Goal: Task Accomplishment & Management: Manage account settings

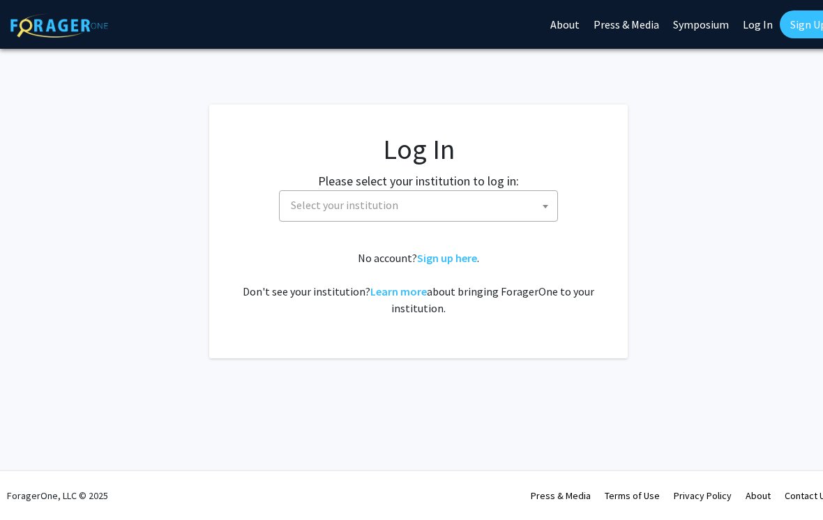
click at [308, 204] on span "Select your institution" at bounding box center [344, 205] width 107 height 14
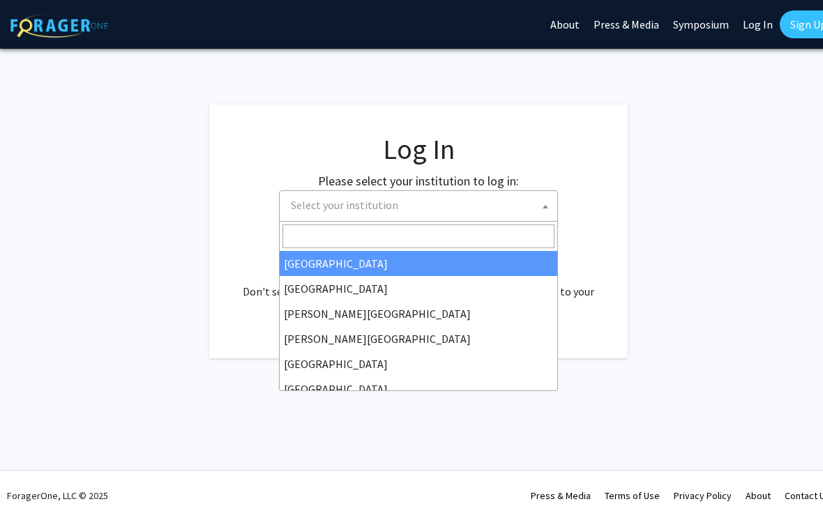
click at [293, 209] on span "Select your institution" at bounding box center [344, 205] width 107 height 14
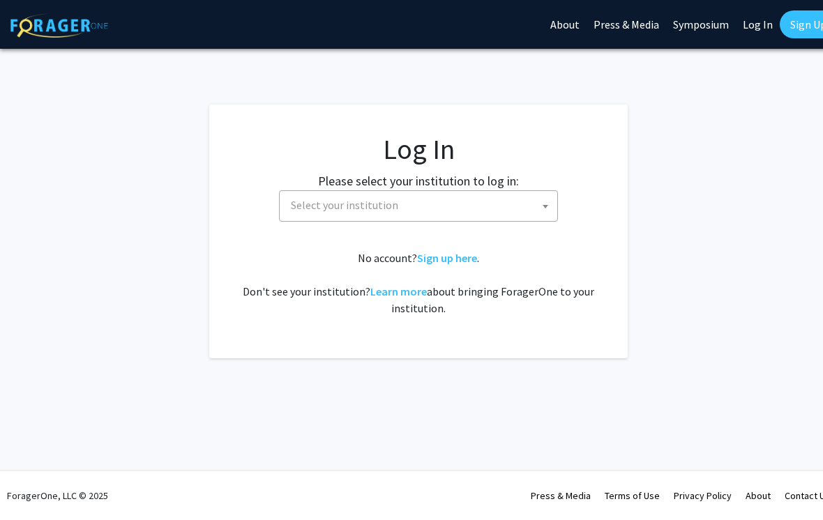
click at [326, 210] on span "Select your institution" at bounding box center [344, 205] width 107 height 14
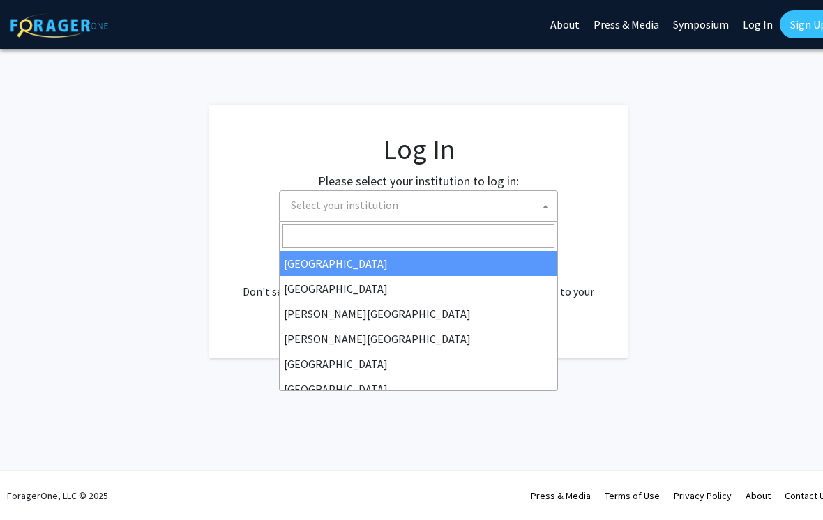
click at [439, 216] on span "Select your institution" at bounding box center [421, 205] width 272 height 29
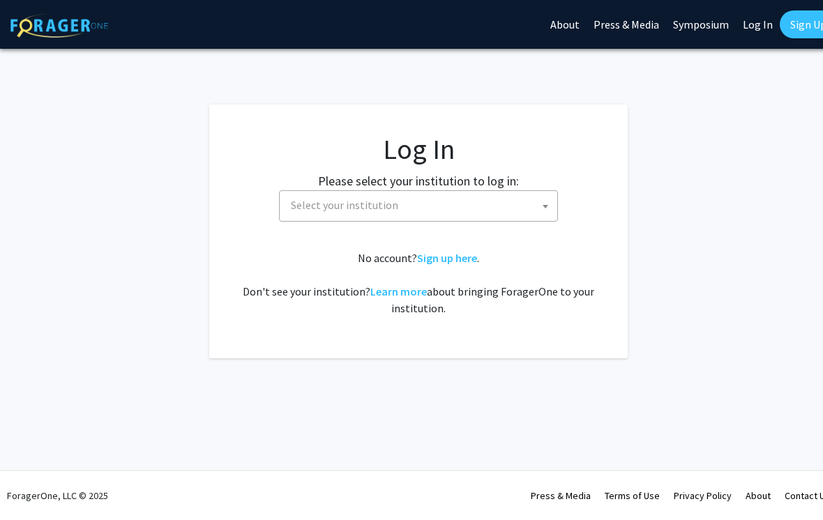
click at [435, 211] on span "Select your institution" at bounding box center [421, 205] width 272 height 29
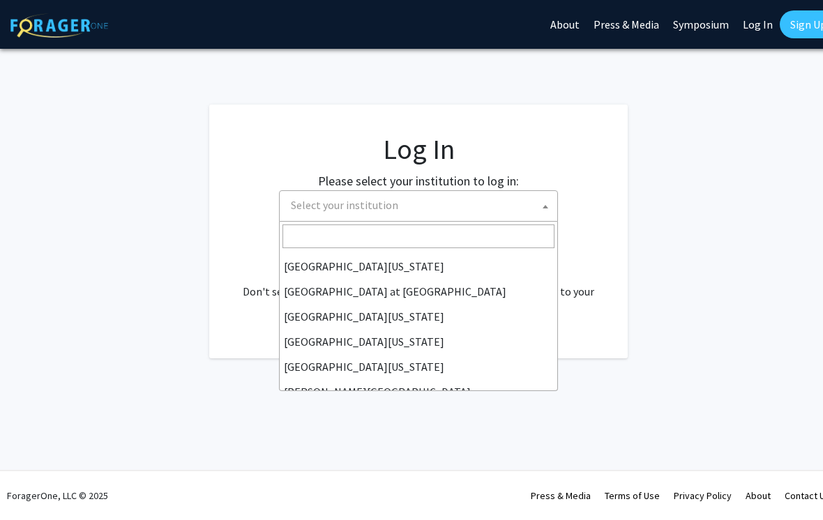
scroll to position [488, 0]
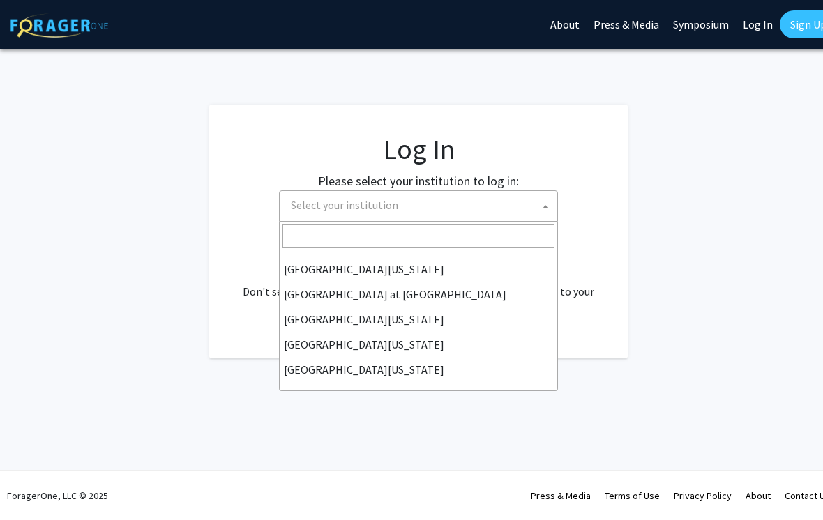
select select "21"
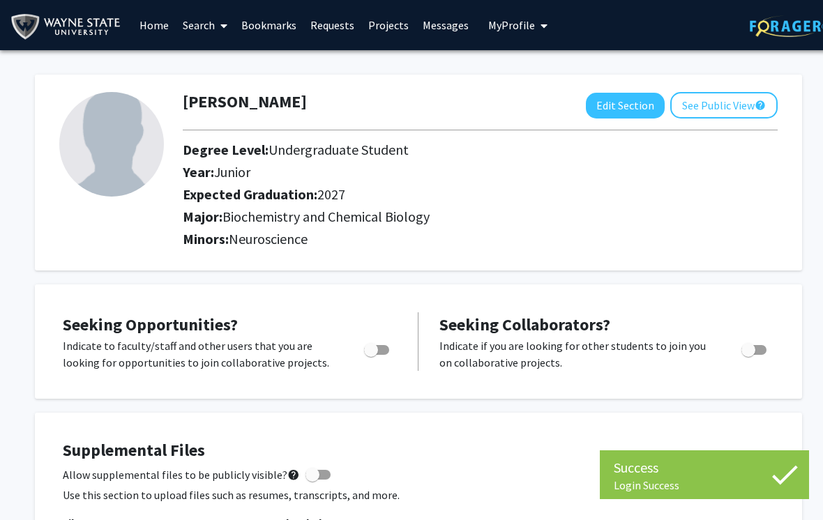
click at [621, 99] on button "Edit Section" at bounding box center [625, 106] width 79 height 26
select select "junior"
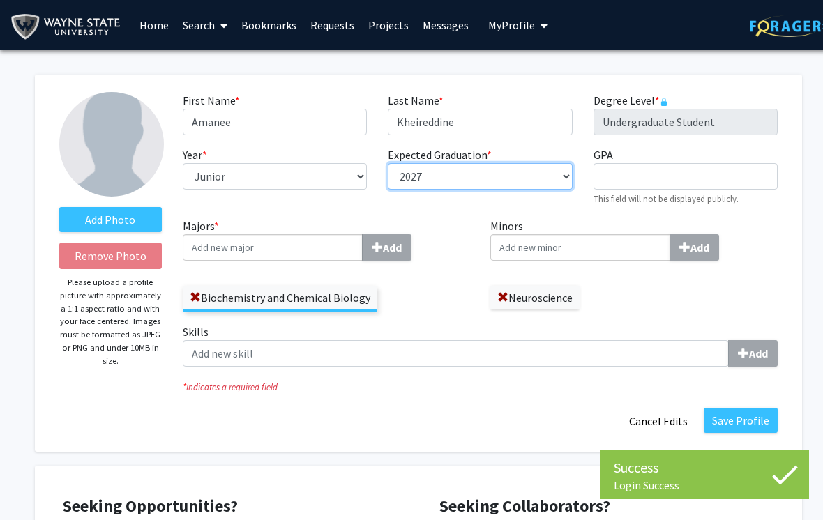
click at [495, 168] on select "--- 2018 2019 2020 2021 2022 2023 2024 2025 2026 2027 2028 2029 2030 2031" at bounding box center [480, 176] width 184 height 26
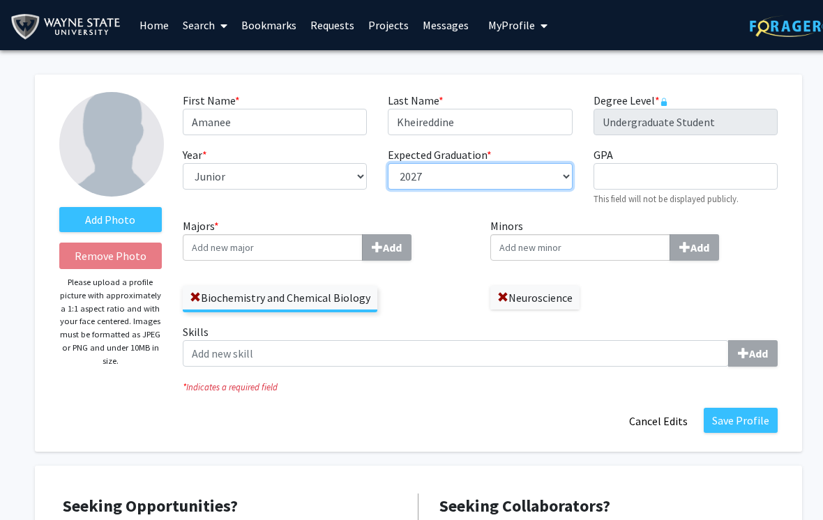
select select "2026"
click at [742, 420] on button "Save Profile" at bounding box center [741, 420] width 74 height 25
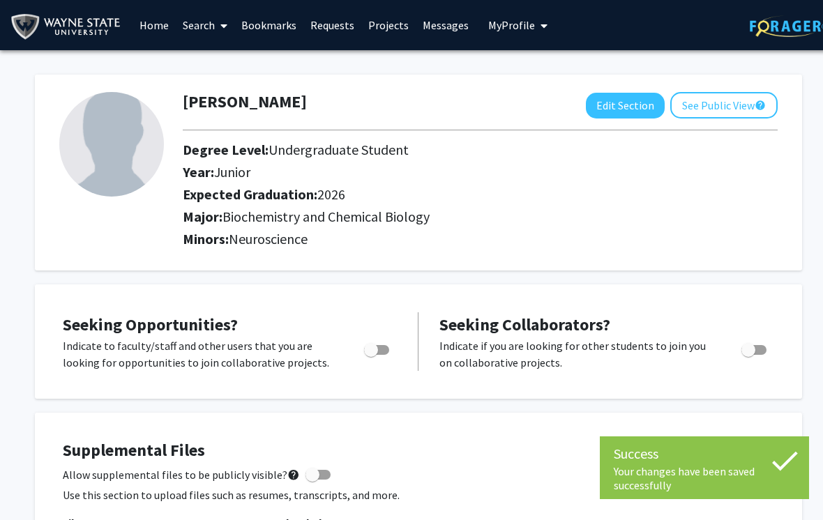
click at [635, 112] on button "Edit Section" at bounding box center [625, 106] width 79 height 26
select select "junior"
select select "2026"
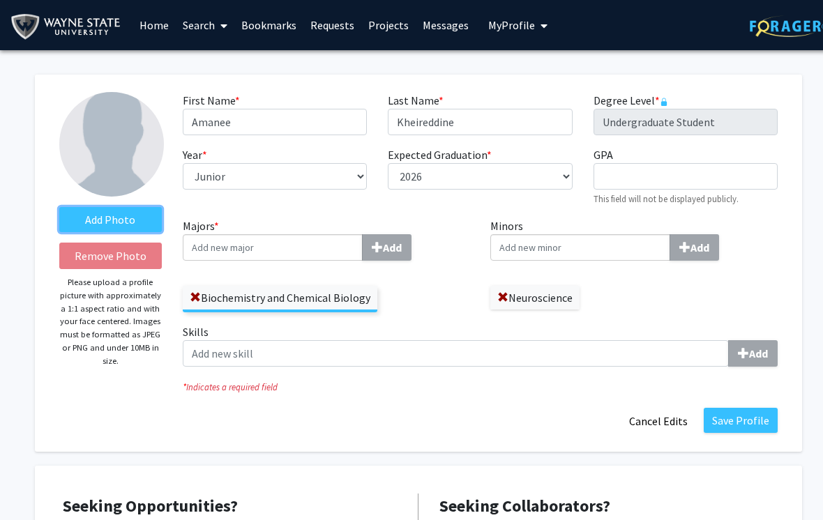
click at [137, 222] on label "Add Photo" at bounding box center [110, 219] width 102 height 25
click at [0, 0] on input "Add Photo" at bounding box center [0, 0] width 0 height 0
click at [148, 220] on label "Add Photo" at bounding box center [110, 219] width 102 height 25
click at [0, 0] on input "Add Photo" at bounding box center [0, 0] width 0 height 0
click at [135, 224] on label "Add Photo" at bounding box center [110, 219] width 102 height 25
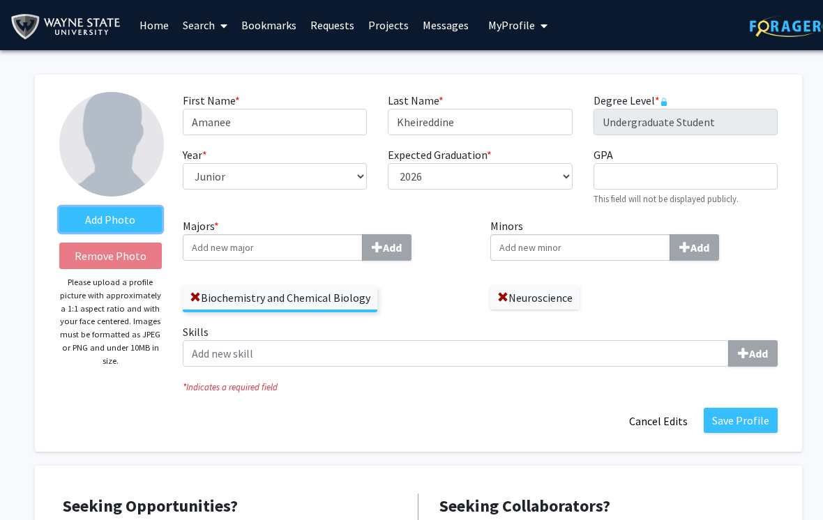
click at [0, 0] on input "Add Photo" at bounding box center [0, 0] width 0 height 0
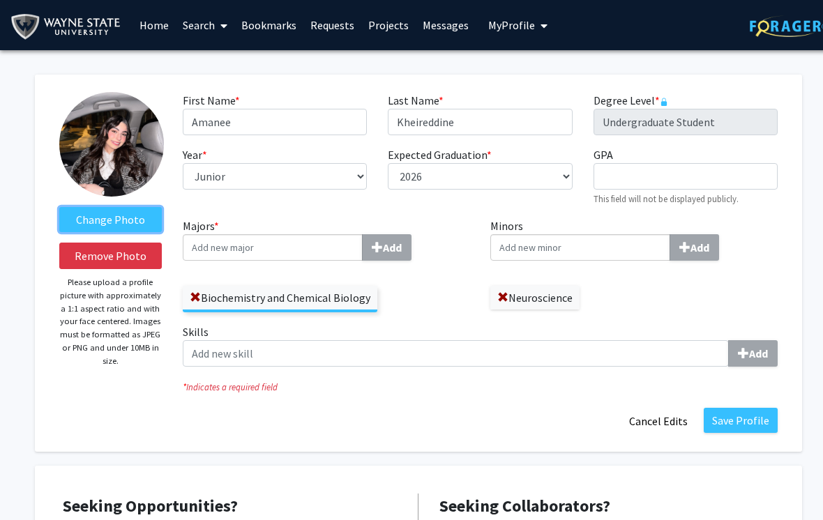
click at [91, 222] on label "Change Photo" at bounding box center [110, 219] width 102 height 25
click at [0, 0] on input "Change Photo" at bounding box center [0, 0] width 0 height 0
click at [101, 155] on img at bounding box center [111, 144] width 105 height 105
click at [105, 153] on img at bounding box center [111, 144] width 105 height 105
click at [86, 222] on label "Change Photo" at bounding box center [110, 219] width 102 height 25
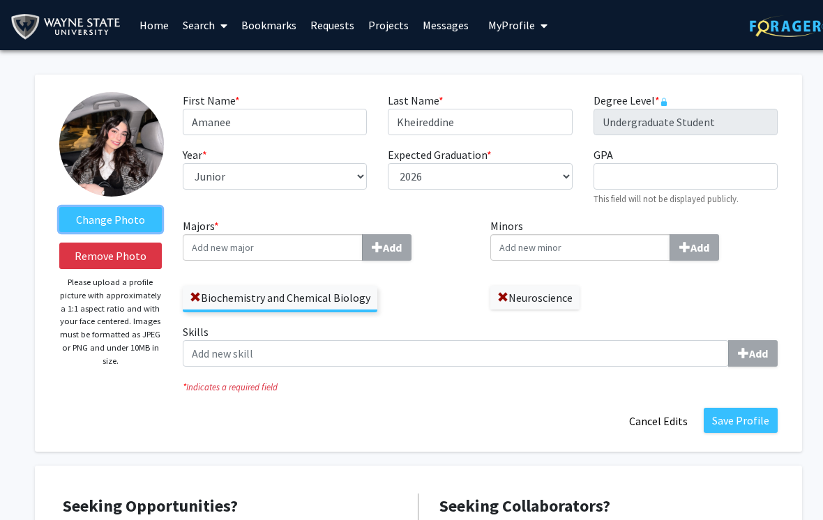
click at [0, 0] on input "Change Photo" at bounding box center [0, 0] width 0 height 0
click at [107, 222] on label "Change Photo" at bounding box center [110, 219] width 102 height 25
click at [0, 0] on input "Change Photo" at bounding box center [0, 0] width 0 height 0
click at [94, 216] on label "Change Photo" at bounding box center [110, 219] width 102 height 25
click at [0, 0] on input "Change Photo" at bounding box center [0, 0] width 0 height 0
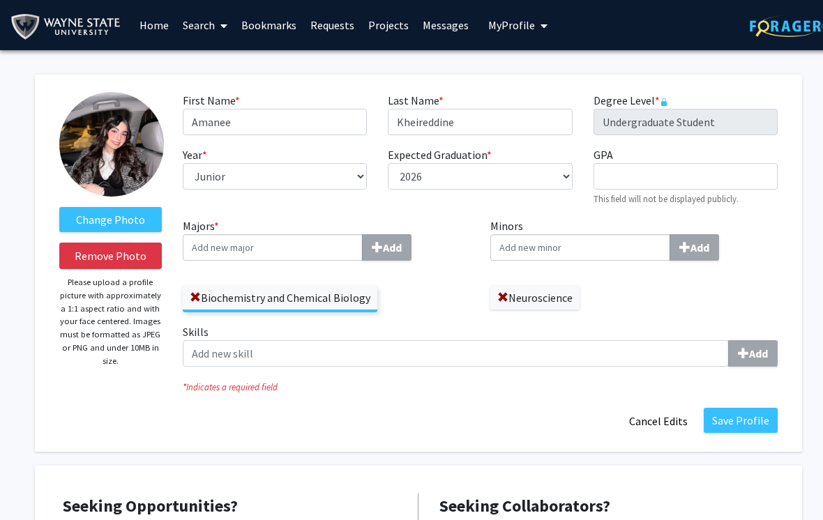
click at [743, 419] on button "Save Profile" at bounding box center [741, 420] width 74 height 25
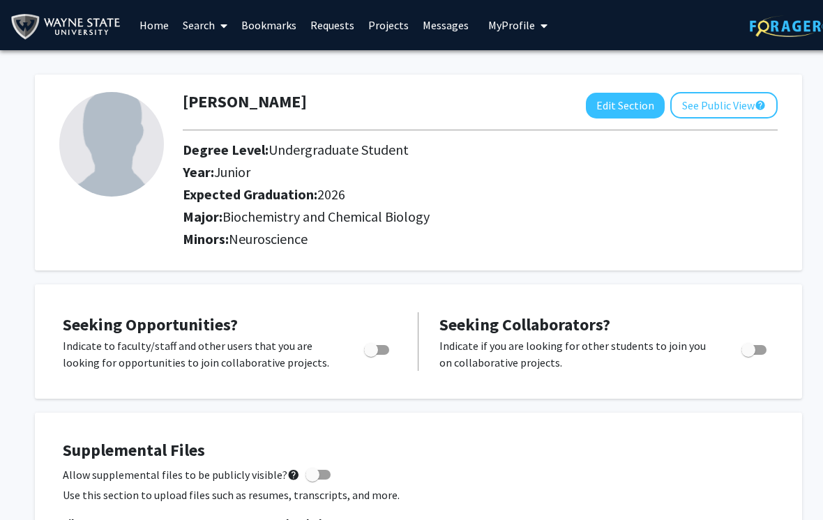
click at [618, 106] on button "Edit Section" at bounding box center [625, 106] width 79 height 26
select select "junior"
select select "2026"
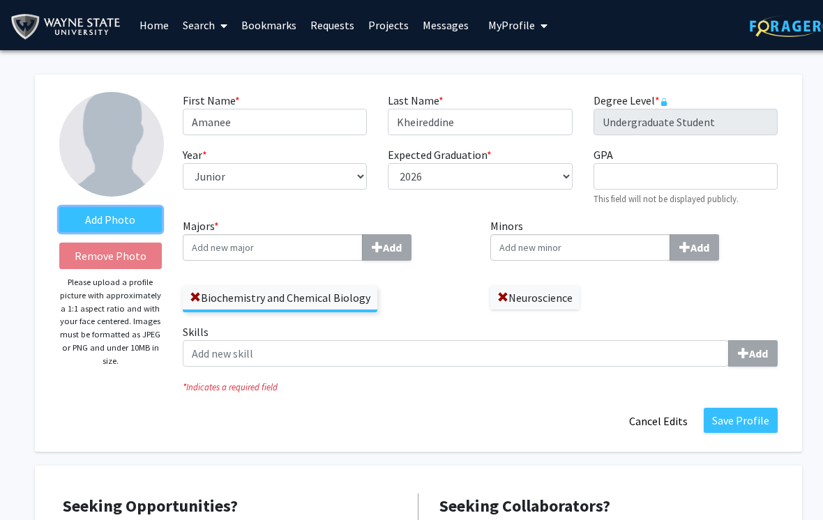
click at [130, 214] on label "Add Photo" at bounding box center [110, 219] width 102 height 25
click at [0, 0] on input "Add Photo" at bounding box center [0, 0] width 0 height 0
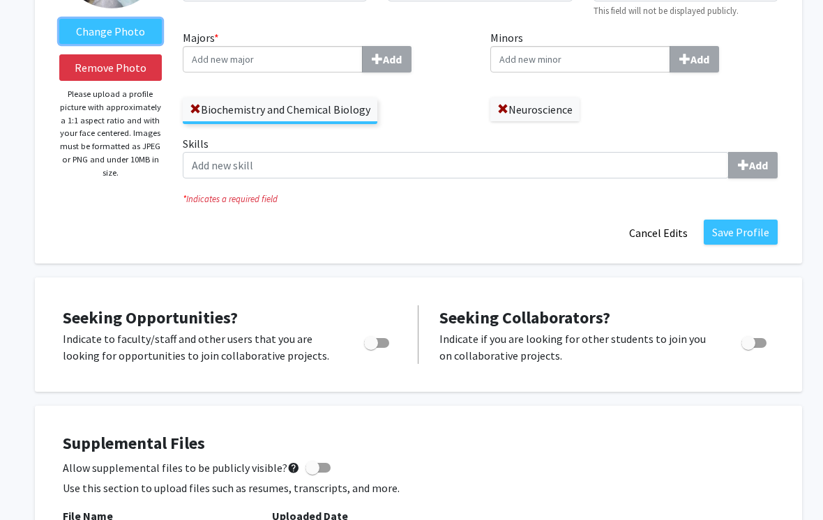
scroll to position [189, 0]
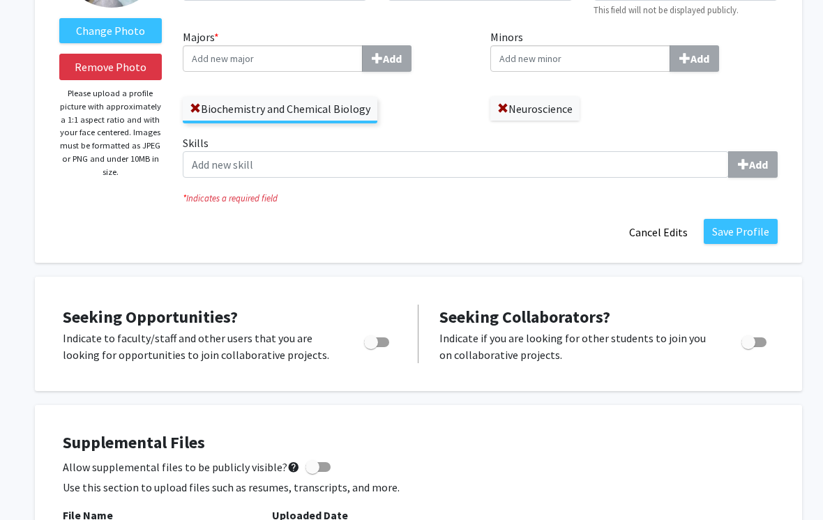
click at [746, 232] on button "Save Profile" at bounding box center [741, 231] width 74 height 25
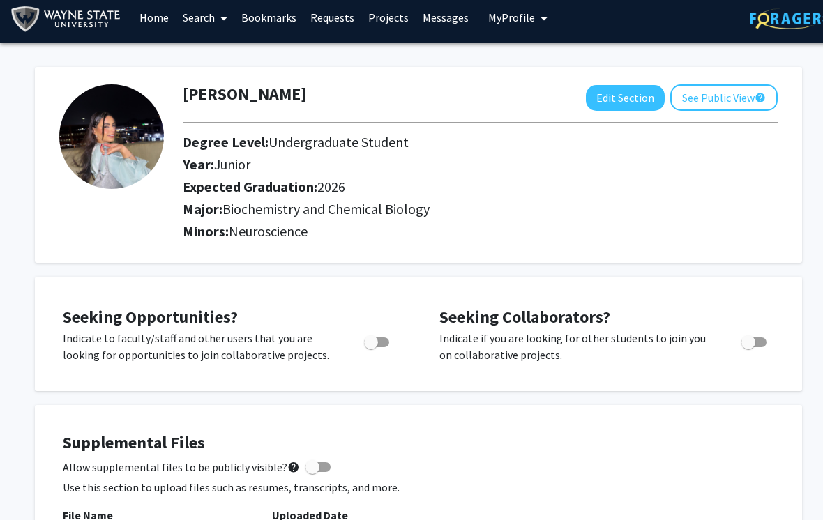
scroll to position [8, 0]
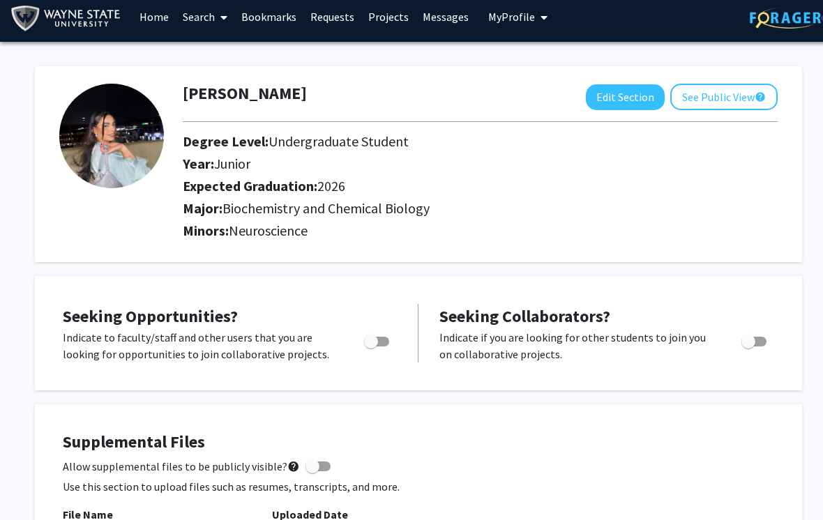
click at [746, 105] on button "See Public View help" at bounding box center [723, 97] width 107 height 26
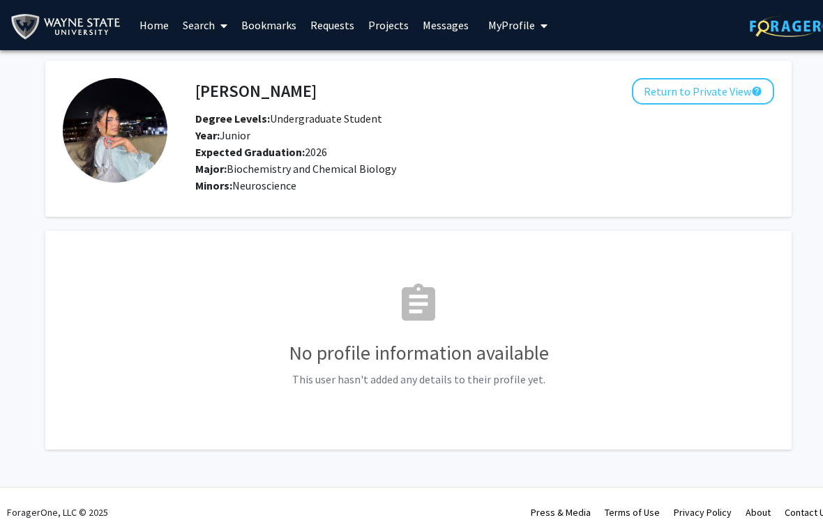
click at [745, 97] on button "Return to Private View help" at bounding box center [703, 91] width 142 height 26
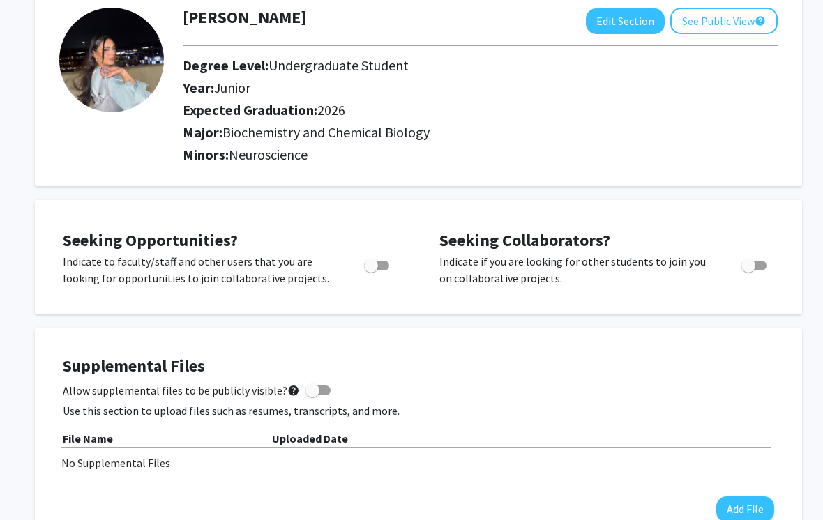
scroll to position [88, 0]
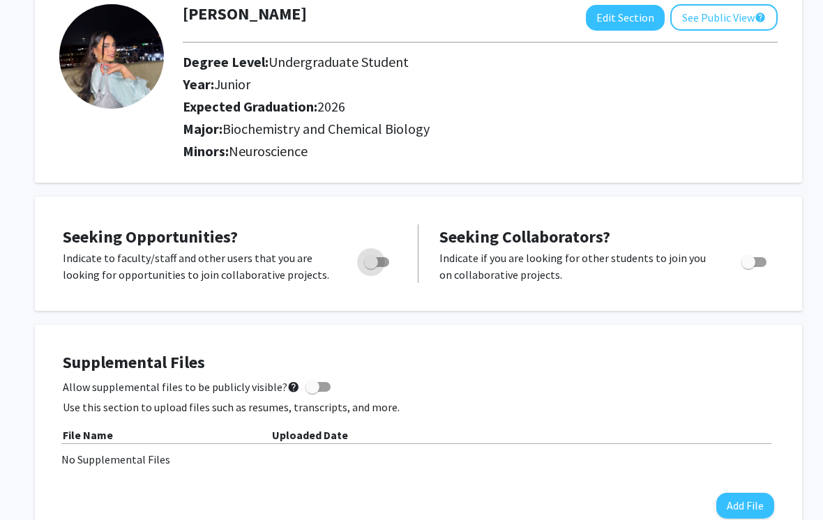
click at [377, 256] on span "Toggle" at bounding box center [371, 262] width 14 height 14
click at [371, 267] on input "Are you actively seeking opportunities?" at bounding box center [370, 267] width 1 height 1
checkbox input "true"
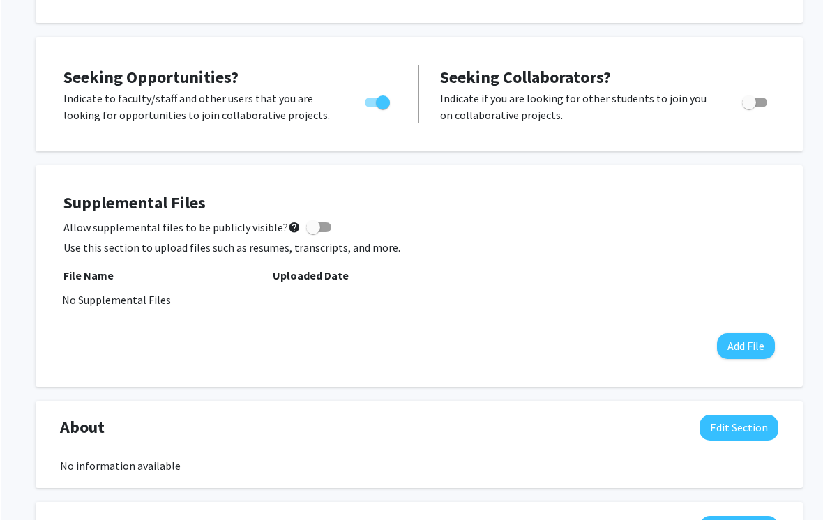
scroll to position [248, 0]
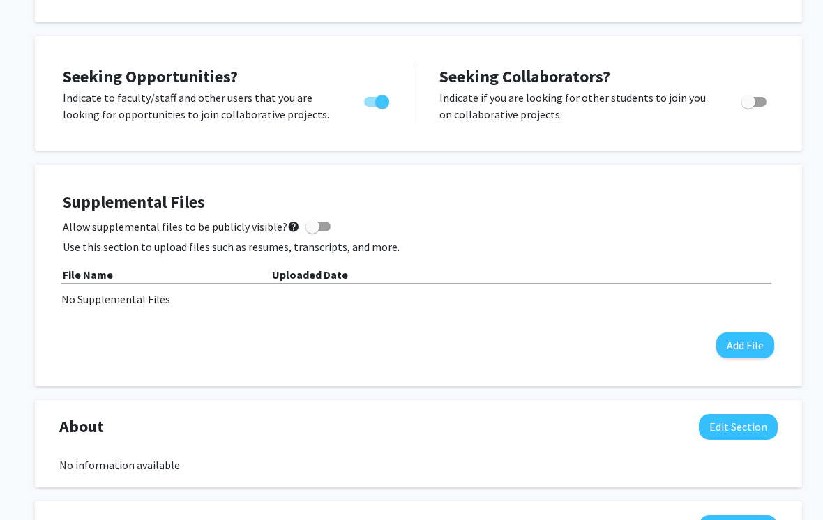
click at [316, 229] on span at bounding box center [317, 227] width 25 height 10
click at [312, 231] on input "Allow supplemental files to be publicly visible? help" at bounding box center [312, 231] width 1 height 1
checkbox input "true"
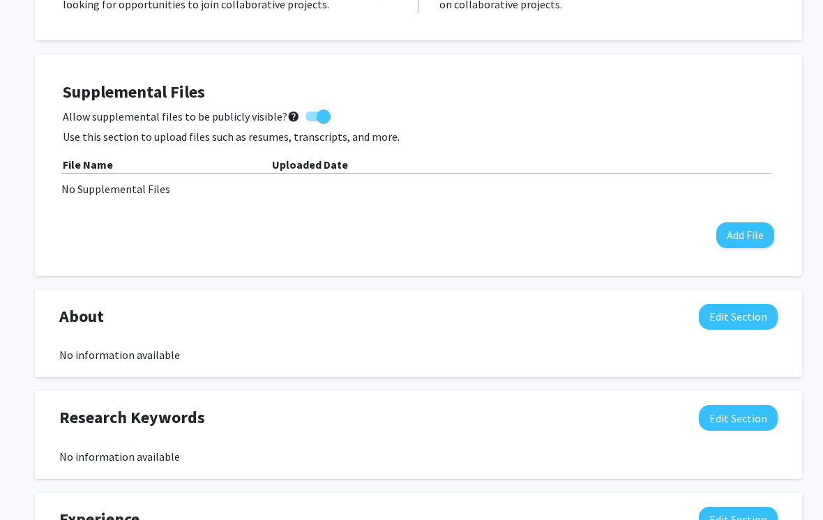
click at [743, 237] on button "Add File" at bounding box center [745, 236] width 58 height 26
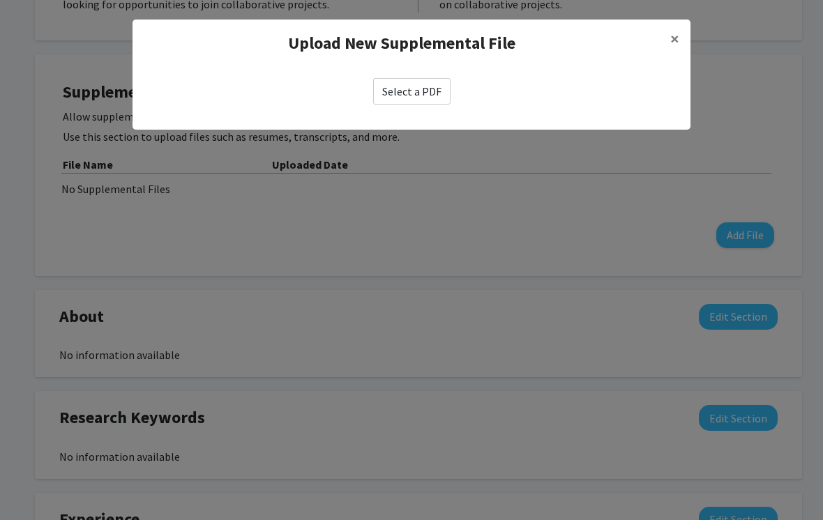
click at [421, 96] on label "Select a PDF" at bounding box center [411, 91] width 77 height 26
click at [0, 0] on input "Select a PDF" at bounding box center [0, 0] width 0 height 0
click at [425, 91] on label "Select a PDF" at bounding box center [411, 91] width 77 height 26
click at [0, 0] on input "Select a PDF" at bounding box center [0, 0] width 0 height 0
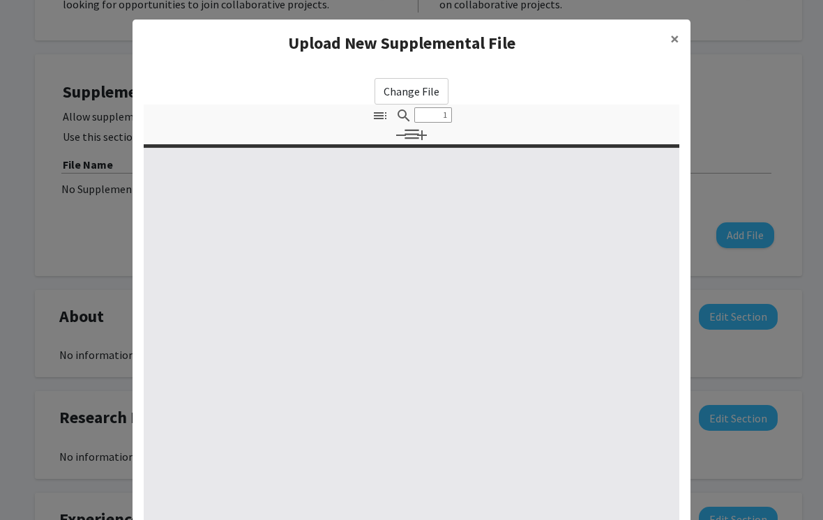
select select "custom"
type input "0"
select select "custom"
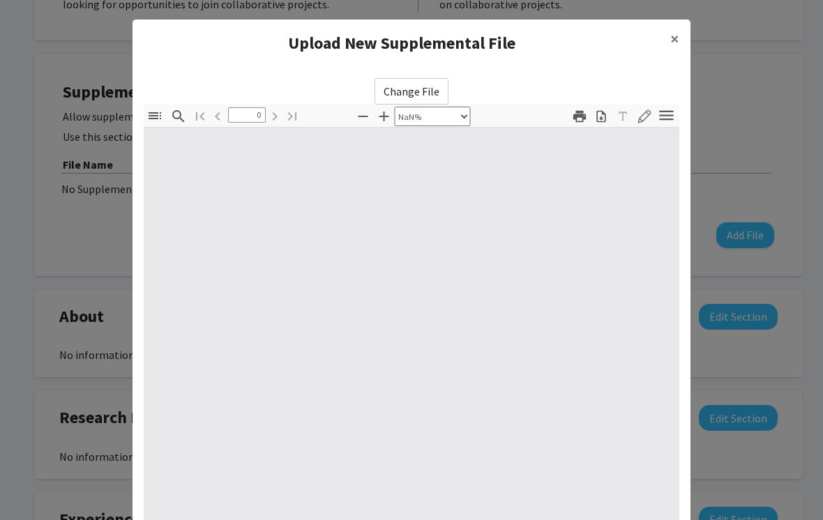
type input "1"
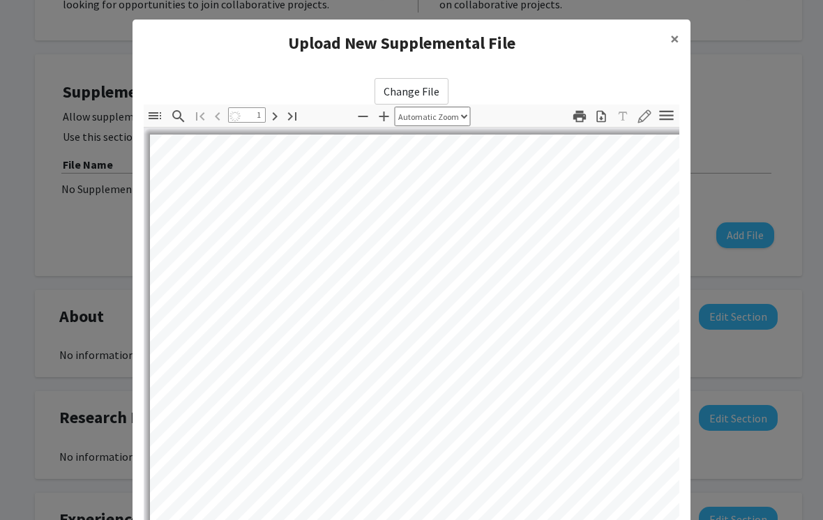
select select "auto"
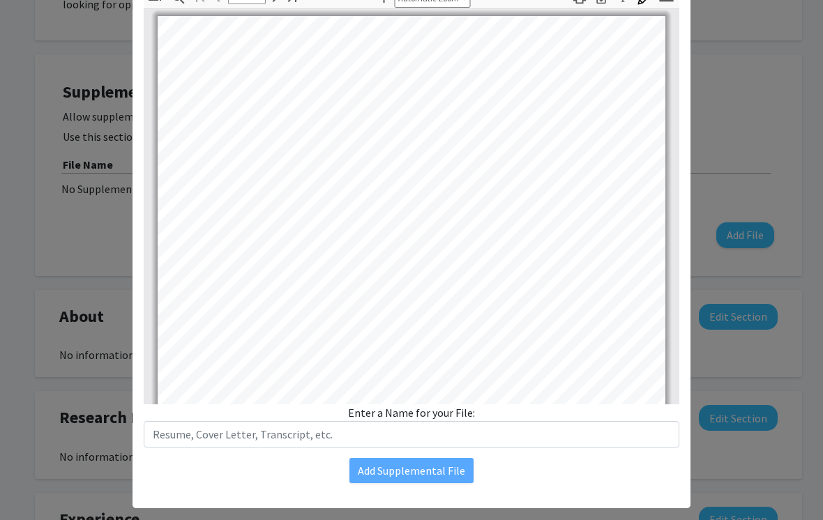
scroll to position [119, 0]
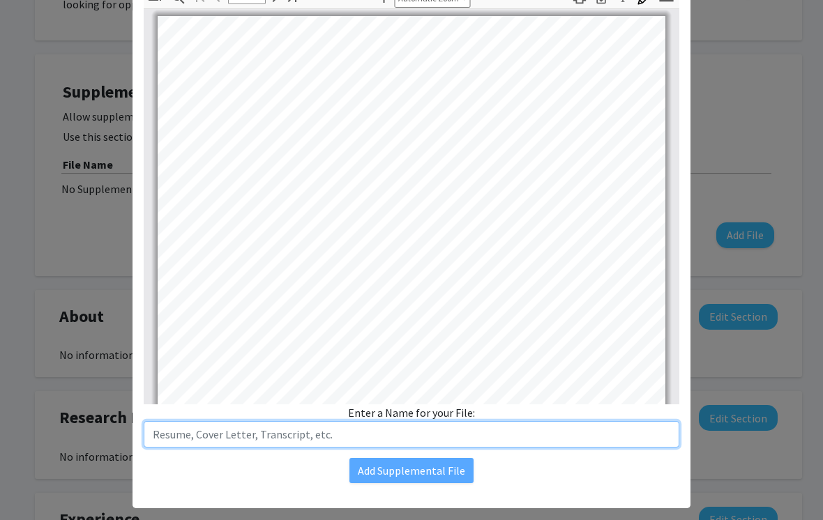
click at [241, 428] on input "text" at bounding box center [411, 434] width 535 height 26
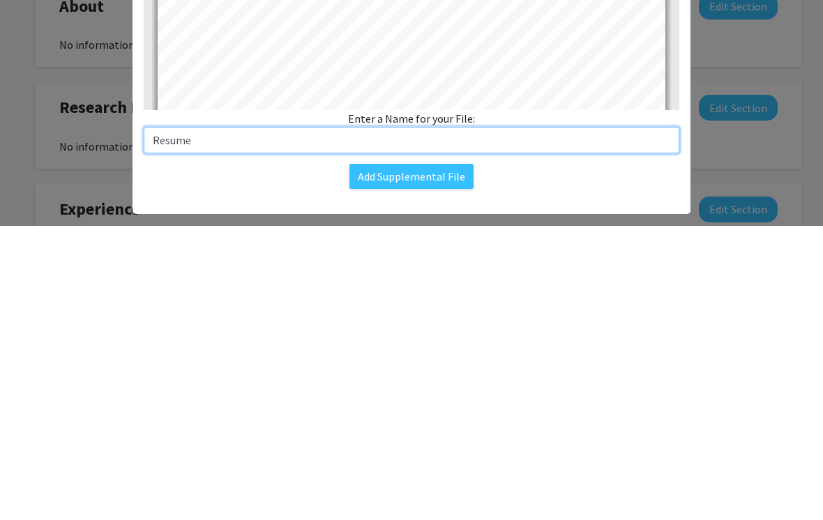
type input "Resume"
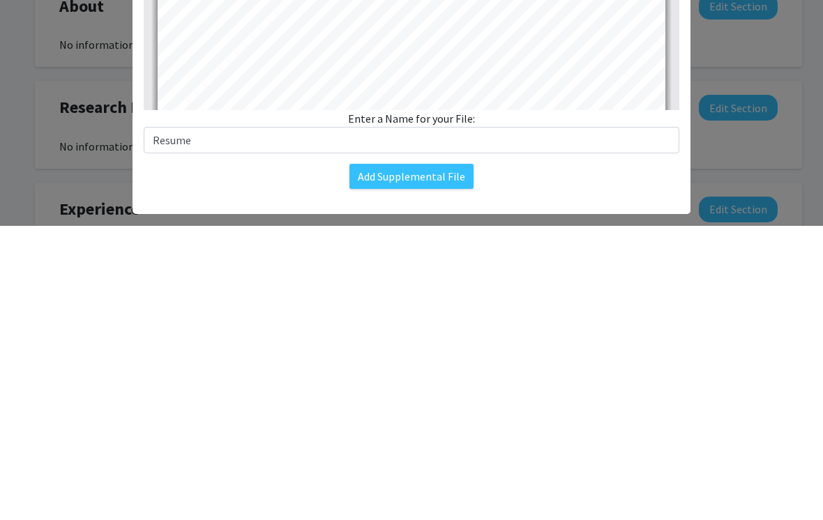
click at [429, 458] on button "Add Supplemental File" at bounding box center [411, 470] width 124 height 25
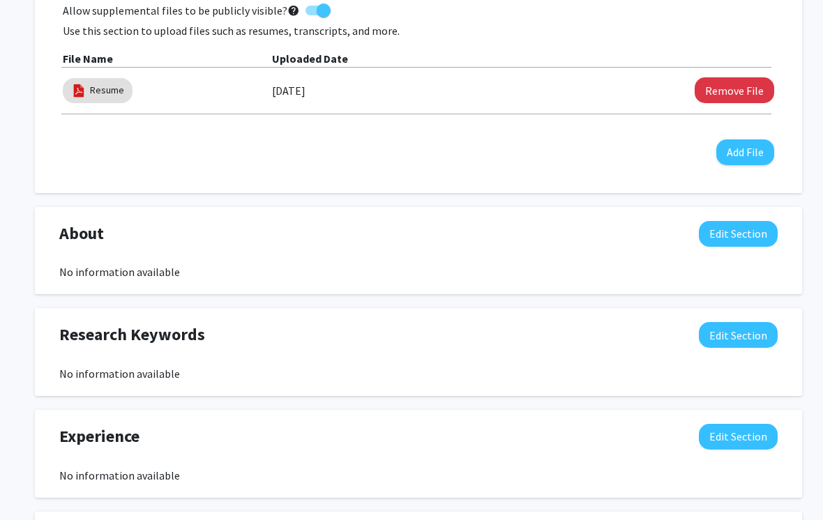
scroll to position [464, 0]
click at [740, 339] on button "Edit Section" at bounding box center [738, 336] width 79 height 26
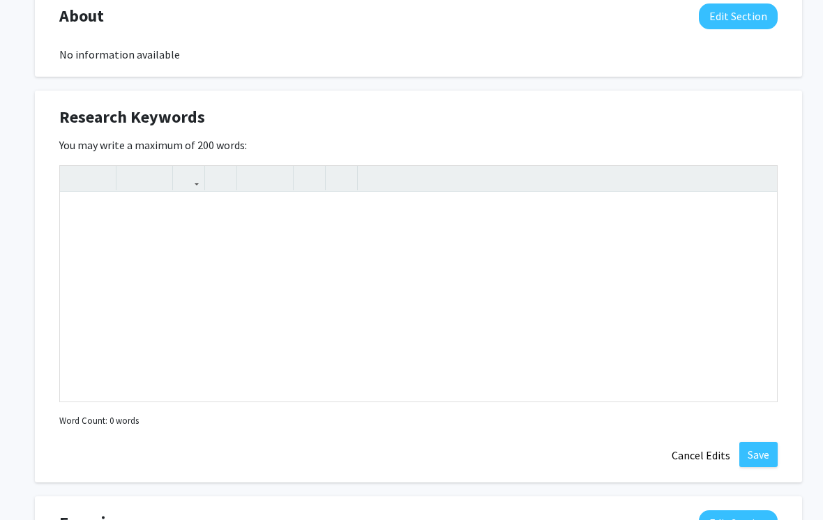
scroll to position [682, 0]
click at [699, 451] on button "Cancel Edits" at bounding box center [700, 455] width 77 height 26
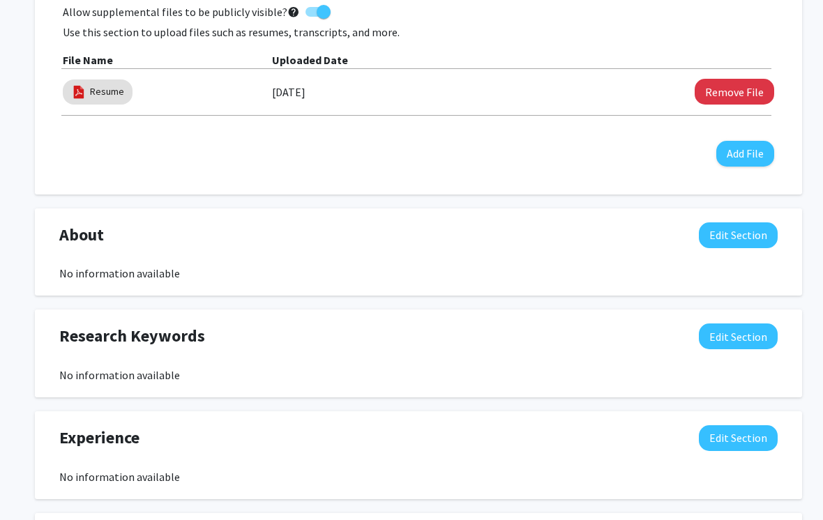
scroll to position [462, 0]
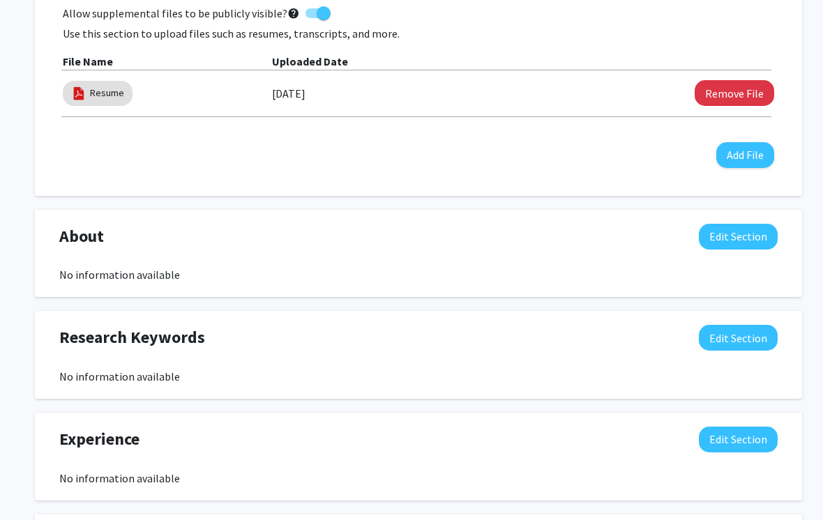
click at [747, 238] on button "Edit Section" at bounding box center [738, 237] width 79 height 26
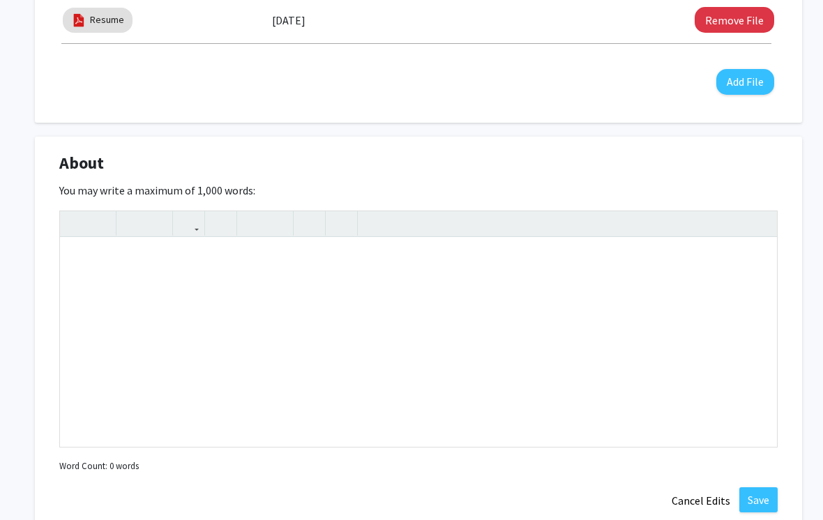
scroll to position [500, 0]
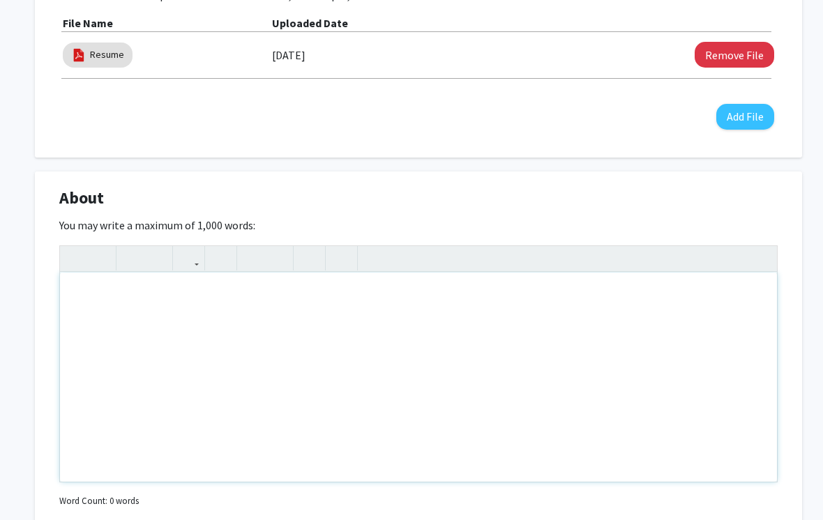
click at [109, 305] on div "Note to users with screen readers: Please deactivate our accessibility plugin f…" at bounding box center [418, 377] width 717 height 209
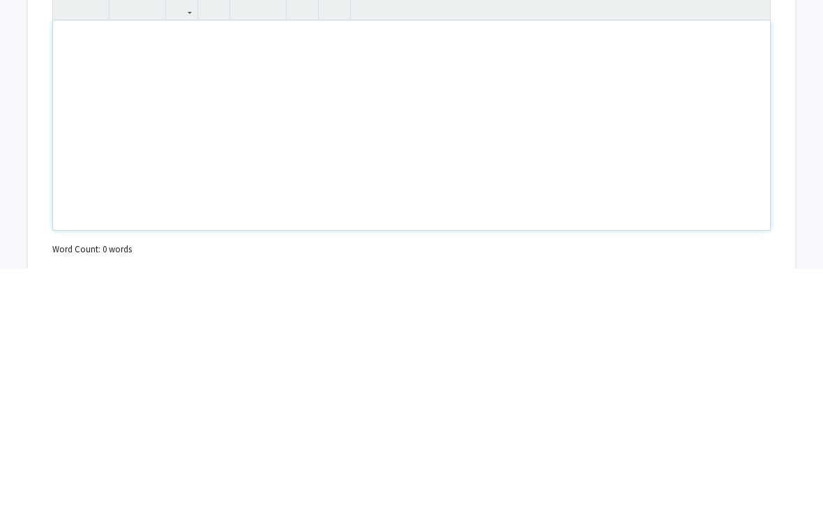
click at [74, 273] on div "Note to users with screen readers: Please deactivate our accessibility plugin f…" at bounding box center [411, 377] width 717 height 209
paste div "Note to users with screen readers: Please deactivate our accessibility plugin f…"
type textarea "<p>I am currently a junior at Wayne State University pursuing a Bachelor of Sci…"
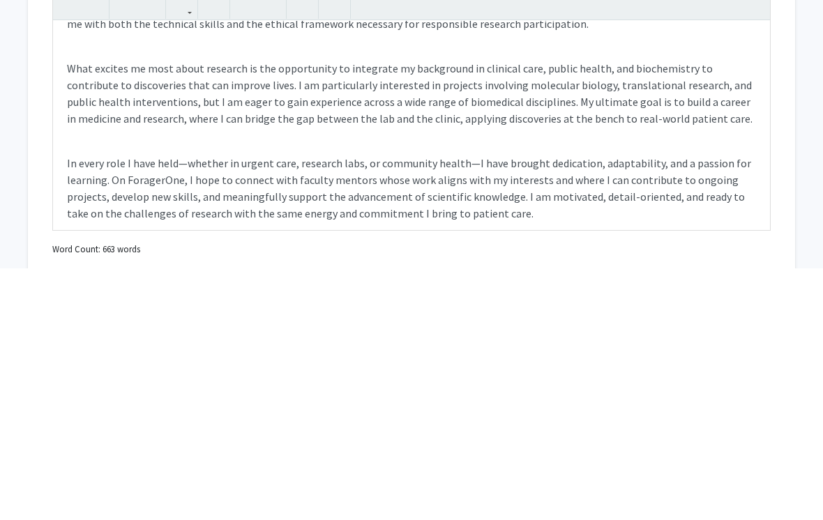
scroll to position [752, 7]
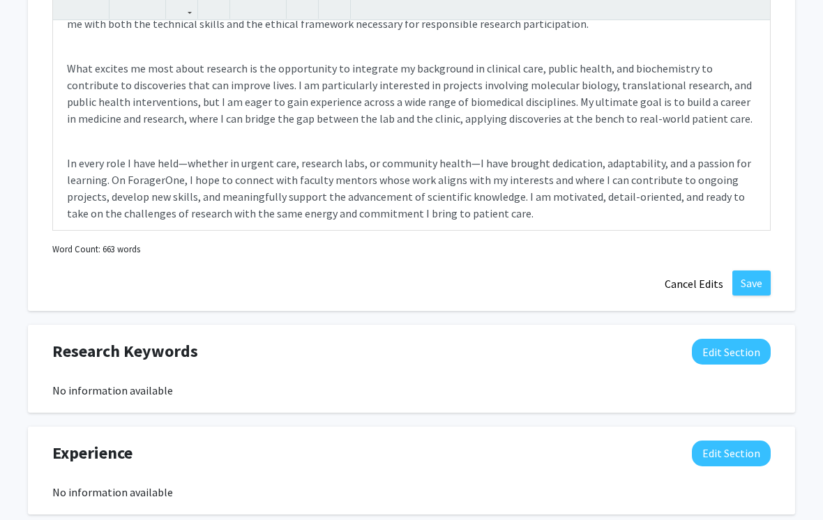
click at [751, 280] on button "Save" at bounding box center [751, 283] width 38 height 25
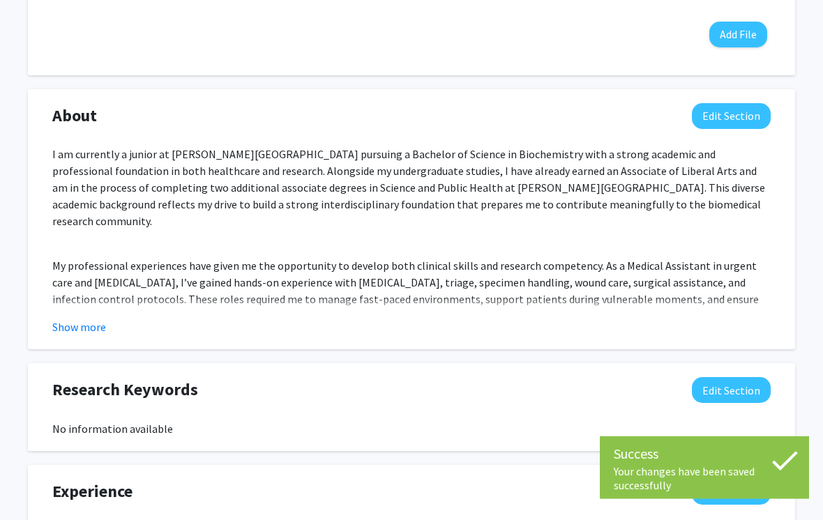
click at [72, 326] on button "Show more" at bounding box center [79, 327] width 54 height 17
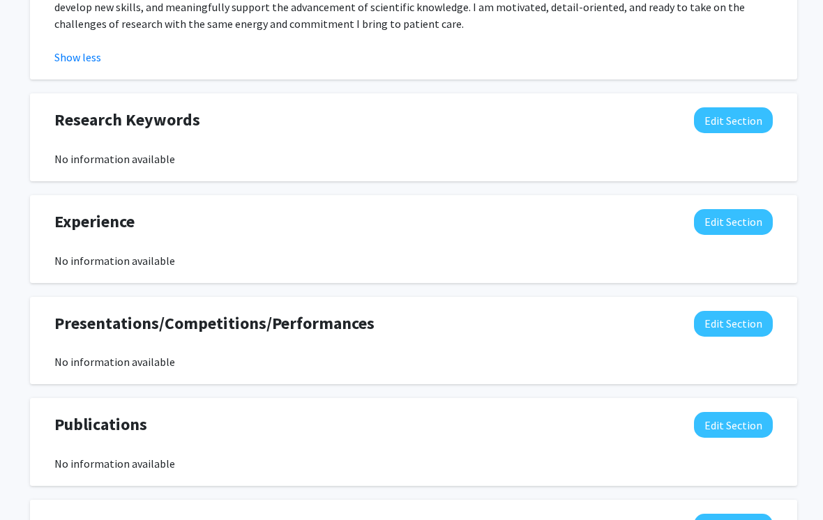
scroll to position [1493, 5]
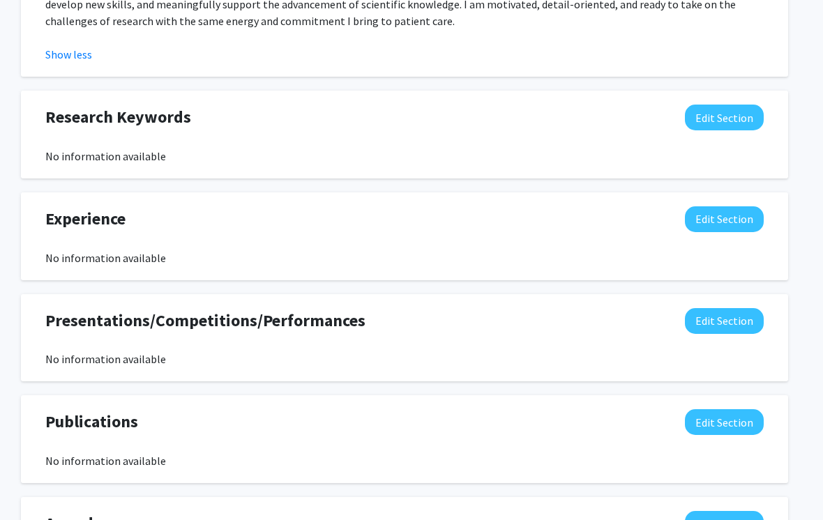
click at [742, 207] on button "Edit Section" at bounding box center [724, 220] width 79 height 26
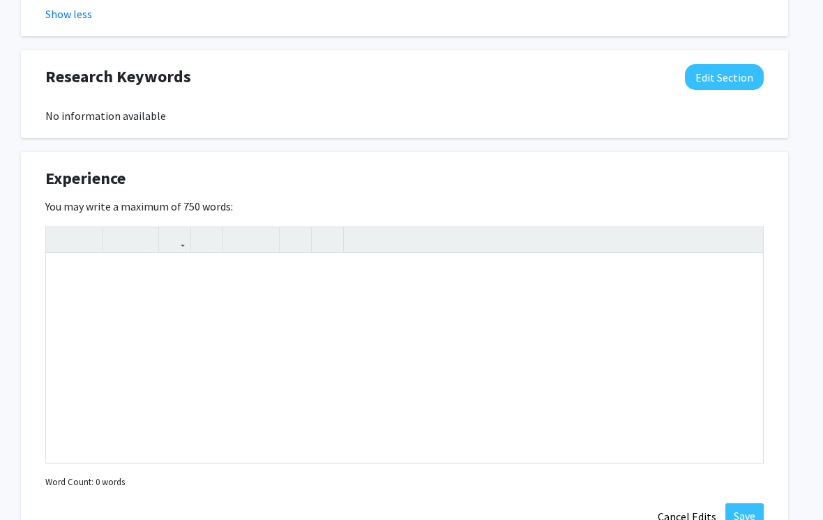
scroll to position [1563, 14]
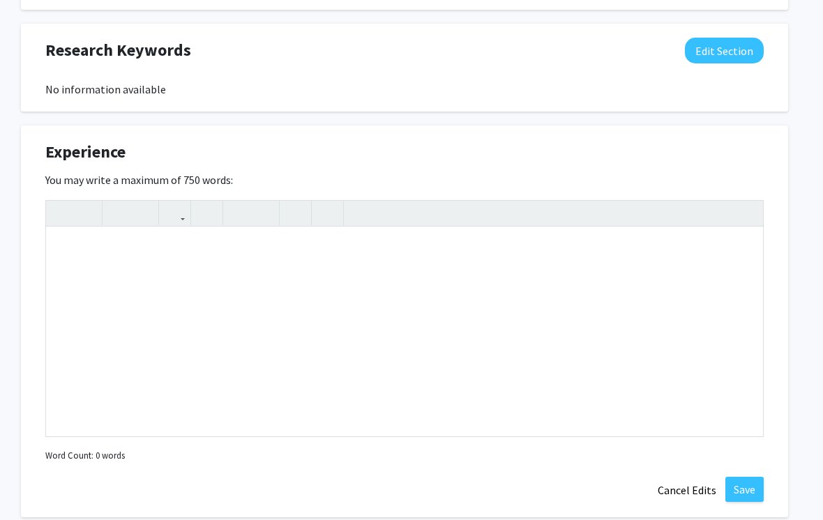
click at [687, 477] on button "Cancel Edits" at bounding box center [686, 490] width 77 height 26
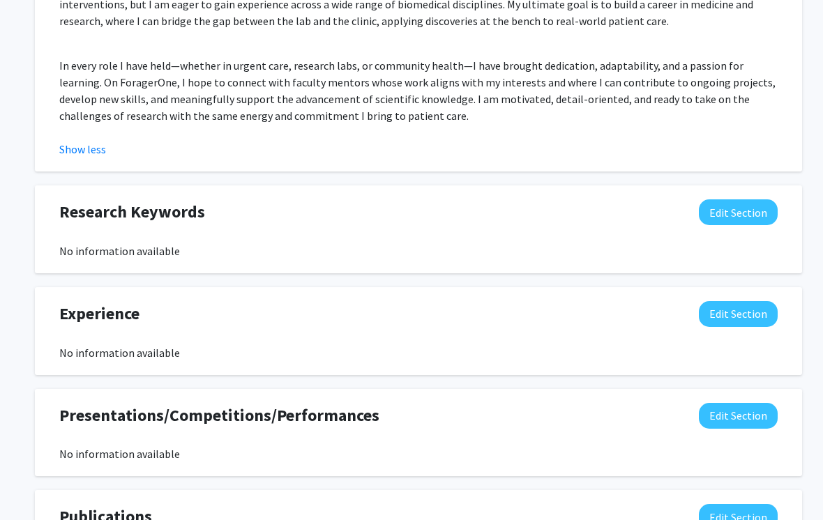
scroll to position [1404, 0]
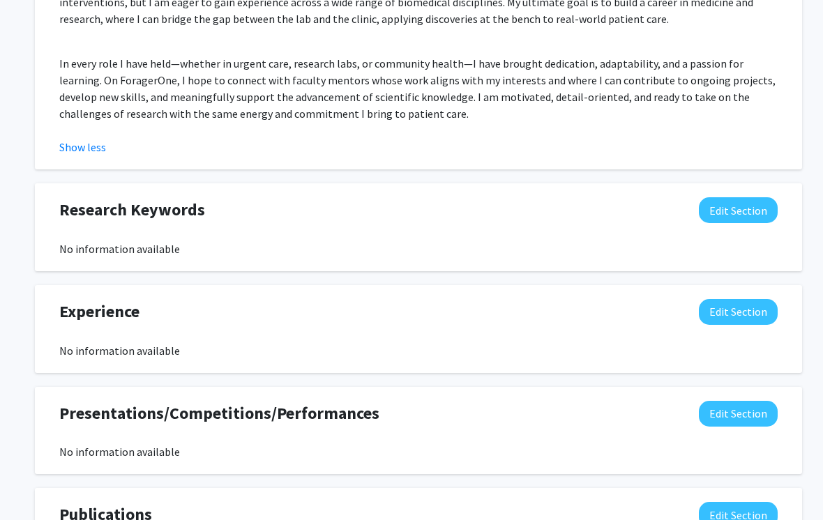
click at [743, 299] on button "Edit Section" at bounding box center [738, 312] width 79 height 26
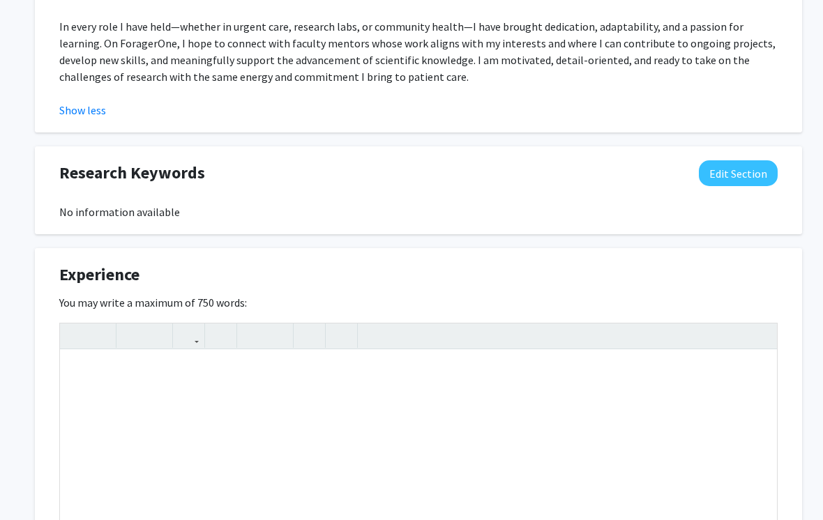
scroll to position [1405, 0]
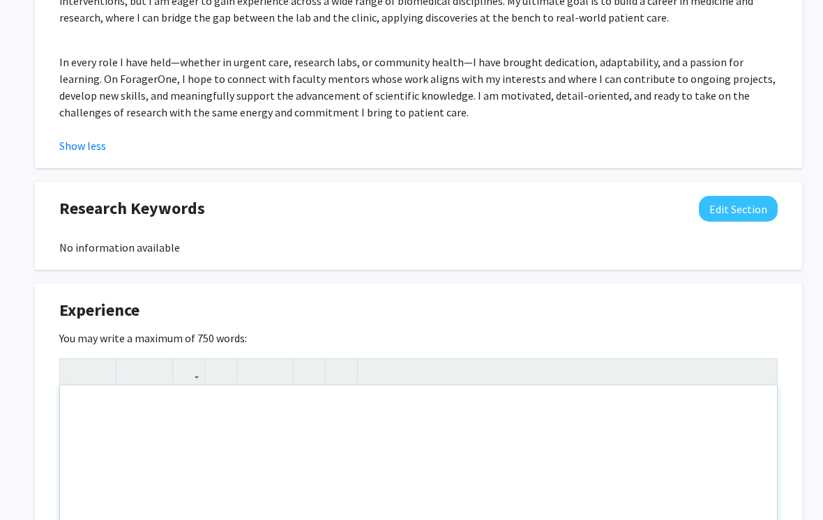
click at [102, 390] on div "Note to users with screen readers: Please deactivate our accessibility plugin f…" at bounding box center [418, 490] width 717 height 209
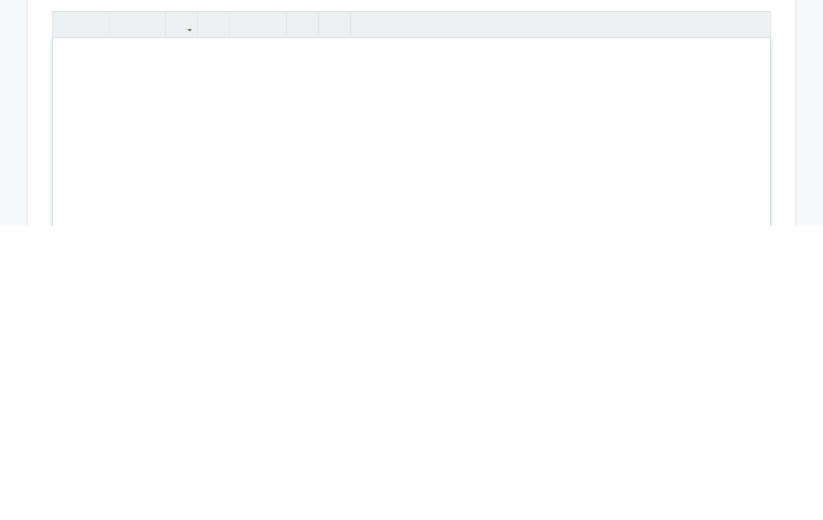
click at [75, 333] on div "Note to users with screen readers: Please deactivate our accessibility plugin f…" at bounding box center [411, 437] width 717 height 209
paste div "Note to users with screen readers: Please deactivate our accessibility plugin f…"
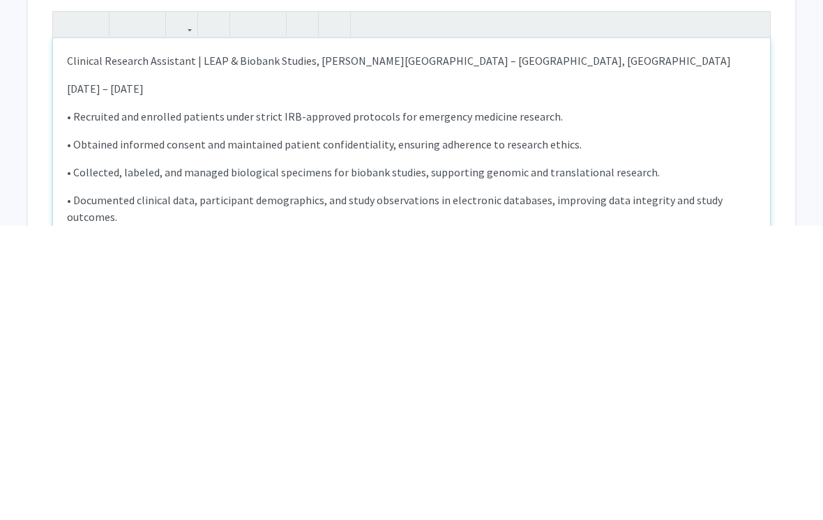
type textarea "<p>Clinical Research Assistant | LEAP &amp; Biobank Studies, Wayne State Univer…"
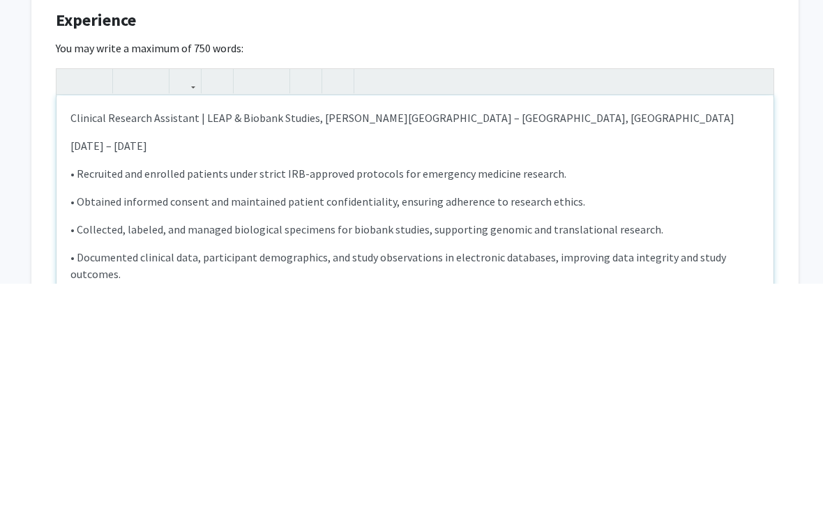
scroll to position [1458, 6]
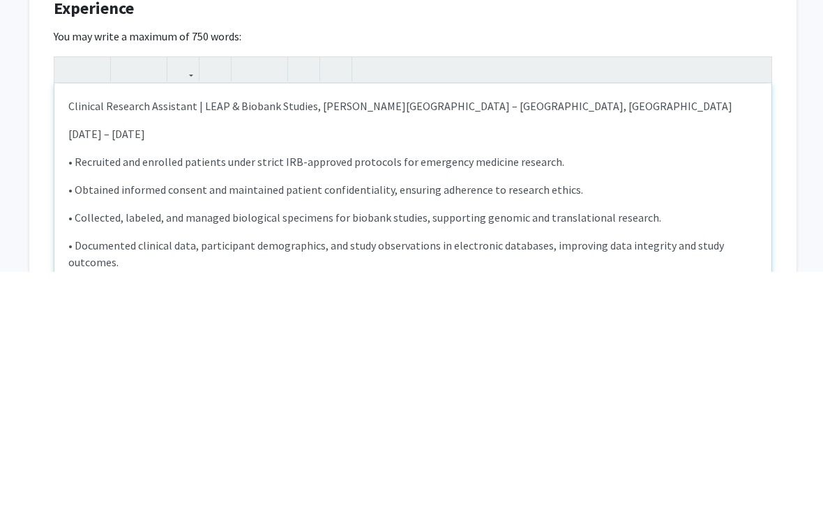
click at [183, 347] on p "Clinical Research Assistant | LEAP & Biobank Studies, Wayne State University – …" at bounding box center [412, 355] width 689 height 17
click at [236, 347] on p "Clinical Research Volunteer | LEAP & Biobank Studies, Wayne State University – …" at bounding box center [412, 355] width 689 height 17
click at [300, 347] on p "Clinical Research Volunteer | LEAP, Biobank Studies, Wayne State University – D…" at bounding box center [412, 355] width 689 height 17
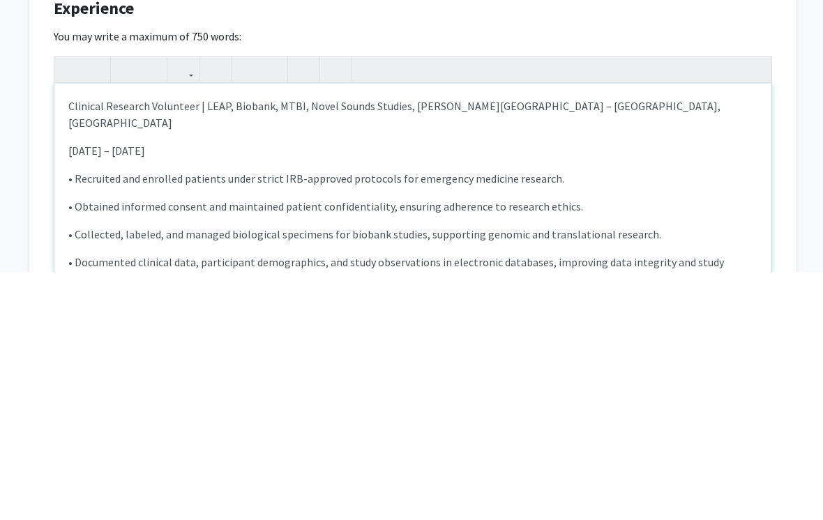
click at [511, 347] on p "Clinical Research Volunteer | LEAP, Biobank, MTBI, Novel Sounds Studies, Wayne …" at bounding box center [412, 363] width 689 height 33
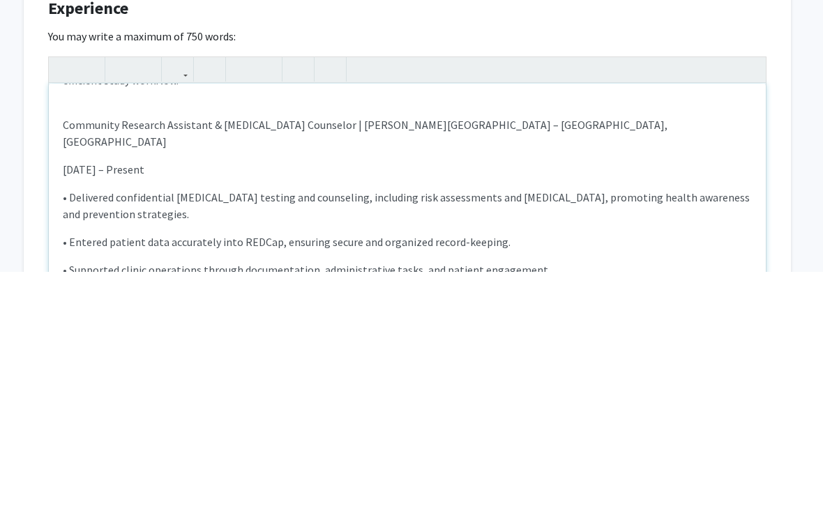
scroll to position [244, 0]
click at [204, 365] on p "Community Research Assistant & HIV Counselor | Wayne State University – Detroit…" at bounding box center [407, 381] width 689 height 33
click at [397, 365] on p "Community Research Volunteer & HIV Counselor | Wayne State University – Detroit…" at bounding box center [407, 381] width 689 height 33
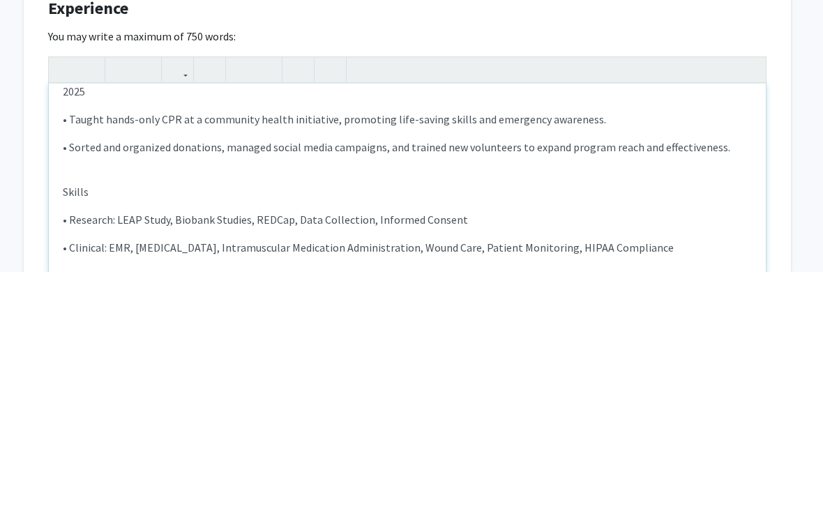
scroll to position [962, 0]
click at [176, 461] on p "• Research: LEAP Study, Biobank Studies, REDCap, Data Collection, Informed Cons…" at bounding box center [407, 469] width 689 height 17
click at [249, 461] on p "• Research: LEAP Study, Biobank Studies, REDCap, Data Collection, Informed Cons…" at bounding box center [407, 469] width 689 height 17
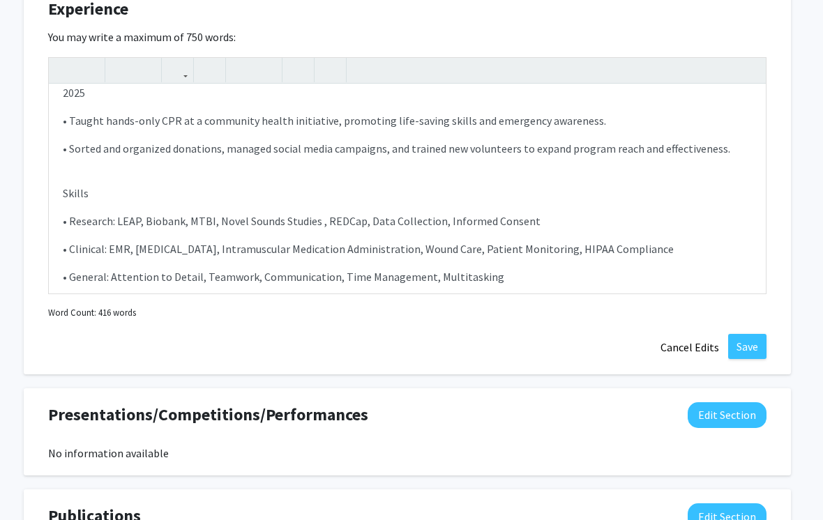
scroll to position [1702, 11]
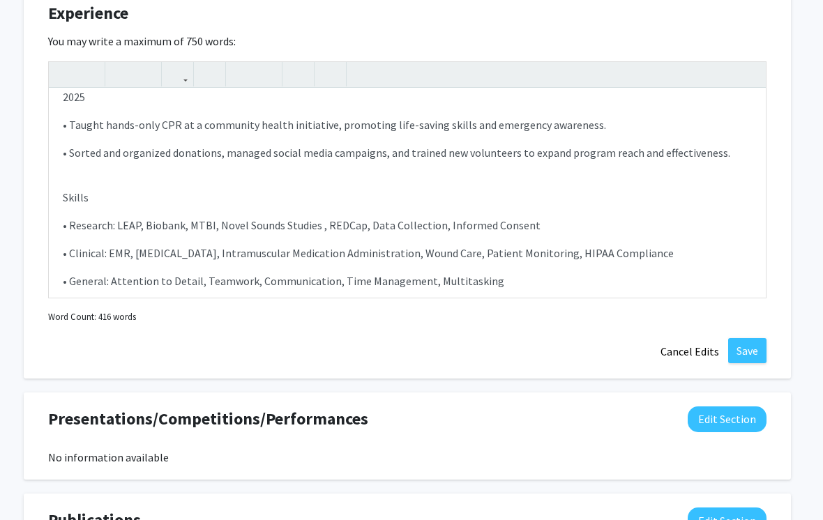
click at [746, 338] on button "Save" at bounding box center [747, 350] width 38 height 25
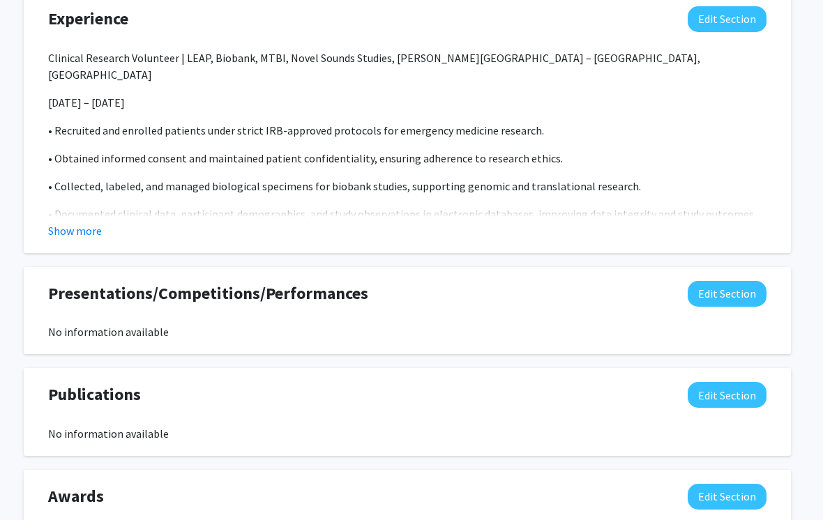
scroll to position [1650, 11]
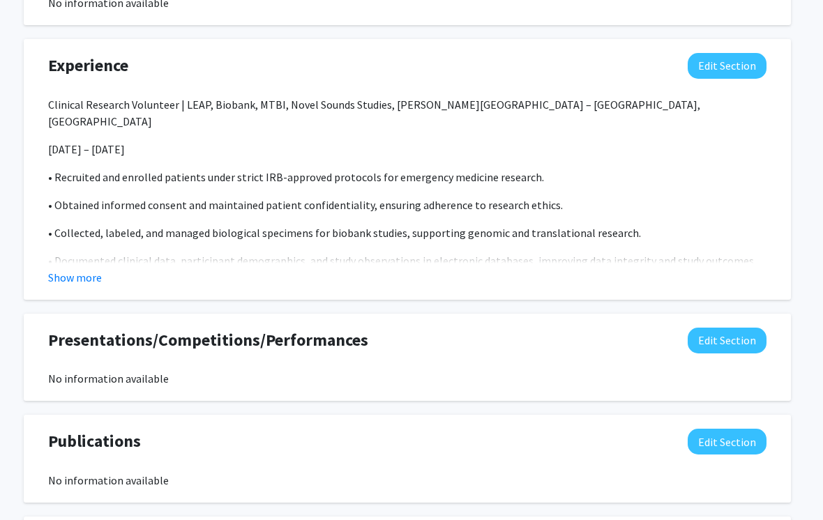
click at [72, 269] on button "Show more" at bounding box center [75, 277] width 54 height 17
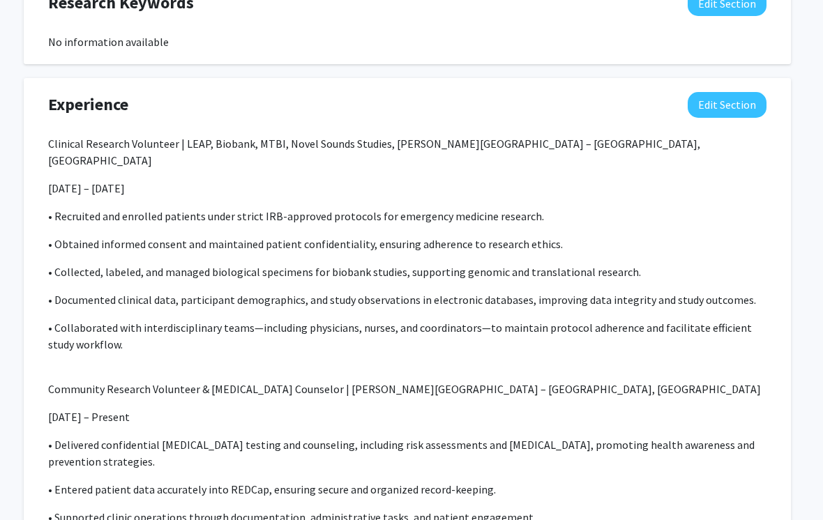
scroll to position [1610, 11]
click at [708, 98] on button "Edit Section" at bounding box center [726, 106] width 79 height 26
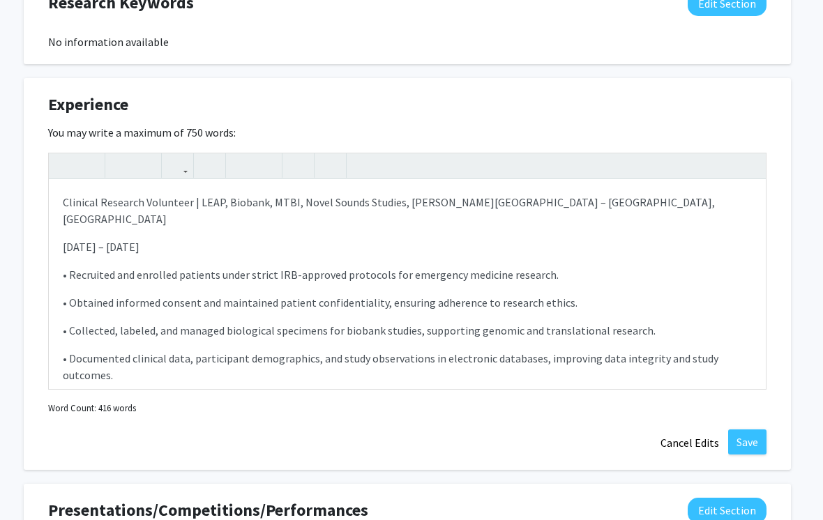
scroll to position [0, 0]
click at [544, 194] on p "Clinical Research Volunteer | LEAP, Biobank, MTBI, Novel Sounds Studies, Wayne …" at bounding box center [407, 210] width 689 height 33
click at [544, 195] on p "Clinical Research Volunteer | LEAP, Biobank, MTBI, Novel Sounds Studies, Wayne …" at bounding box center [407, 211] width 689 height 33
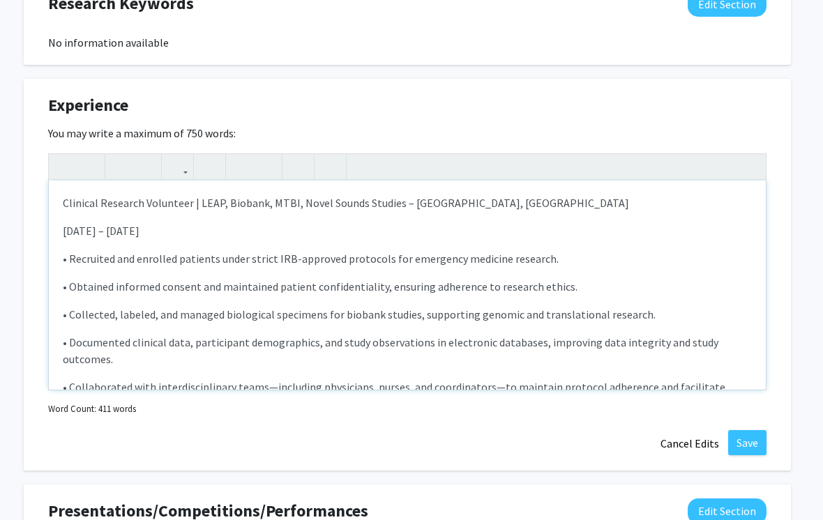
click at [429, 195] on p "Clinical Research Volunteer | LEAP, Biobank, MTBI, Novel Sounds Studies – Detro…" at bounding box center [407, 203] width 689 height 17
copy p "– Detroit, MI"
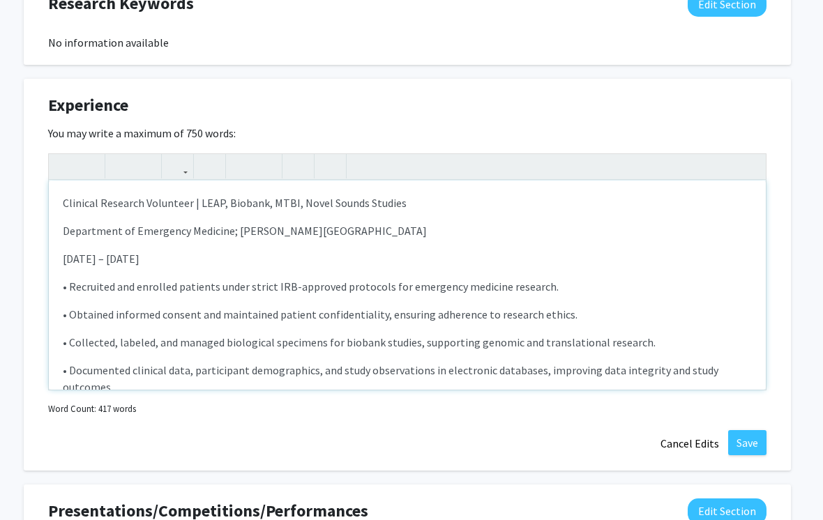
click at [393, 222] on p "Department of Emergency Medicine; [PERSON_NAME][GEOGRAPHIC_DATA]" at bounding box center [407, 230] width 689 height 17
click at [388, 222] on p "Department of Emergency Medicine; Wayne State School of Medicine – Detroit, MI" at bounding box center [407, 230] width 689 height 17
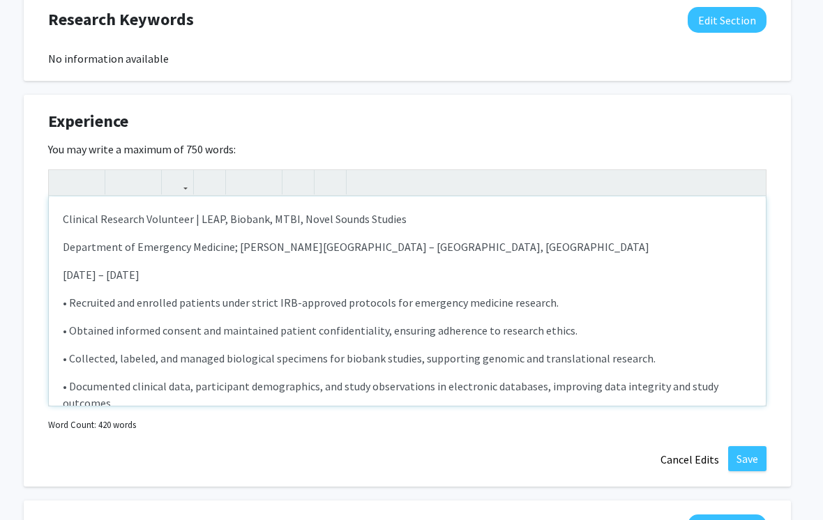
scroll to position [1593, 11]
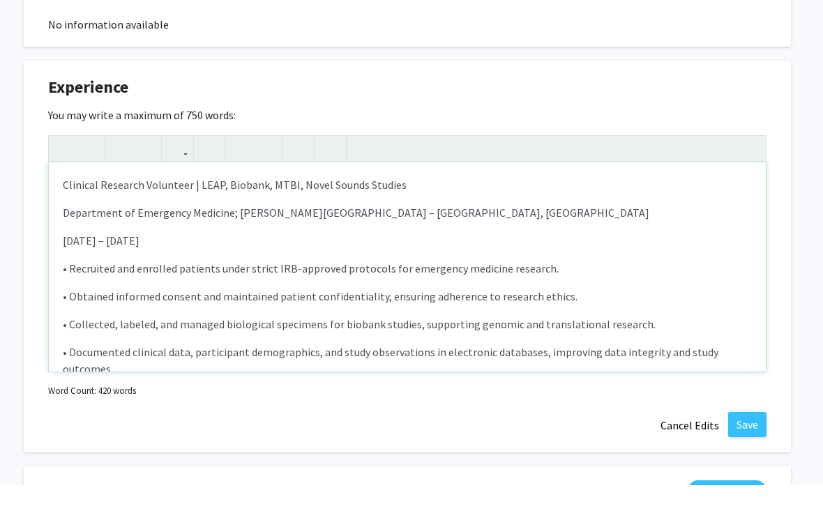
click at [301, 211] on p "Clinical Research Volunteer | LEAP, Biobank, MTBI, Novel Sounds Studies" at bounding box center [407, 219] width 689 height 17
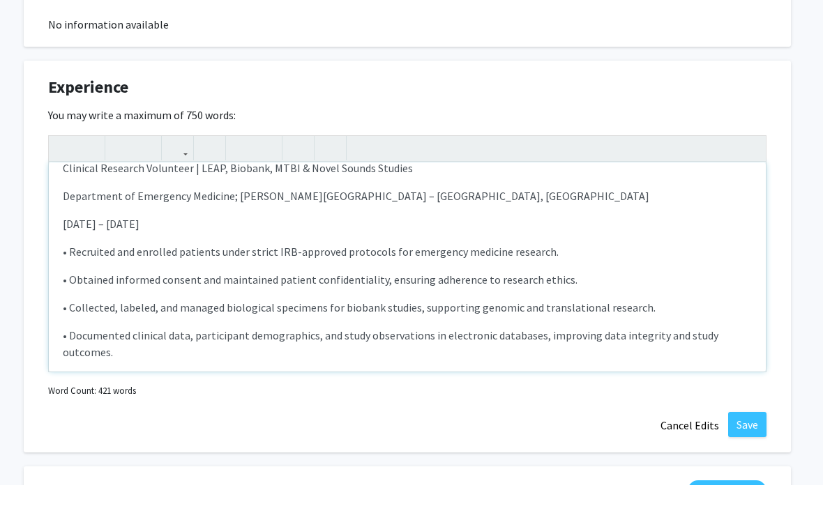
scroll to position [2, 0]
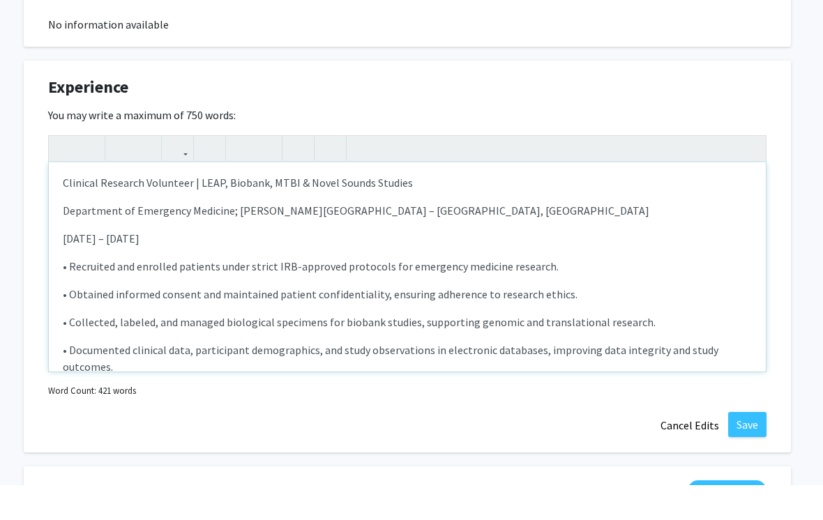
click at [77, 237] on p "Department of Emergency Medicine; [PERSON_NAME][GEOGRAPHIC_DATA] – [GEOGRAPHIC_…" at bounding box center [407, 245] width 689 height 17
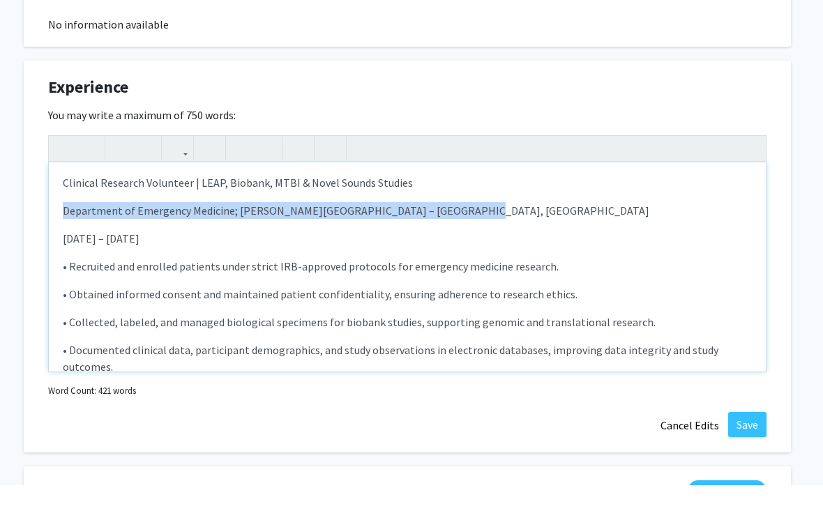
copy p "Department of Emergency Medicine; [PERSON_NAME][GEOGRAPHIC_DATA] – [GEOGRAPHIC_…"
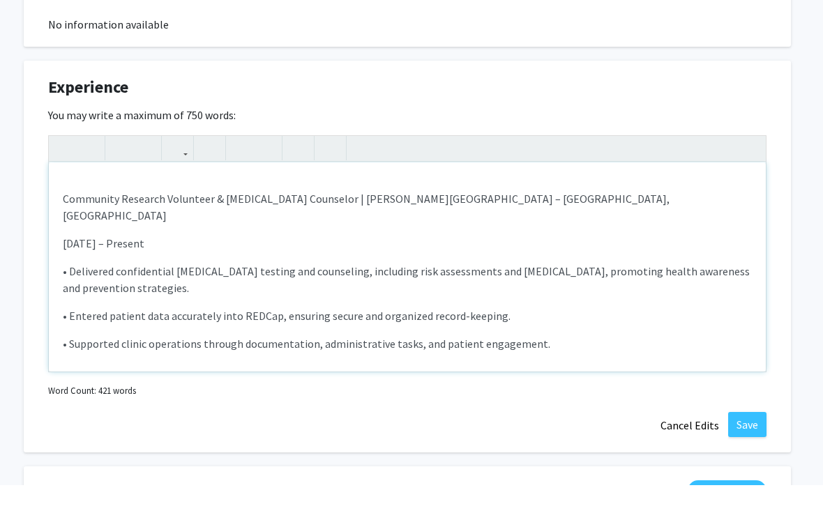
scroll to position [261, 0]
click at [494, 224] on p "Community Research Volunteer & HIV Counselor | Wayne State School of Medicine –…" at bounding box center [407, 240] width 689 height 33
click at [499, 224] on p "Community Research Volunteer & HIV Counselor | Wayne State School of Medicine –…" at bounding box center [407, 240] width 689 height 33
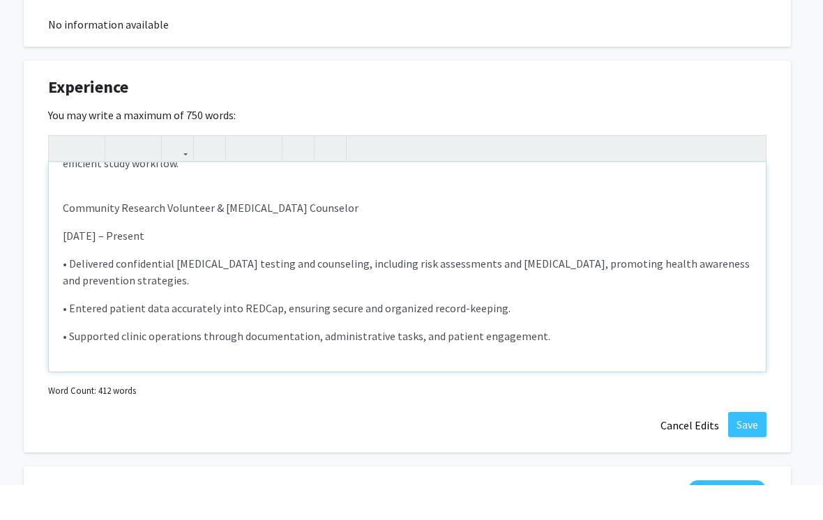
scroll to position [252, 0]
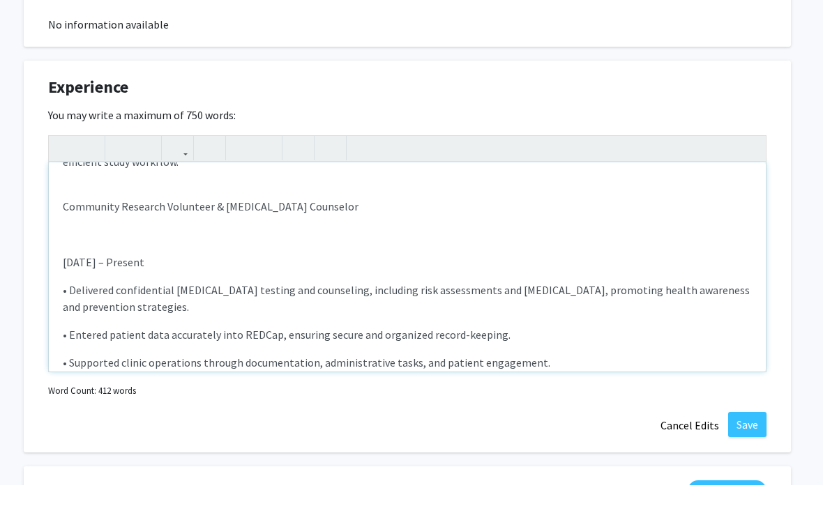
click at [75, 261] on p "Note to users with screen readers: Please deactivate our accessibility plugin f…" at bounding box center [407, 269] width 689 height 17
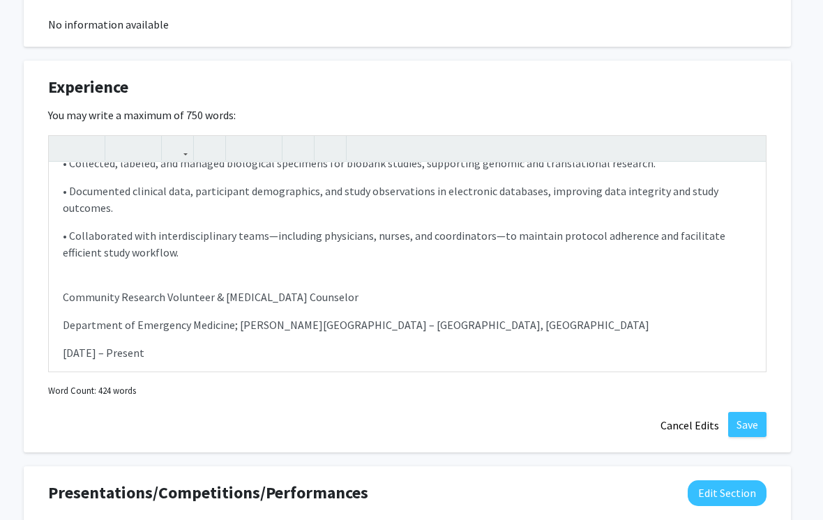
scroll to position [162, 0]
click at [284, 287] on p "Community Research Volunteer & HIV Counselor" at bounding box center [407, 295] width 689 height 17
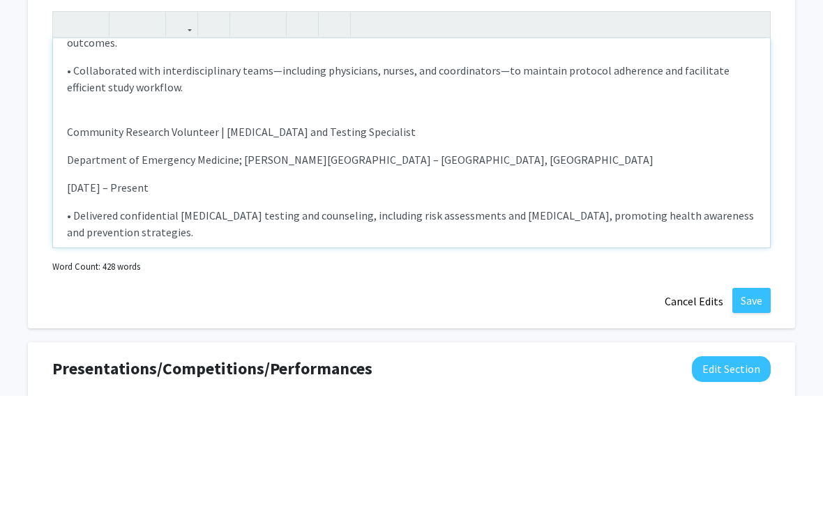
scroll to position [209, 0]
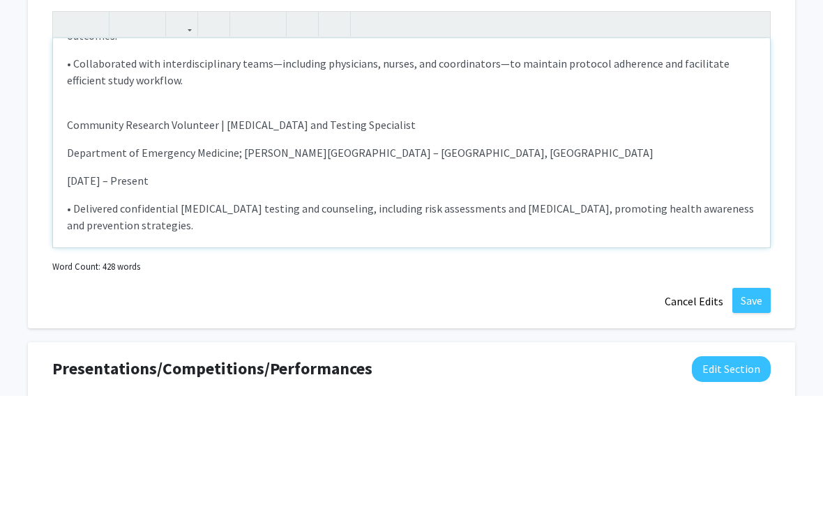
click at [313, 241] on p "Community Research Volunteer | [MEDICAL_DATA] and Testing Specialist" at bounding box center [411, 249] width 689 height 17
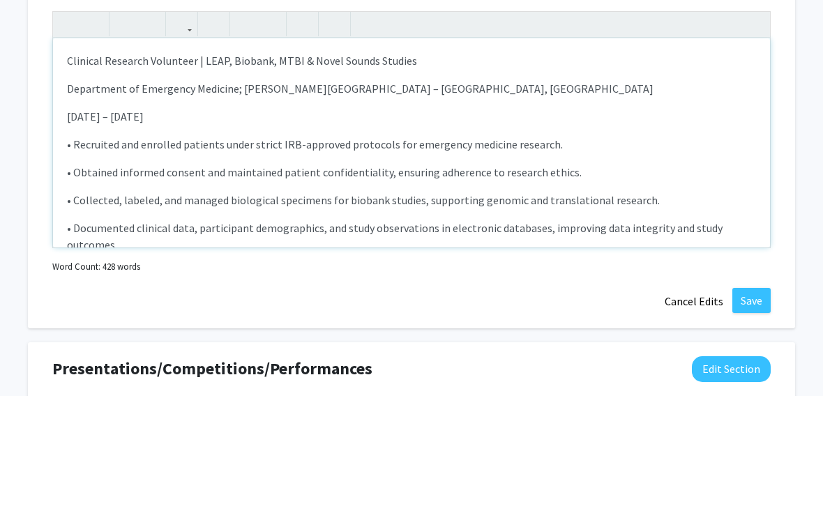
scroll to position [0, 0]
click at [303, 176] on p "Clinical Research Volunteer | LEAP, Biobank, MTBI & Novel Sounds Studies" at bounding box center [411, 184] width 689 height 17
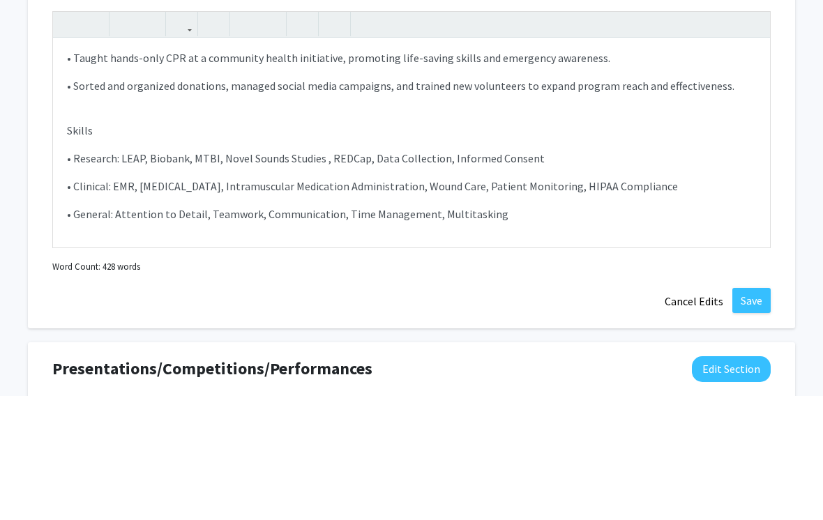
scroll to position [1752, 7]
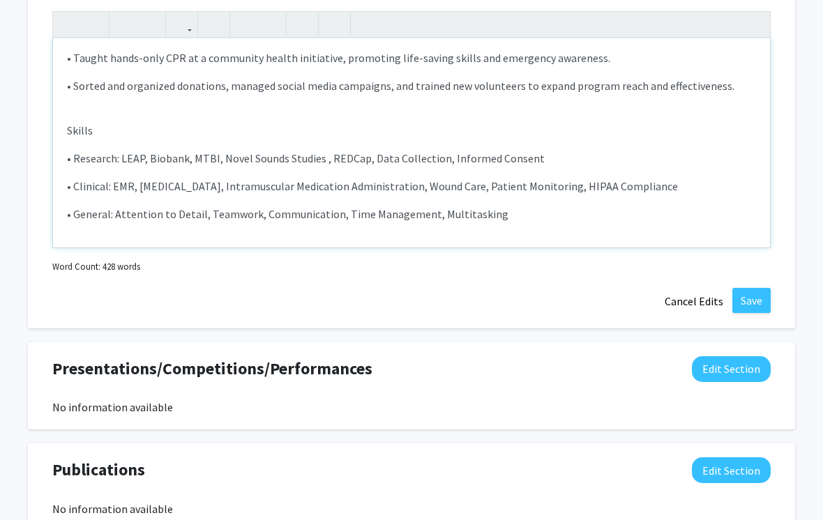
click at [494, 206] on p "• General: Attention to Detail, Teamwork, Communication, Time Management, Multi…" at bounding box center [411, 214] width 689 height 17
type textarea "<p>Clinical Research Volunteer | LEAP, Biobank, MTBI and Novel Sounds Studies</…"
click at [752, 288] on button "Save" at bounding box center [751, 300] width 38 height 25
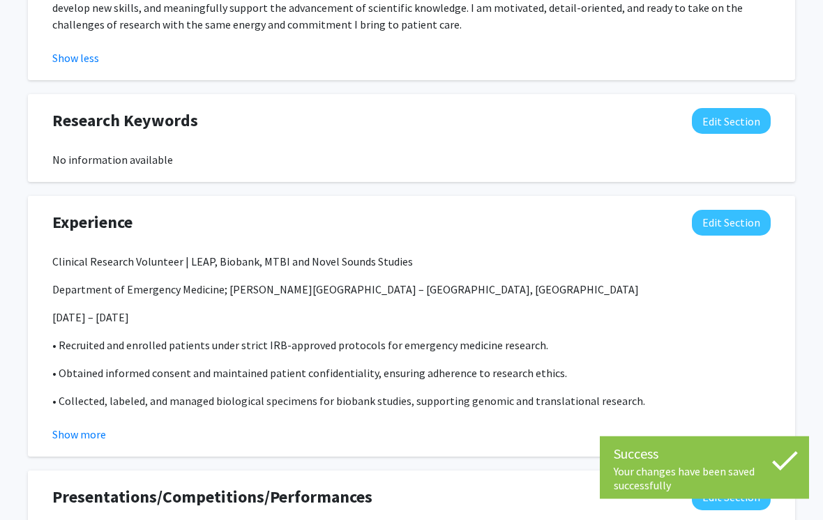
click at [82, 427] on button "Show more" at bounding box center [79, 435] width 54 height 17
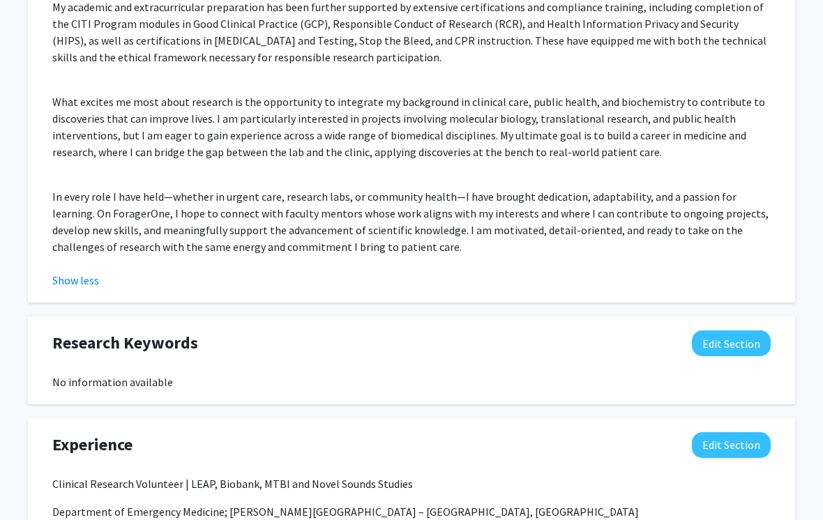
scroll to position [1279, 7]
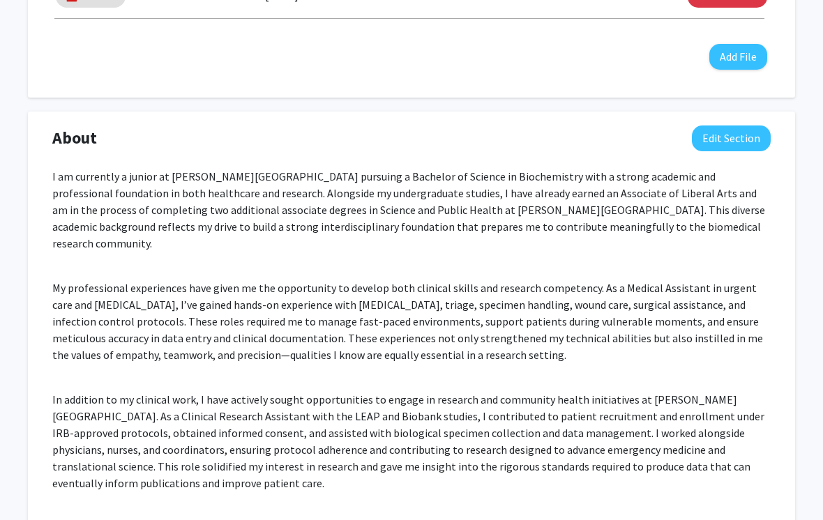
click at [741, 132] on button "Edit Section" at bounding box center [731, 139] width 79 height 26
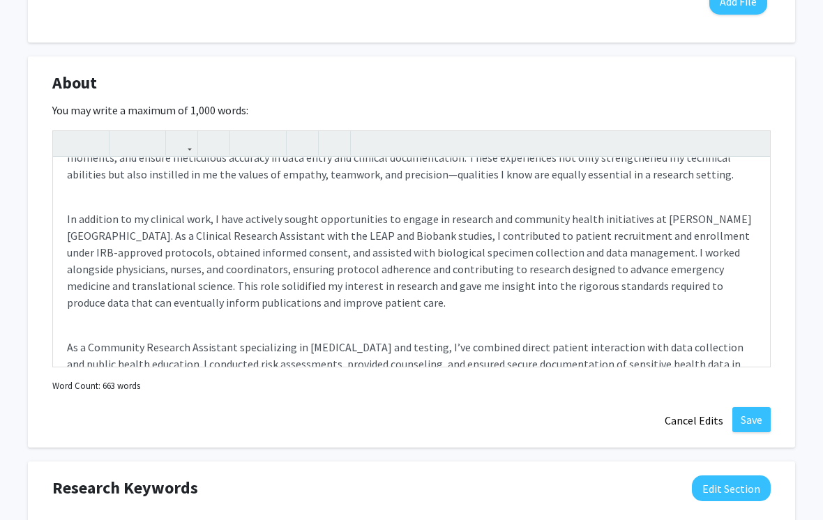
scroll to position [179, 0]
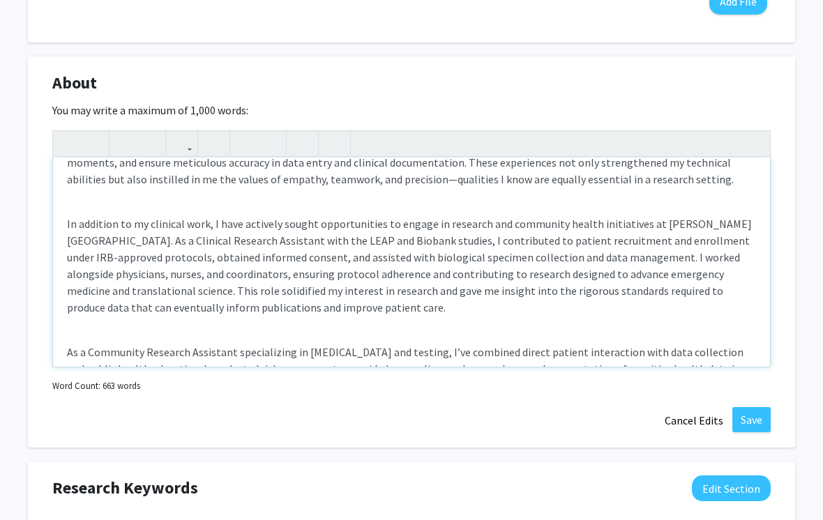
click at [391, 224] on p "In addition to my clinical work, I have actively sought opportunities to engage…" at bounding box center [411, 265] width 689 height 100
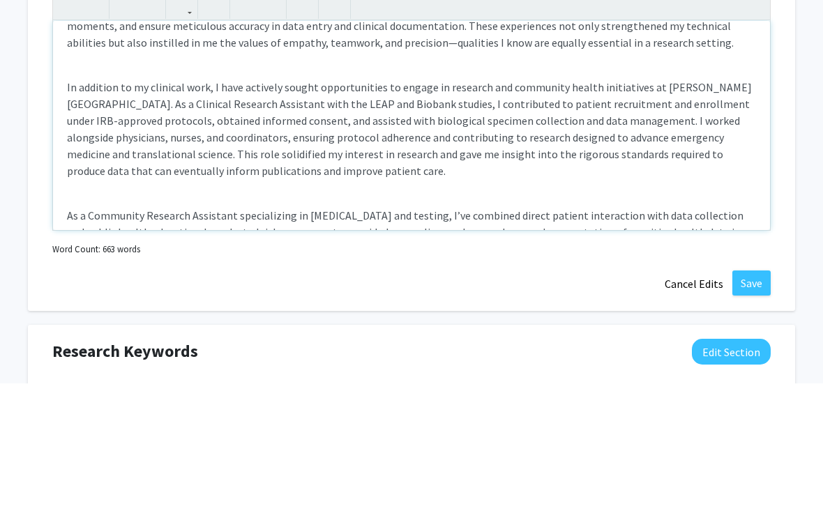
click at [354, 215] on p "In addition to my clinical work, I have actively sought opportunities to engage…" at bounding box center [411, 265] width 689 height 100
click at [377, 215] on p "In addition to my clinical work, I have actively sought opportunities to engage…" at bounding box center [411, 265] width 689 height 100
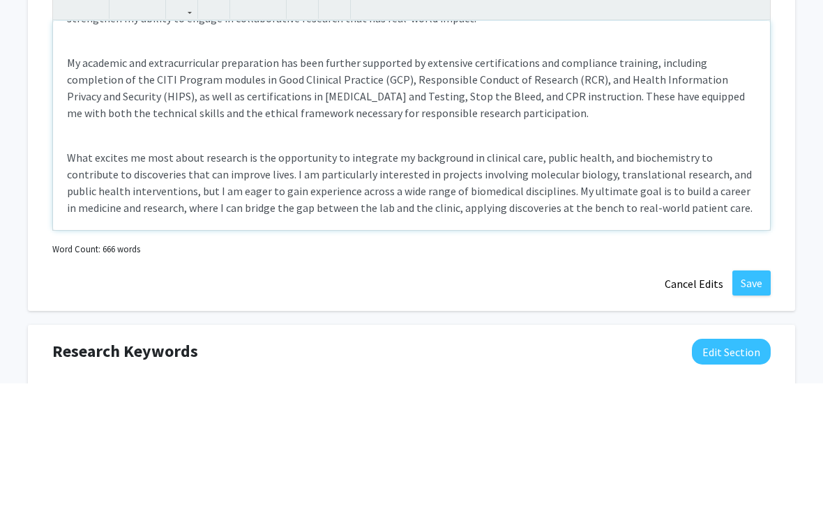
scroll to position [522, 0]
click at [517, 190] on p "My academic and extracurricular preparation has been further supported by exten…" at bounding box center [411, 223] width 689 height 67
click at [656, 190] on p "My academic and extracurricular preparation has been further supported by exten…" at bounding box center [411, 223] width 689 height 67
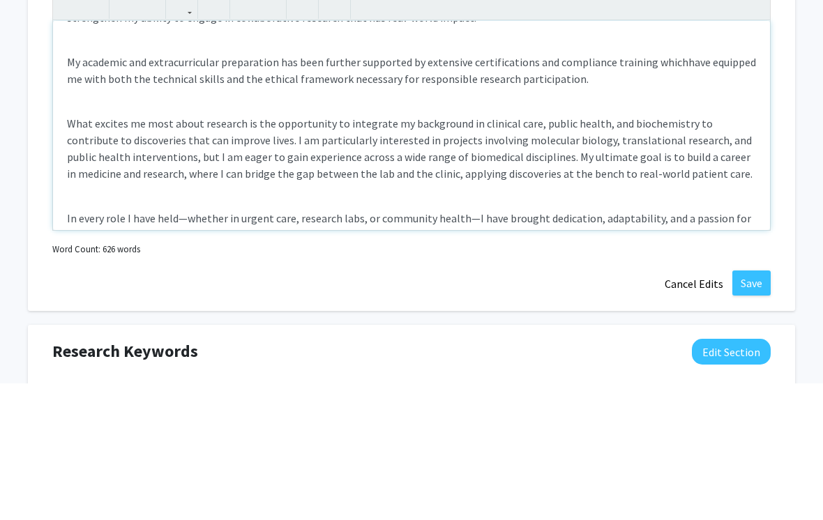
type textarea "<p>I am currently a junior at Wayne State University pursuing a Bachelor of Sci…"
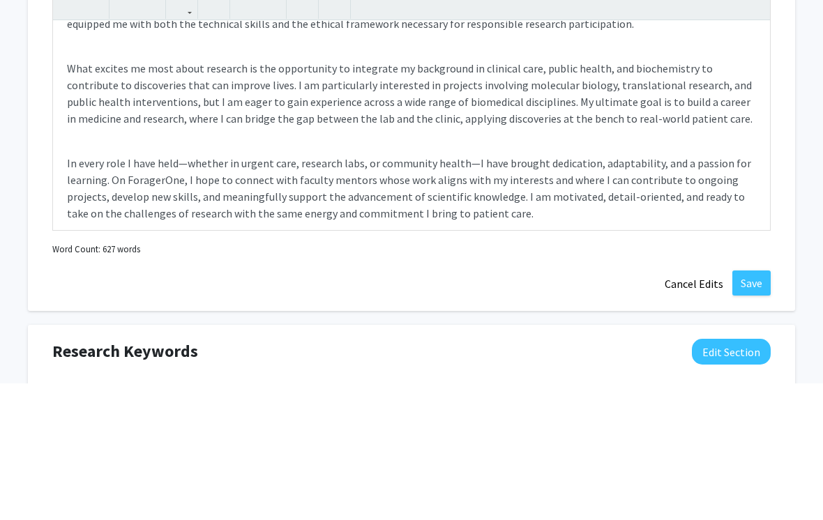
scroll to position [752, 7]
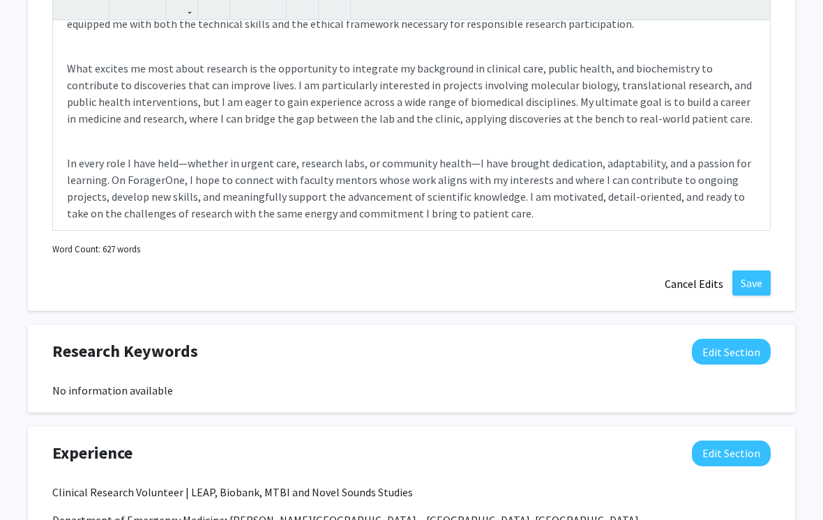
click at [750, 284] on button "Save" at bounding box center [751, 283] width 38 height 25
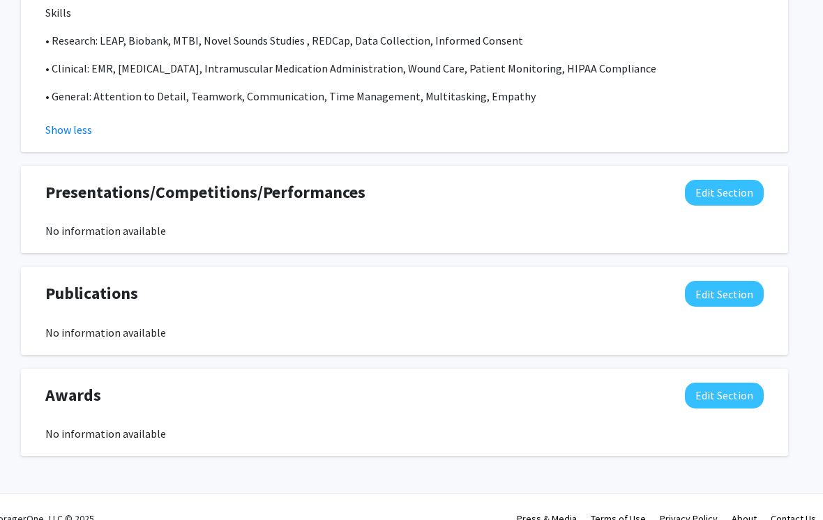
scroll to position [2154, 0]
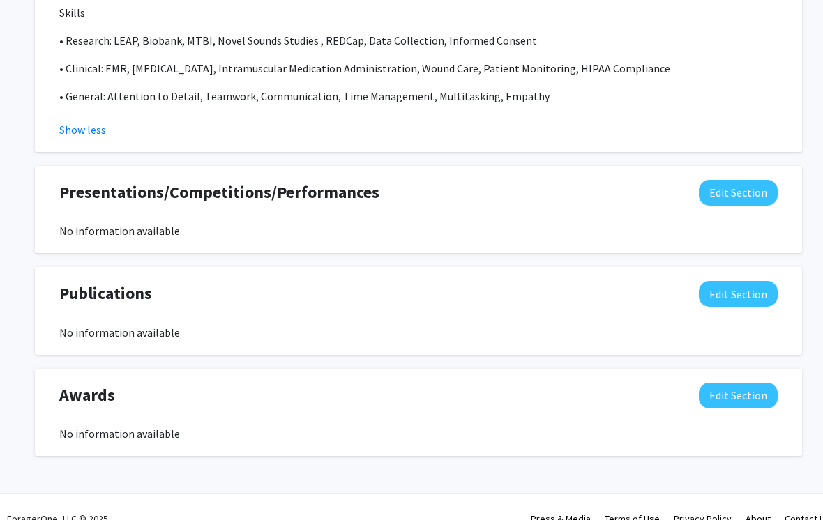
click at [739, 391] on button "Edit Section" at bounding box center [738, 396] width 79 height 26
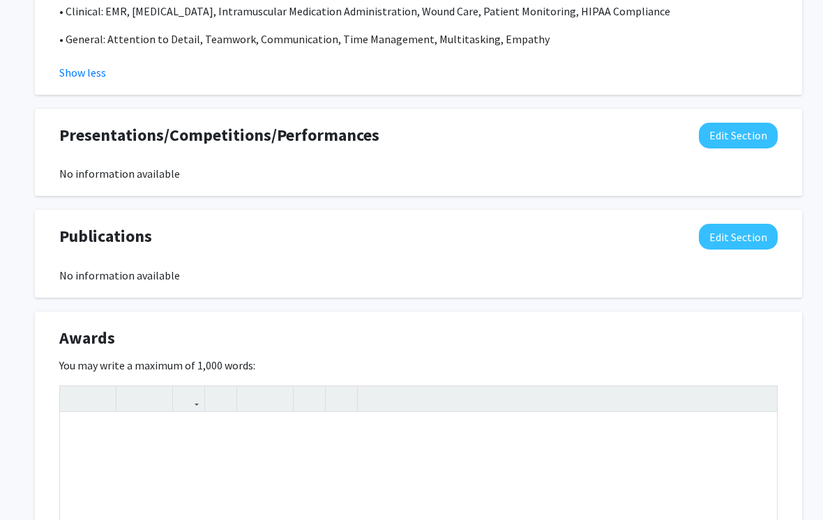
scroll to position [2213, 0]
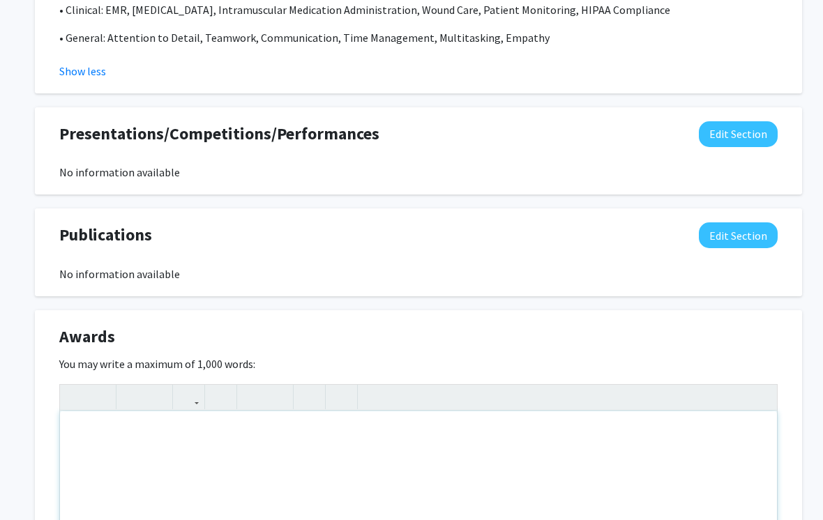
click at [102, 432] on div "Note to users with screen readers: Please deactivate our accessibility plugin f…" at bounding box center [418, 515] width 717 height 209
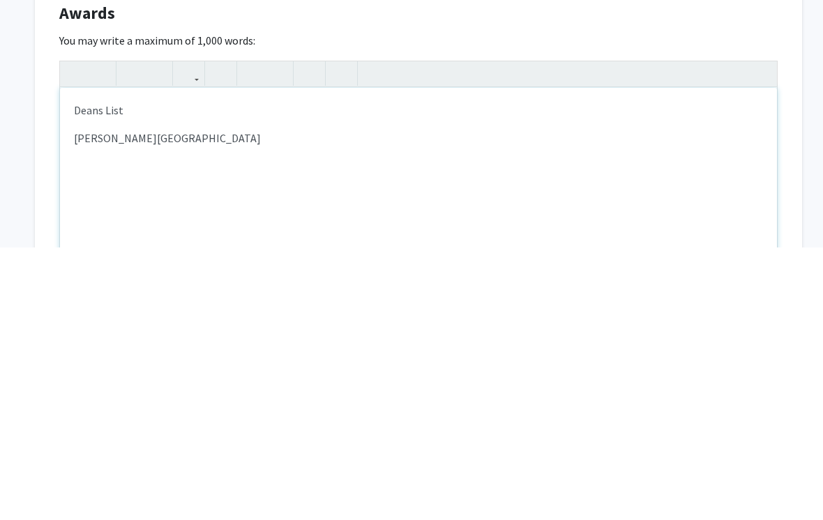
scroll to position [2265, 0]
click at [91, 402] on p "Henry Ford College" at bounding box center [418, 410] width 689 height 17
copy p "Henry Ford College"
click at [137, 374] on p "Deans List |" at bounding box center [418, 382] width 689 height 17
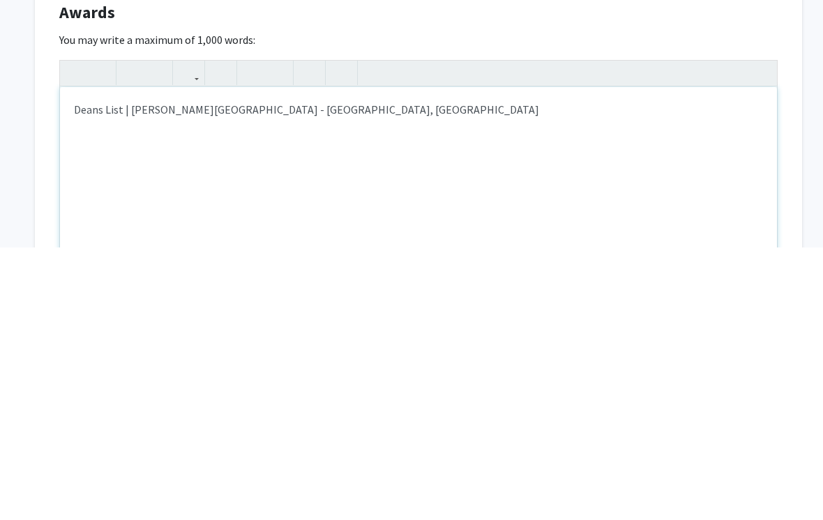
click at [128, 360] on div "Deans List | Henry Ford College - Dearborn, MI" at bounding box center [418, 464] width 717 height 209
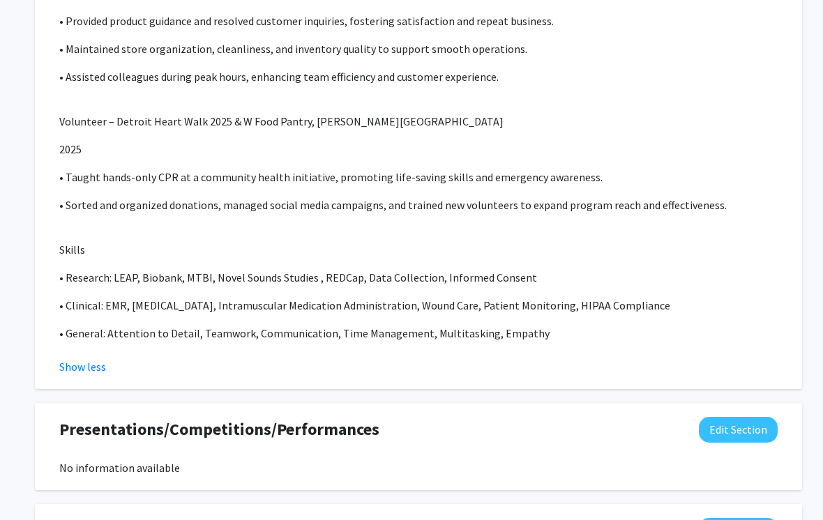
scroll to position [1911, 0]
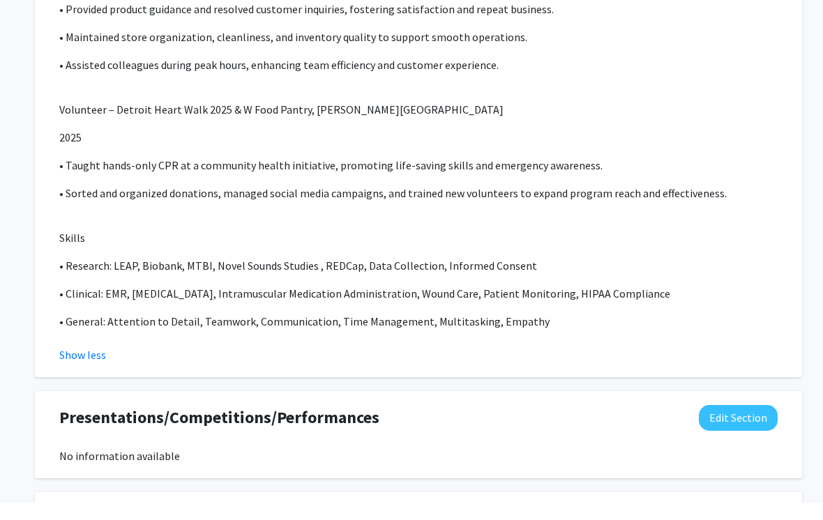
click at [109, 119] on p "Volunteer – Detroit Heart Walk 2025 & W Food Pantry, [PERSON_NAME][GEOGRAPHIC_D…" at bounding box center [418, 127] width 718 height 17
copy p "–"
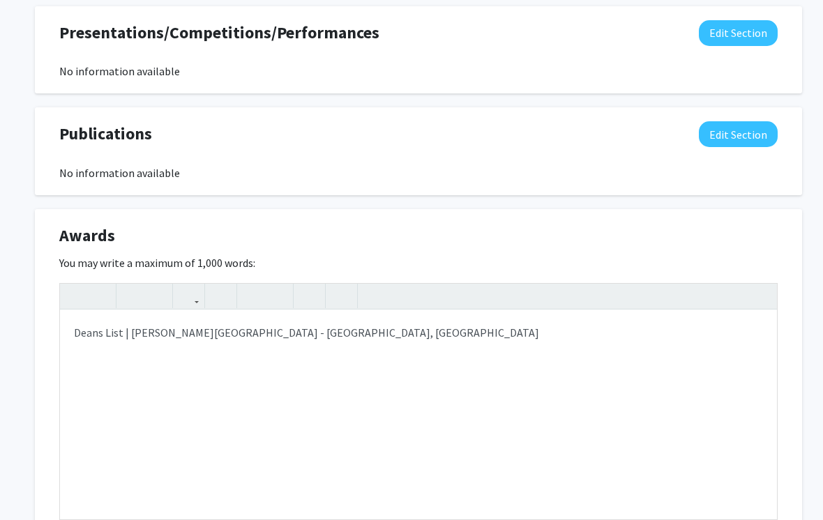
scroll to position [2314, 0]
click at [140, 333] on p "Deans List | Henry Ford College - Dearborn, MI" at bounding box center [418, 332] width 689 height 17
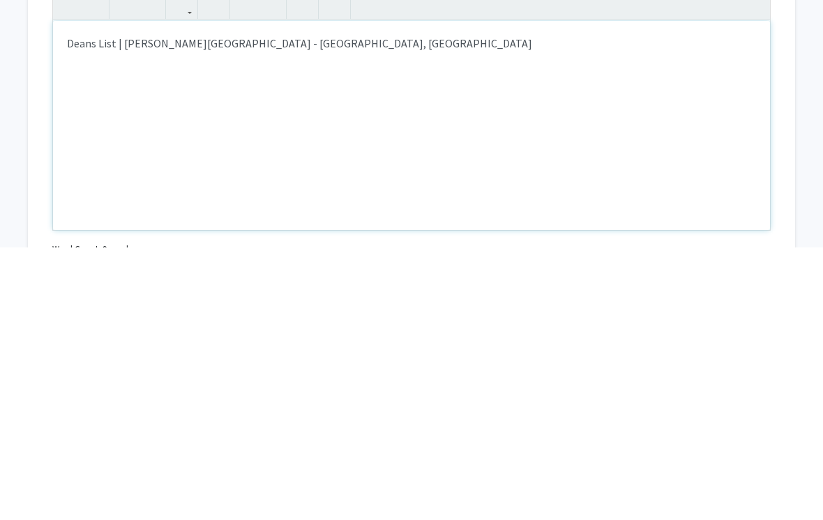
click at [215, 307] on p "Deans List | Henry Ford College - Dearborn, MI" at bounding box center [411, 315] width 689 height 17
click at [214, 307] on p "Deans List | Henry Ford College - Dearborn, MI" at bounding box center [411, 315] width 689 height 17
click at [208, 307] on p "Deans List | Henry Ford College Dearborn, MI" at bounding box center [411, 315] width 689 height 17
click at [213, 294] on div "Deans List | Henry Ford College Dearborn, MI" at bounding box center [411, 398] width 717 height 209
click at [206, 307] on p "Deans List | Henry Ford College Dearborn, MI" at bounding box center [411, 315] width 689 height 17
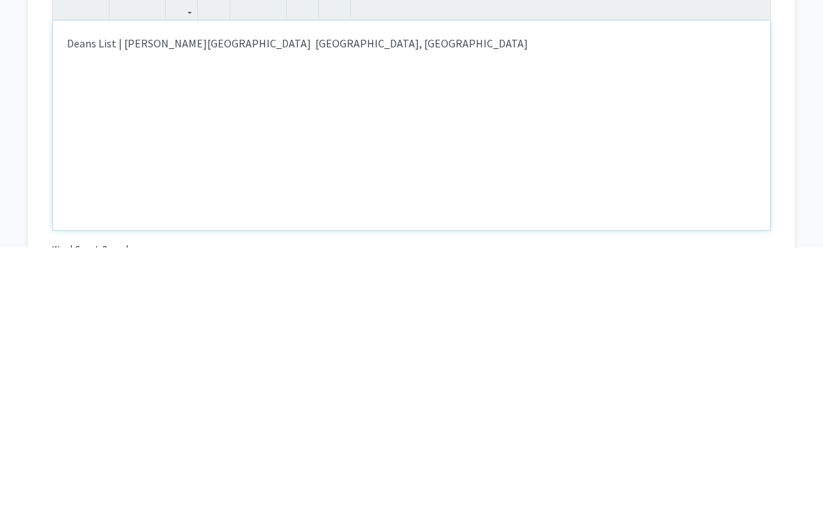
click at [211, 307] on p "Deans List | Henry Ford College Dearborn, MI" at bounding box center [411, 315] width 689 height 17
click at [208, 307] on p "Deans List | Henry Ford College Dearborn, MI" at bounding box center [411, 315] width 689 height 17
click at [211, 307] on p "Deans List | Henry Ford College Dearborn, MI" at bounding box center [411, 315] width 689 height 17
type textarea "<p>Deans List | Henry Ford College – Dearborn, MI</p>"
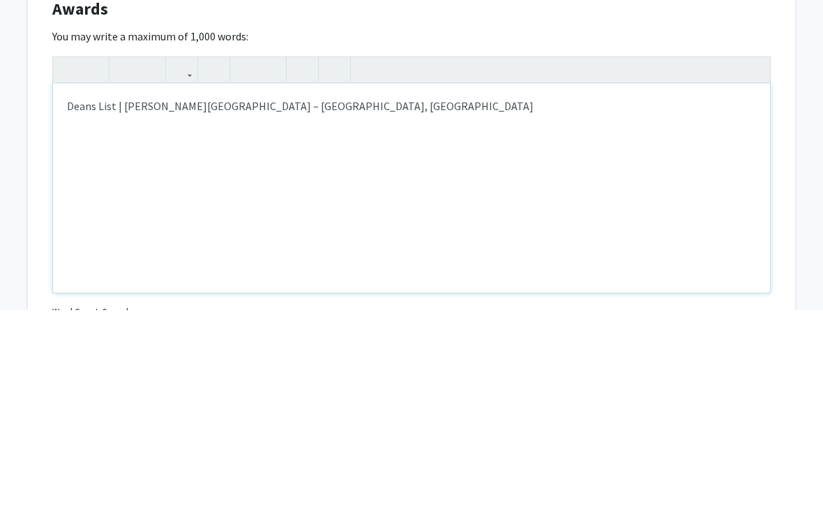
scroll to position [2331, 3]
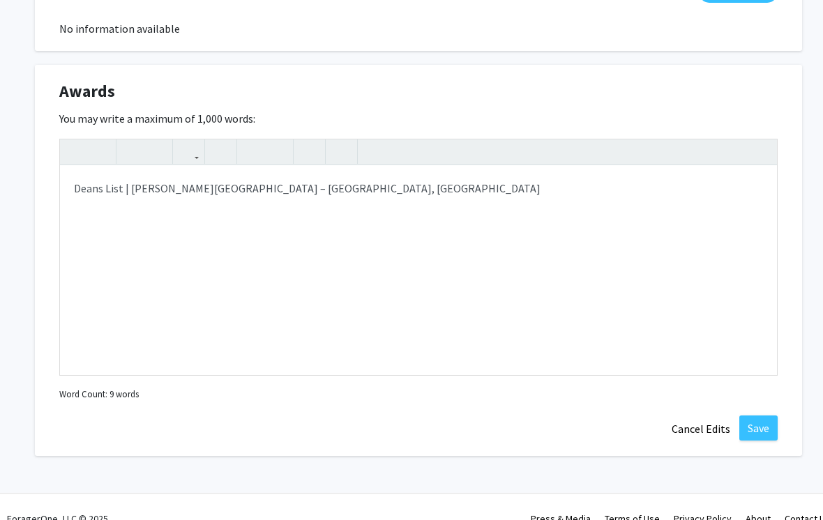
click at [766, 433] on button "Save" at bounding box center [758, 428] width 38 height 25
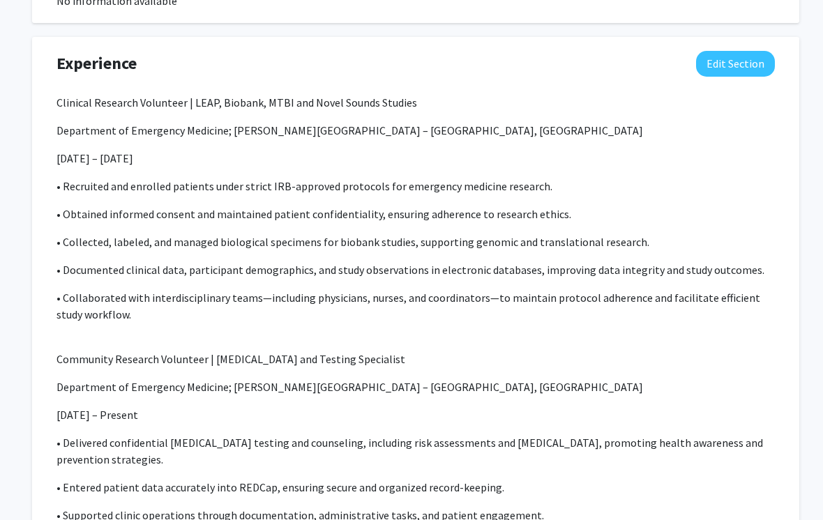
scroll to position [1011, 2]
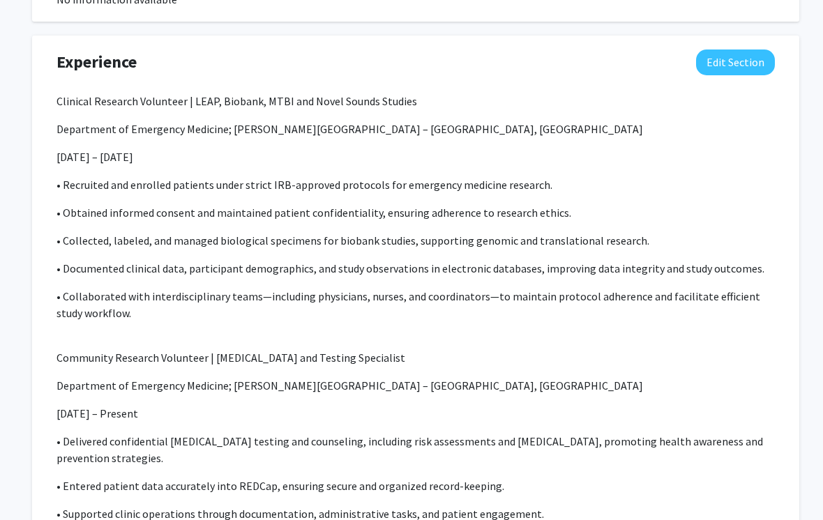
click at [745, 68] on button "Edit Section" at bounding box center [736, 63] width 79 height 26
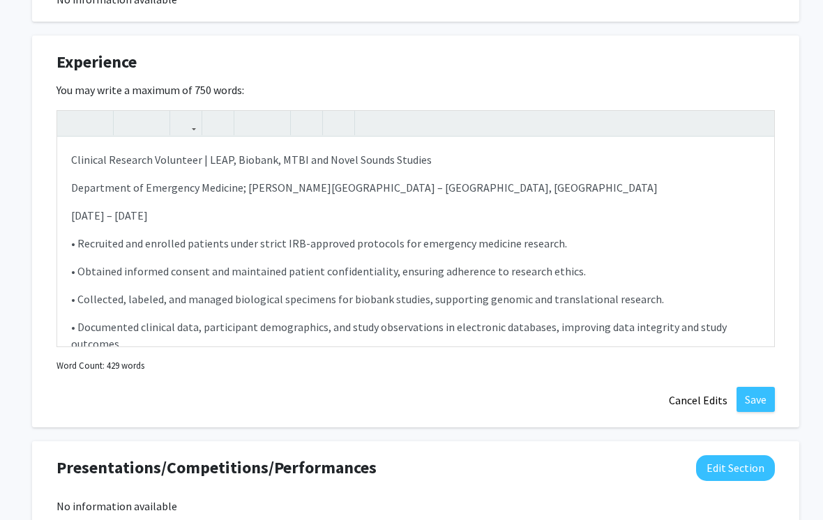
scroll to position [0, 0]
click at [82, 184] on p "Department of Emergency Medicine; [PERSON_NAME][GEOGRAPHIC_DATA] – [GEOGRAPHIC_…" at bounding box center [415, 187] width 689 height 17
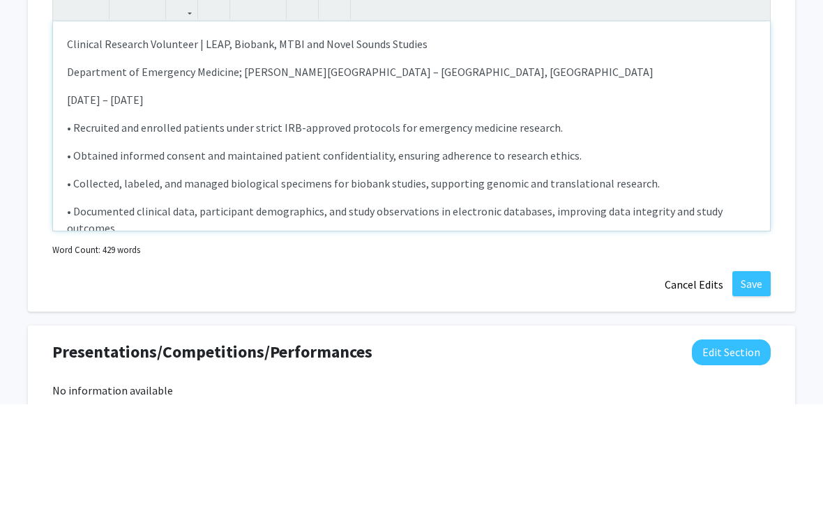
click at [96, 180] on p "Department of Emergency Medicine; [PERSON_NAME][GEOGRAPHIC_DATA] – [GEOGRAPHIC_…" at bounding box center [411, 188] width 689 height 17
click at [207, 141] on div "Clinical Research Volunteer | LEAP, Biobank, MTBI and Novel Sounds Studies Depa…" at bounding box center [411, 242] width 717 height 209
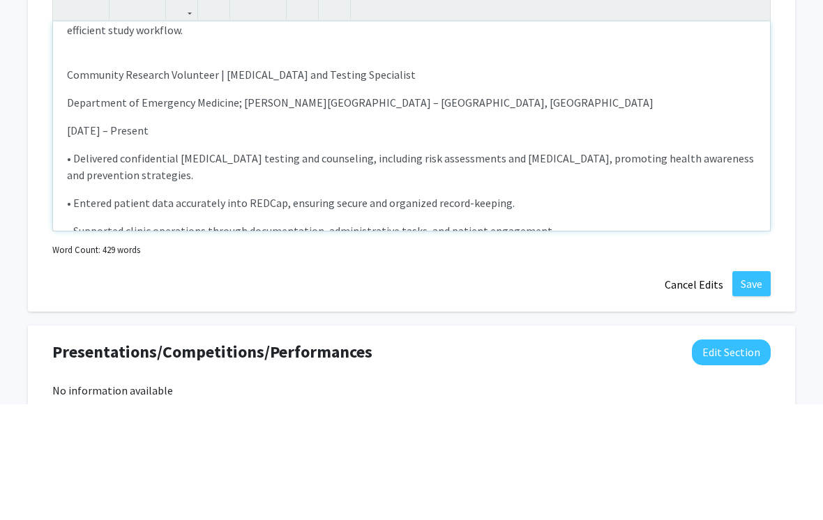
scroll to position [244, 0]
click at [91, 209] on p "Department of Emergency Medicine; [PERSON_NAME][GEOGRAPHIC_DATA] – [GEOGRAPHIC_…" at bounding box center [411, 217] width 689 height 17
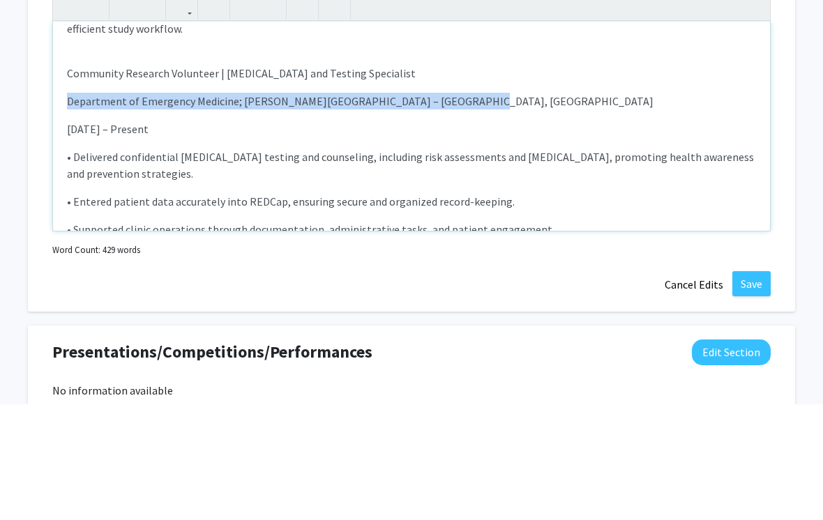
copy p "Department of Emergency Medicine; [PERSON_NAME][GEOGRAPHIC_DATA] – [GEOGRAPHIC_…"
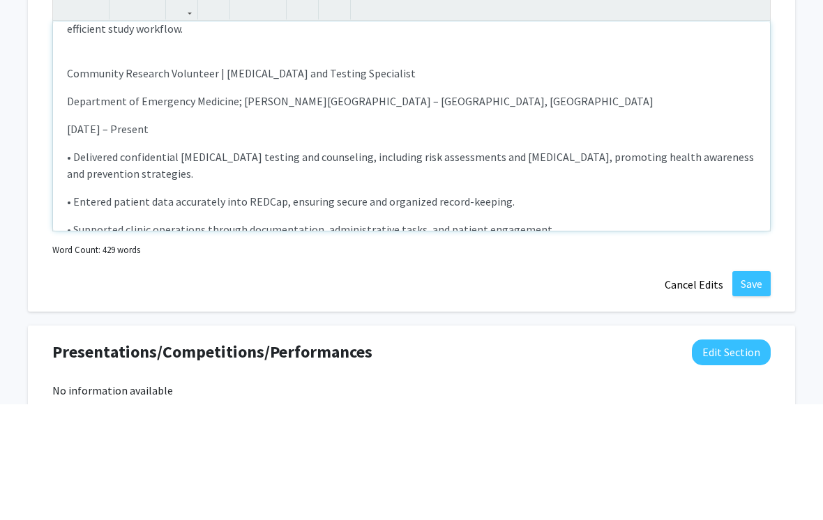
click at [400, 181] on p "Community Research Volunteer | [MEDICAL_DATA] and Testing Specialist" at bounding box center [411, 189] width 689 height 17
click at [395, 181] on p "Community Research Volunteer | HIV Counseling and Testing Specialist |" at bounding box center [411, 189] width 689 height 17
click at [390, 181] on p "Community Research Volunteer | HIV Counseling and Testing Specialist |" at bounding box center [411, 189] width 689 height 17
click at [398, 181] on p "Community Research Volunteer | HIV Counseling and Testing Specialist |" at bounding box center [411, 189] width 689 height 17
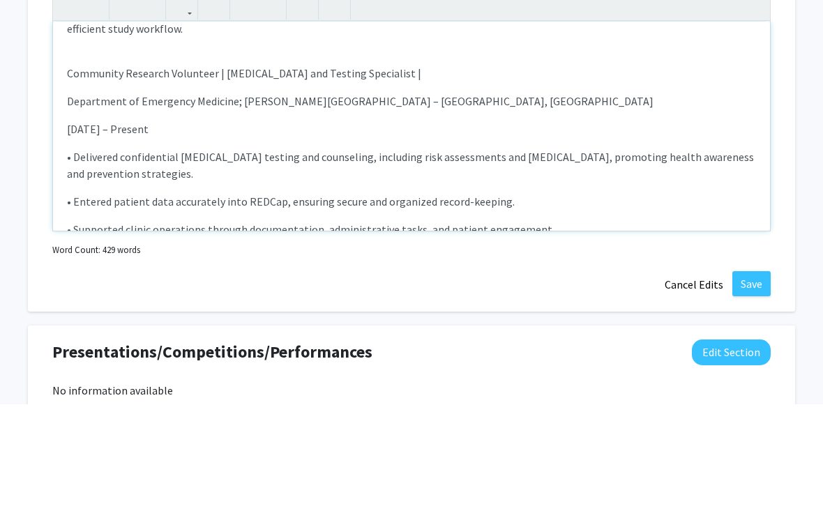
click at [410, 181] on p "Community Research Volunteer | HIV Counseling and Testing Specialist |" at bounding box center [411, 189] width 689 height 17
click at [408, 181] on p "Community Research Volunteer | HIV Counseling and Testing Specialist |" at bounding box center [411, 189] width 689 height 17
click at [406, 181] on p "Community Research Volunteer | HIV Counseling and Testing Specialist |" at bounding box center [411, 189] width 689 height 17
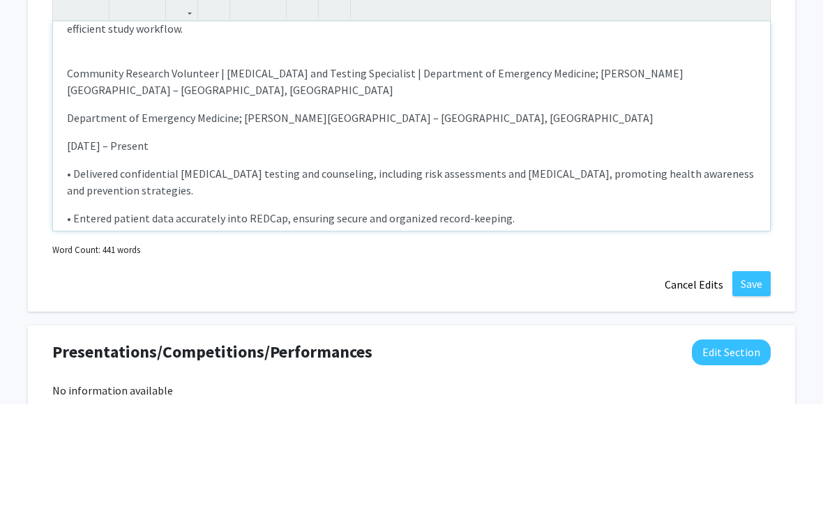
click at [407, 181] on p "Community Research Volunteer | HIV Counseling and Testing Specialist | Departme…" at bounding box center [411, 197] width 689 height 33
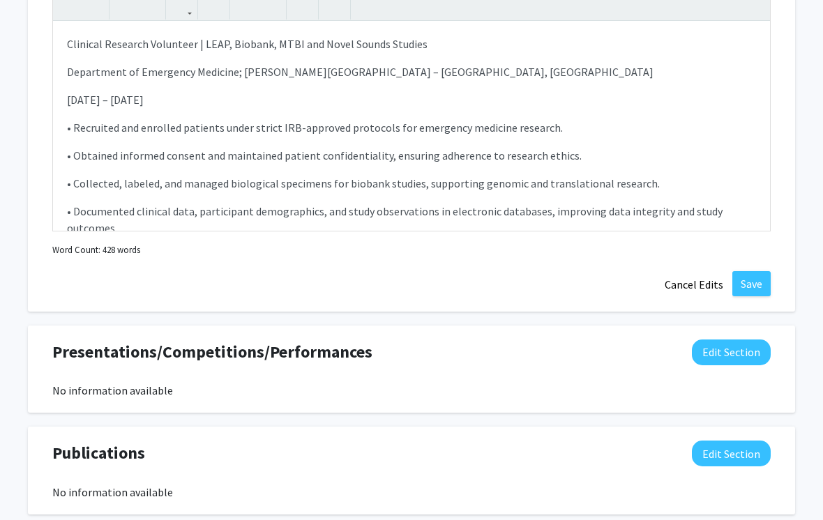
scroll to position [0, 0]
click at [752, 279] on button "Save" at bounding box center [751, 283] width 38 height 25
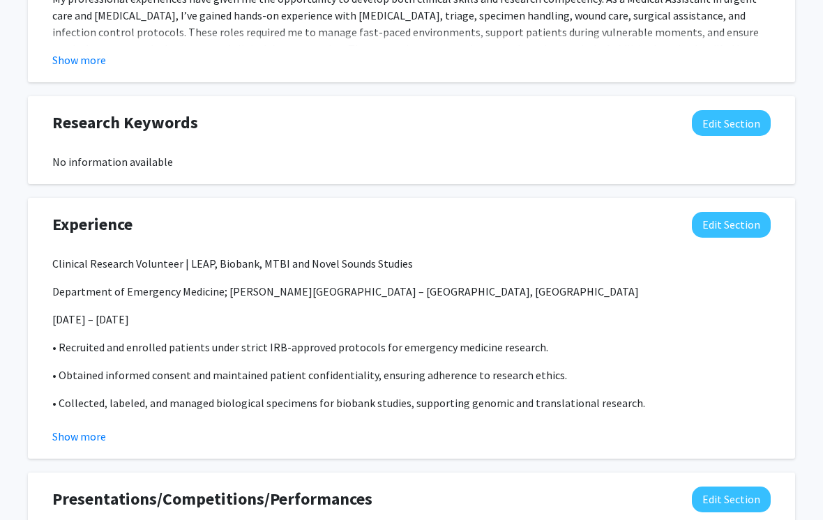
scroll to position [849, 7]
click at [737, 231] on button "Edit Section" at bounding box center [731, 225] width 79 height 26
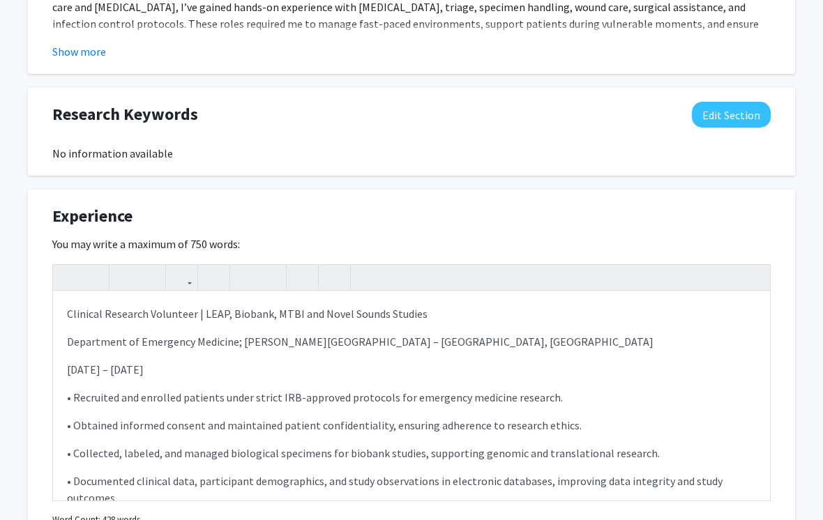
scroll to position [0, 0]
click at [84, 314] on p "Clinical Research Volunteer | LEAP, Biobank, MTBI and Novel Sounds Studies" at bounding box center [411, 313] width 689 height 17
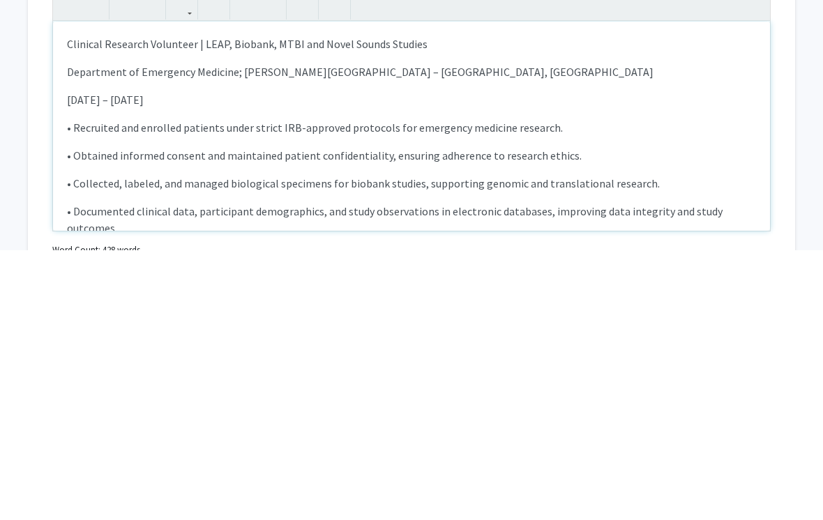
click at [82, 305] on p "Clinical Research Volunteer | LEAP, Biobank, MTBI and Novel Sounds Studies" at bounding box center [411, 313] width 689 height 17
click at [87, 305] on p "Clinical Research Volunteer | LEAP, Biobank, MTBI and Novel Sounds Studies" at bounding box center [411, 313] width 689 height 17
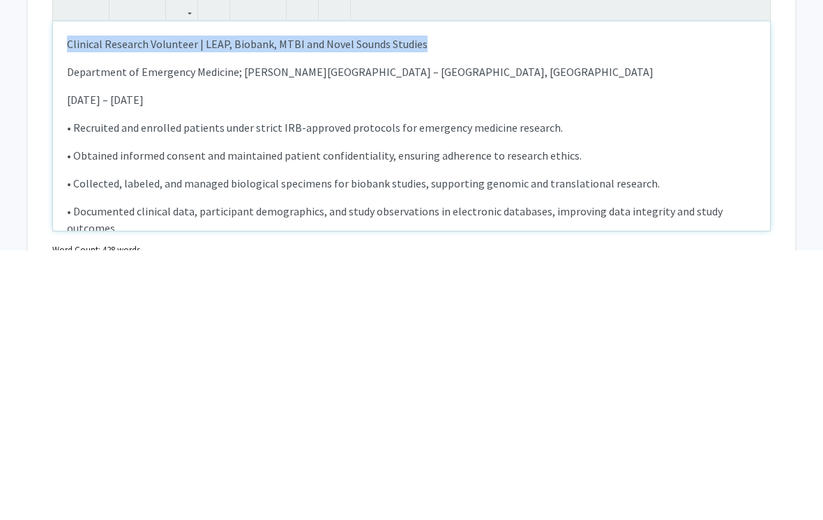
click at [70, 266] on icon "button" at bounding box center [69, 277] width 12 height 23
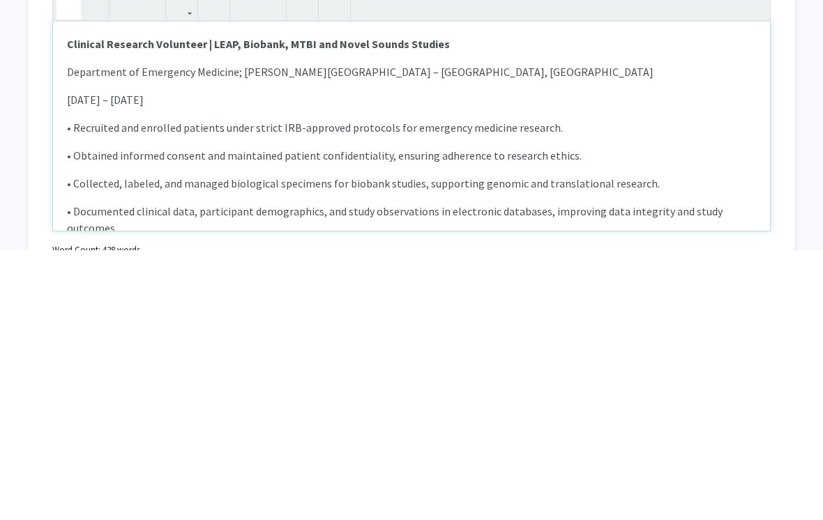
click at [695, 291] on div "Clinical Research Volunteer | LEAP, Biobank, MTBI and Novel Sounds Studies Depa…" at bounding box center [411, 395] width 717 height 209
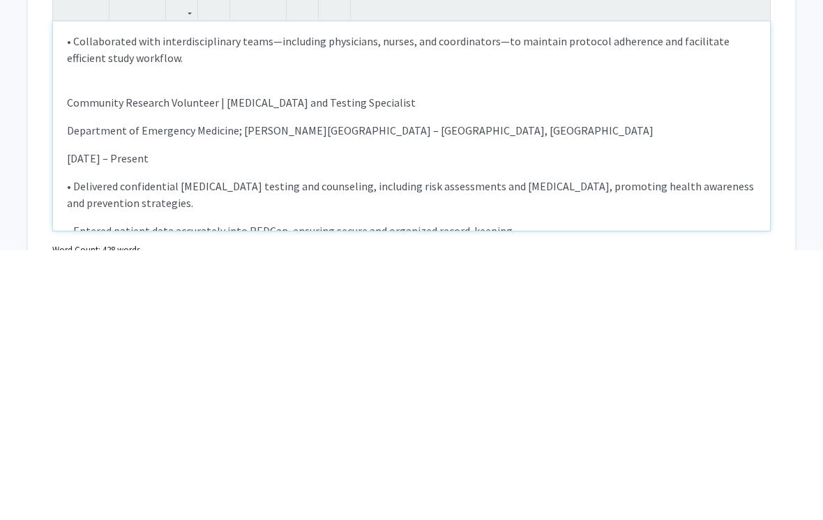
scroll to position [215, 0]
click at [82, 363] on p "Community Research Volunteer | [MEDICAL_DATA] and Testing Specialist" at bounding box center [411, 371] width 689 height 17
click at [67, 266] on icon "button" at bounding box center [69, 277] width 12 height 23
click at [715, 391] on p "Department of Emergency Medicine; [PERSON_NAME][GEOGRAPHIC_DATA] – [GEOGRAPHIC_…" at bounding box center [411, 399] width 689 height 17
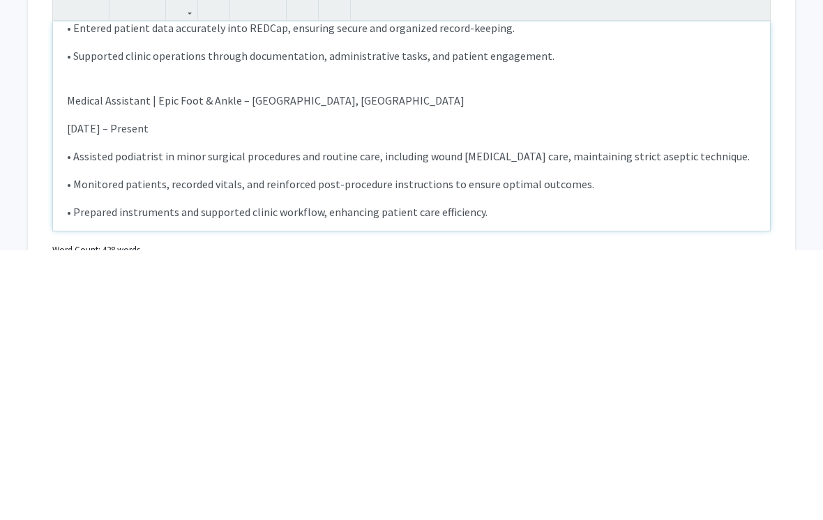
scroll to position [440, 0]
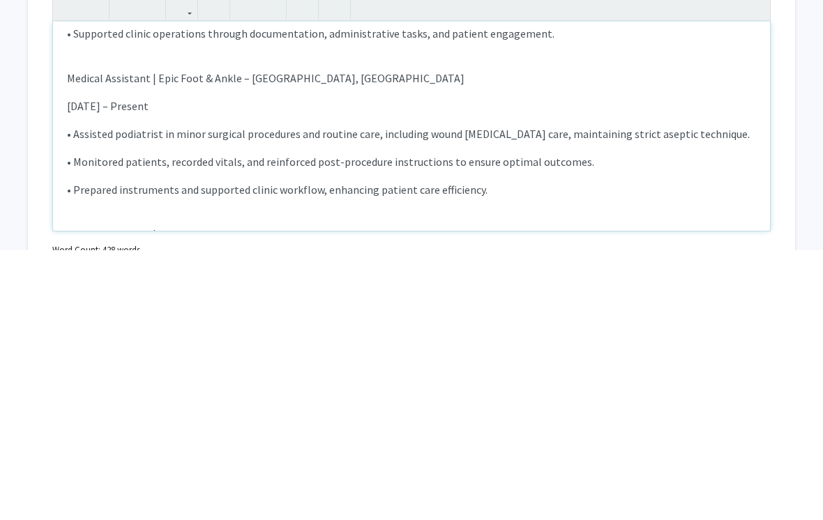
click at [77, 340] on p "Medical Assistant | Epic Foot & Ankle – [GEOGRAPHIC_DATA], [GEOGRAPHIC_DATA]" at bounding box center [411, 348] width 689 height 17
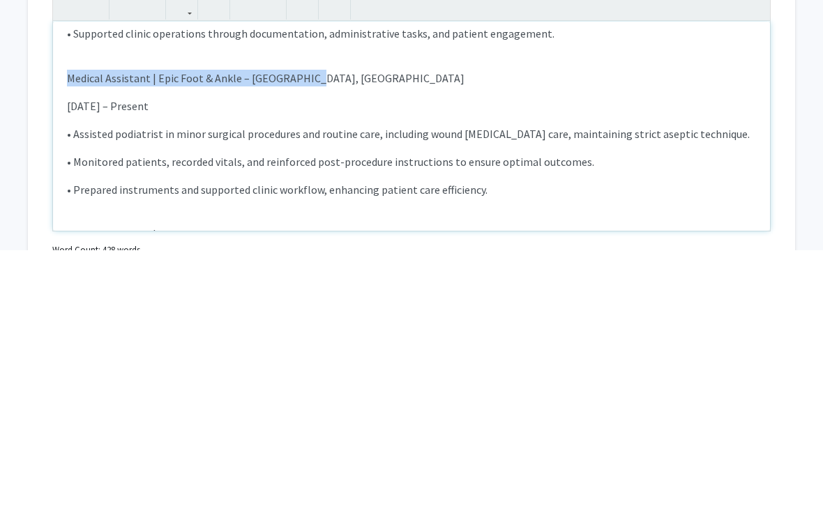
click at [71, 266] on icon "button" at bounding box center [69, 277] width 12 height 23
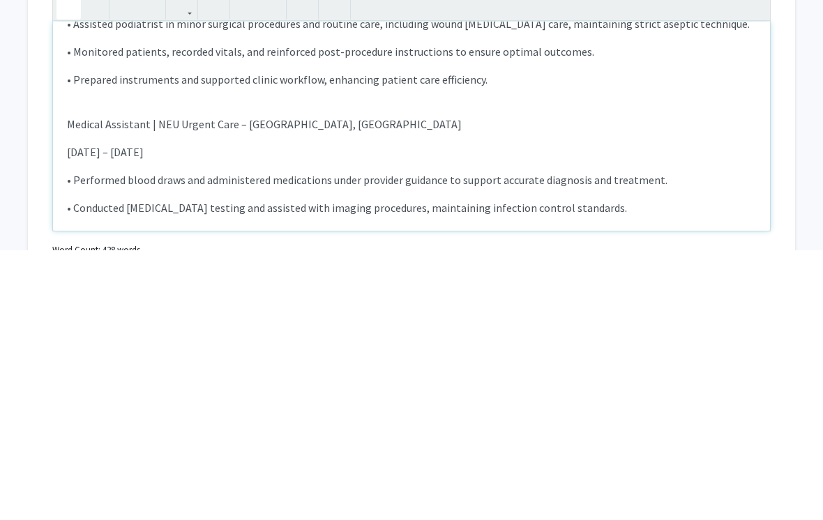
scroll to position [552, 0]
click at [77, 384] on p "Medical Assistant | NEU Urgent Care – [GEOGRAPHIC_DATA], [GEOGRAPHIC_DATA]" at bounding box center [411, 392] width 689 height 17
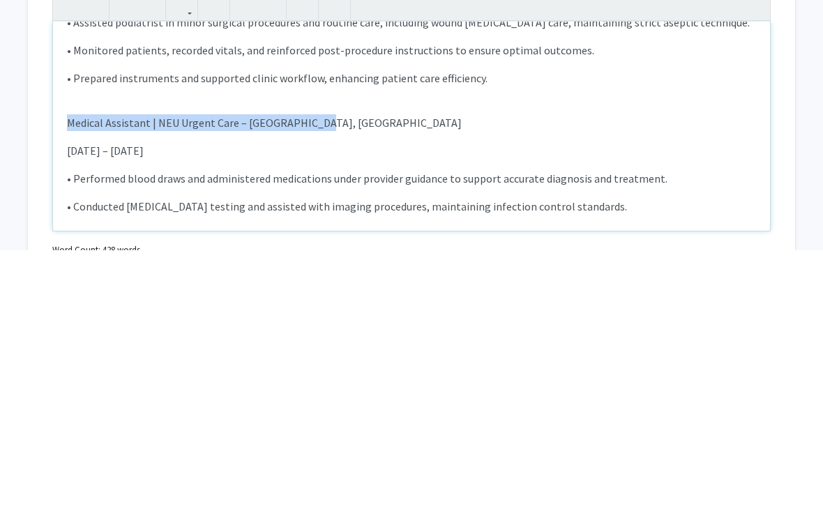
click at [68, 266] on icon "button" at bounding box center [69, 277] width 12 height 23
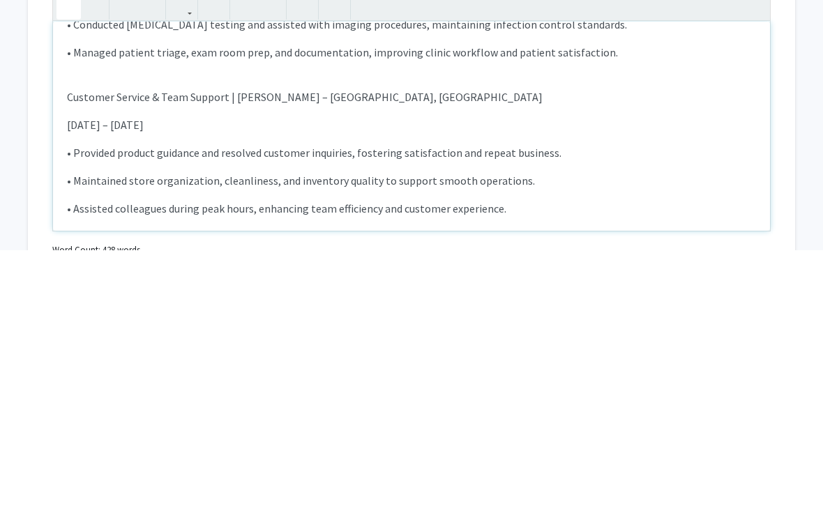
scroll to position [742, 0]
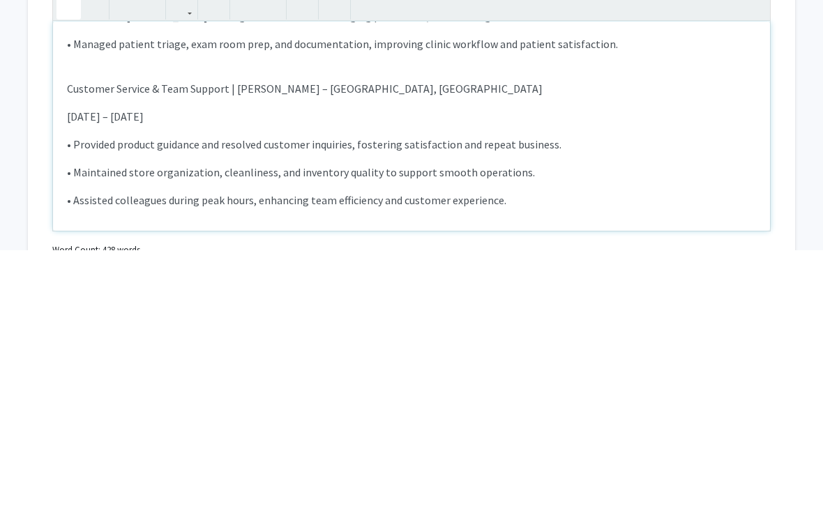
click at [84, 350] on p "Customer Service & Team Support | [PERSON_NAME] – [GEOGRAPHIC_DATA], [GEOGRAPHI…" at bounding box center [411, 358] width 689 height 17
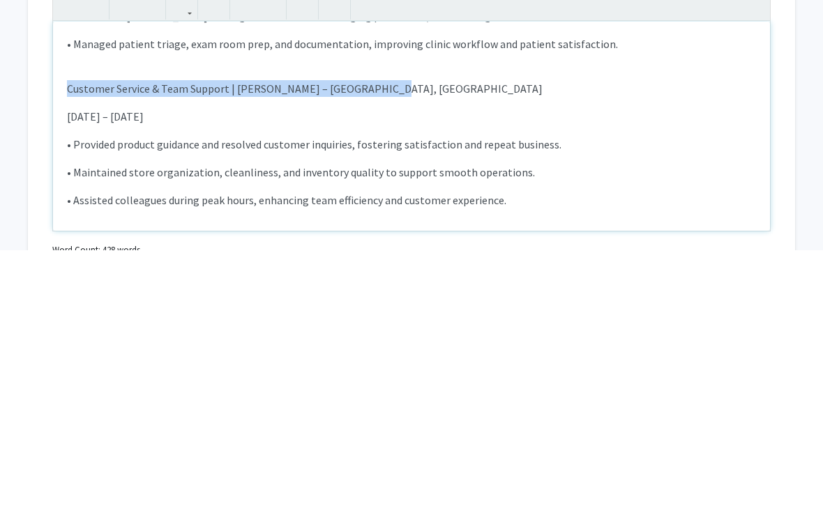
click at [63, 266] on use "button" at bounding box center [63, 266] width 0 height 0
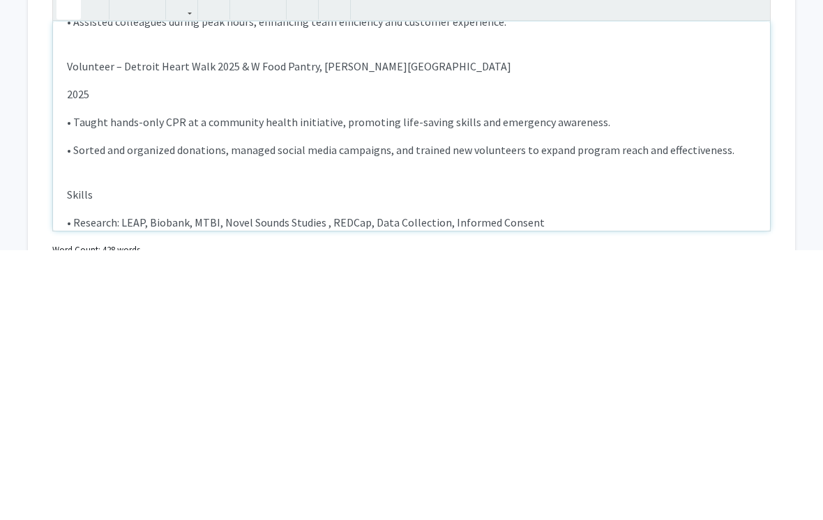
scroll to position [922, 0]
click at [80, 326] on p "Volunteer – Detroit Heart Walk 2025 & W Food Pantry, [PERSON_NAME][GEOGRAPHIC_D…" at bounding box center [411, 334] width 689 height 17
click at [81, 326] on p "Volunteer – Detroit Heart Walk 2025 & W Food Pantry, [PERSON_NAME][GEOGRAPHIC_D…" at bounding box center [411, 334] width 689 height 17
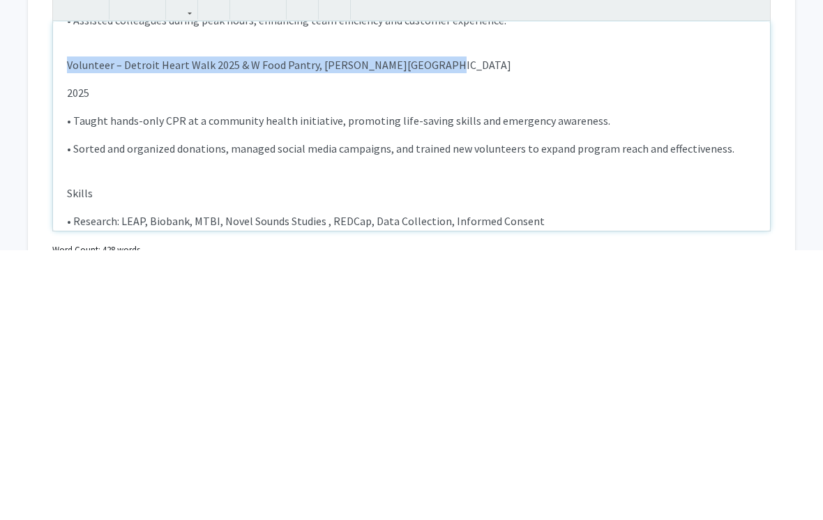
click at [68, 266] on icon "button" at bounding box center [69, 277] width 12 height 23
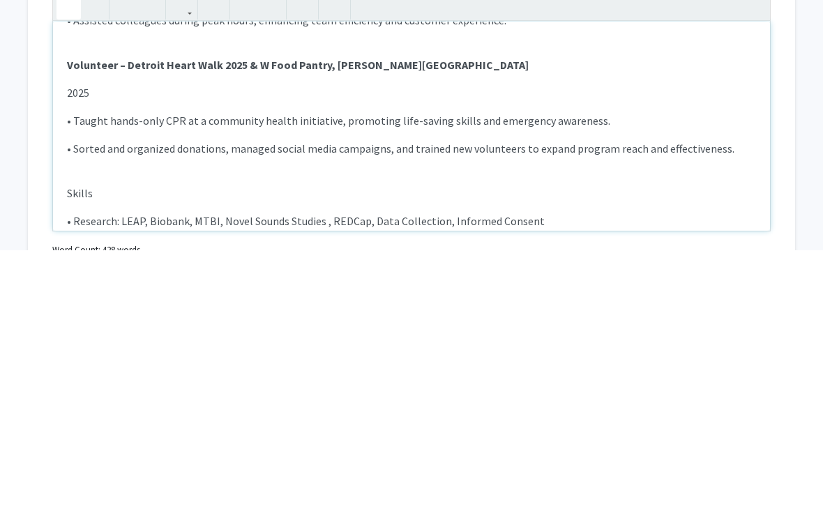
click at [704, 382] on p "• Taught hands-only CPR at a community health initiative, promoting life-saving…" at bounding box center [411, 390] width 689 height 17
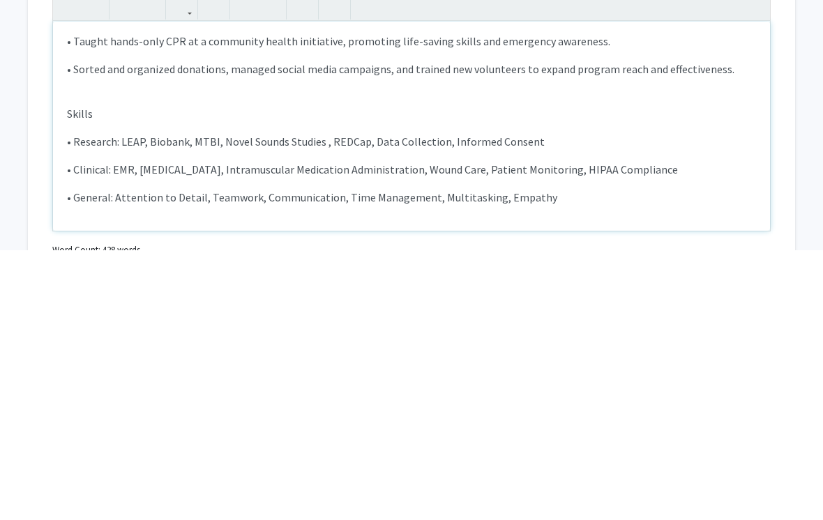
scroll to position [1018, 0]
click at [81, 375] on p "Skills" at bounding box center [411, 383] width 689 height 17
click at [75, 265] on button "button" at bounding box center [68, 277] width 24 height 24
type textarea "<l><ipsumd>Sitametc Adipisci Elitseddo | EIUS, Tempori, UTLA etd Magna Aliqua E…"
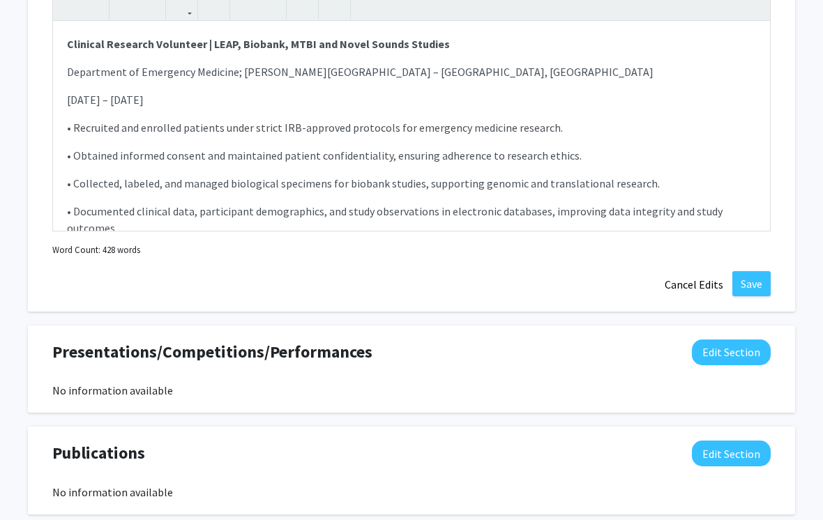
scroll to position [-1, 0]
click at [746, 287] on button "Save" at bounding box center [751, 283] width 38 height 25
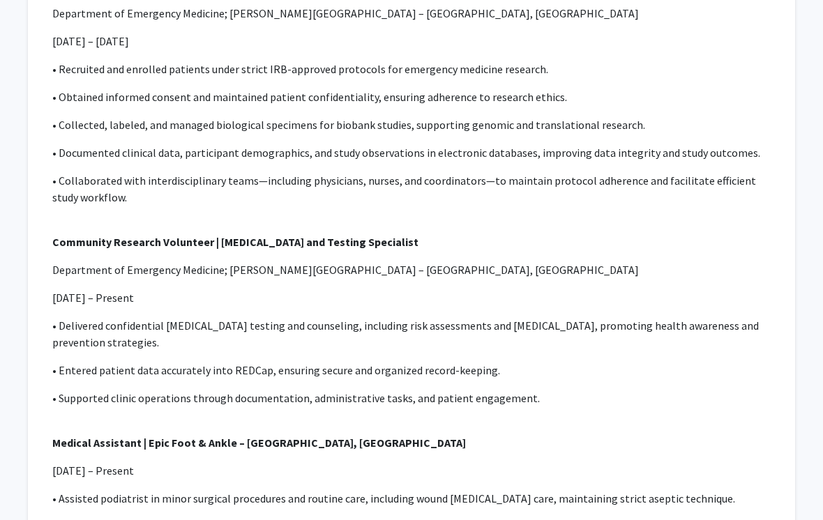
scroll to position [0, 0]
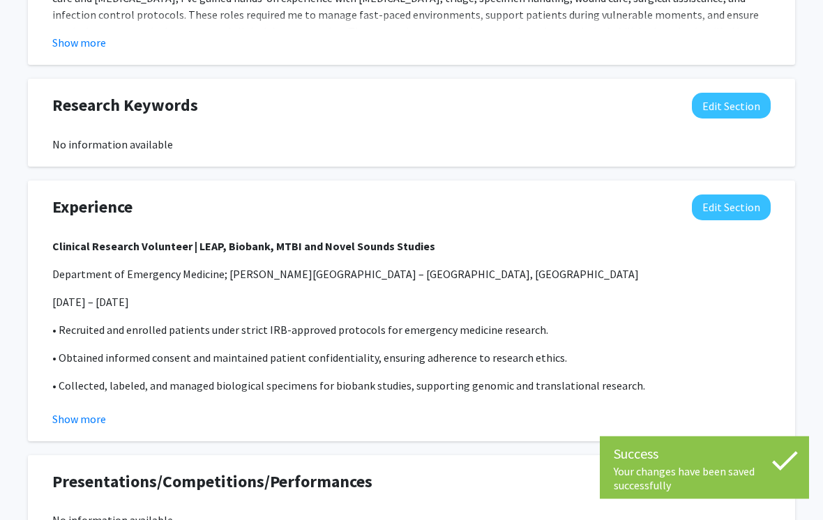
click at [84, 413] on button "Show more" at bounding box center [79, 419] width 54 height 17
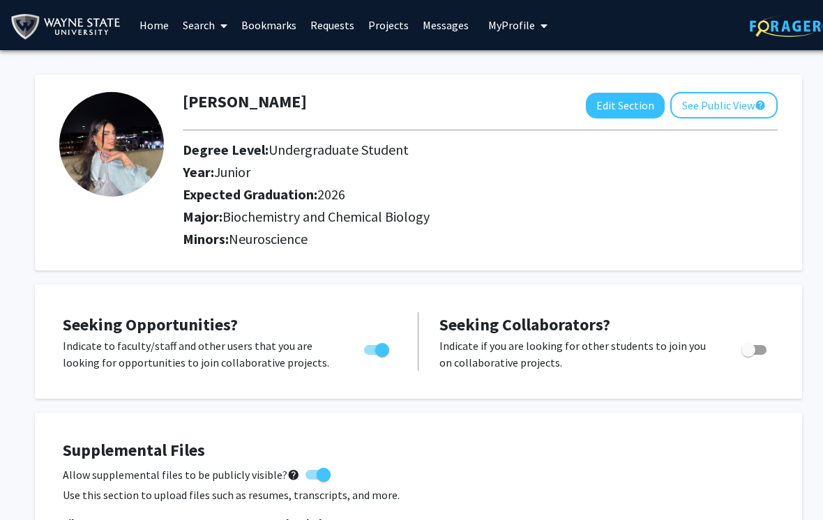
click at [744, 107] on button "See Public View help" at bounding box center [723, 105] width 107 height 26
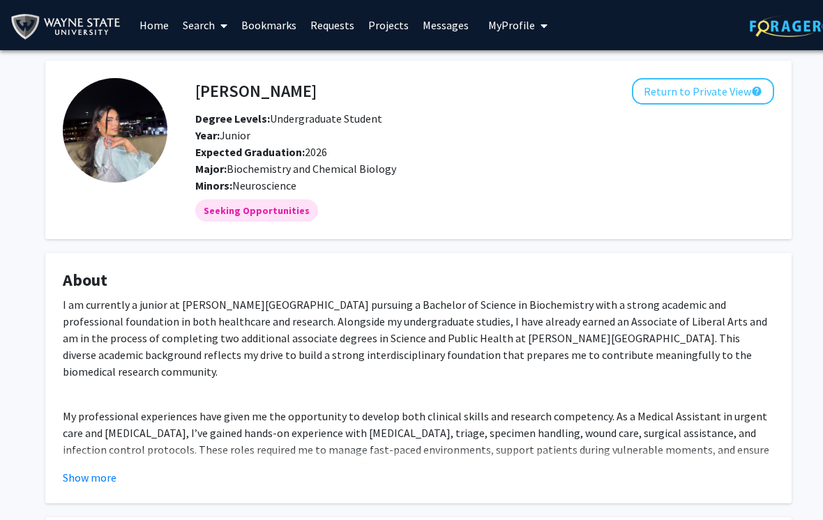
click at [729, 92] on button "Return to Private View help" at bounding box center [703, 91] width 142 height 26
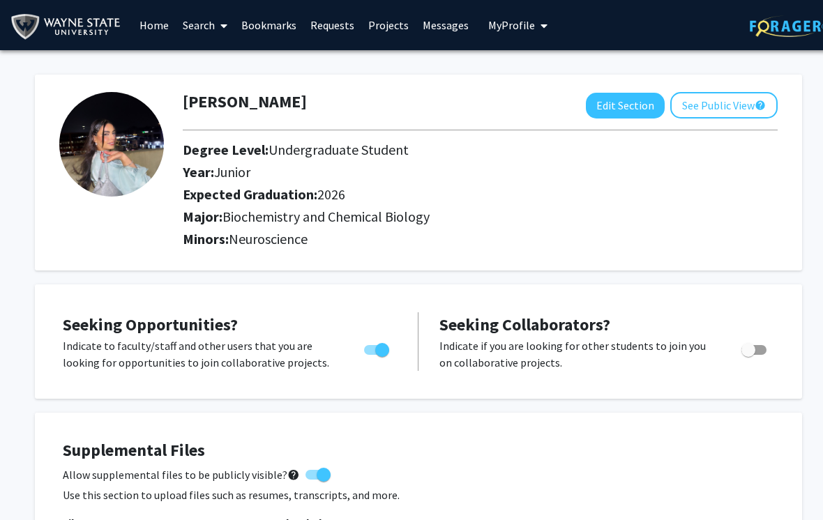
click at [719, 109] on button "See Public View help" at bounding box center [723, 105] width 107 height 26
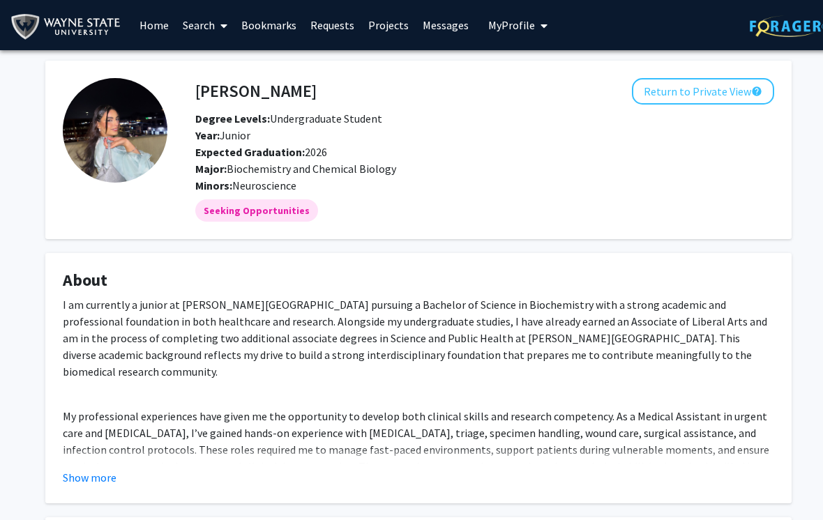
click at [213, 26] on link "Search" at bounding box center [205, 25] width 59 height 49
click at [210, 64] on span "Faculty/Staff" at bounding box center [227, 64] width 102 height 28
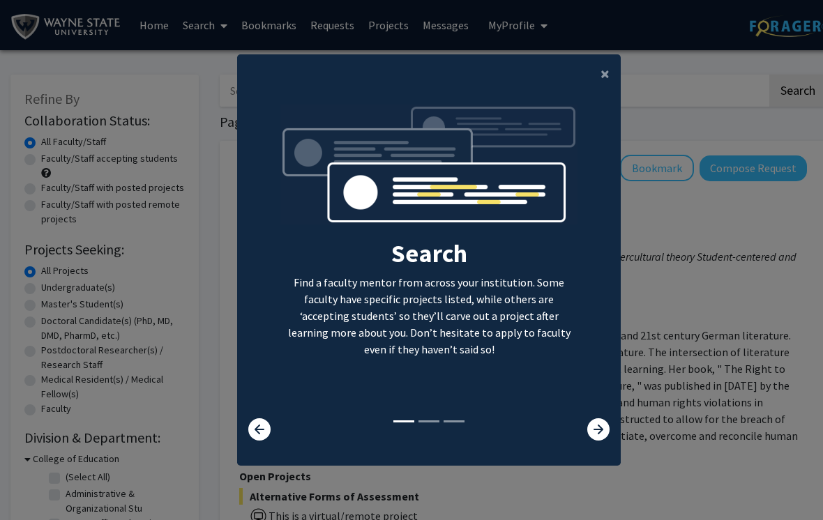
click at [602, 91] on button "×" at bounding box center [604, 73] width 31 height 39
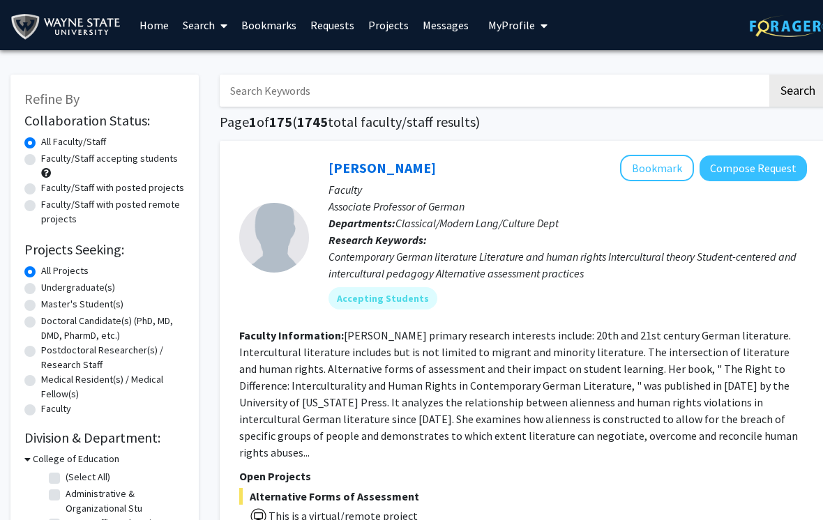
click at [41, 162] on label "Faculty/Staff accepting students" at bounding box center [109, 158] width 137 height 15
click at [41, 160] on input "Faculty/Staff accepting students" at bounding box center [45, 155] width 9 height 9
radio input "true"
click at [45, 287] on label "Undergraduate(s)" at bounding box center [78, 287] width 74 height 15
click at [45, 287] on input "Undergraduate(s)" at bounding box center [45, 284] width 9 height 9
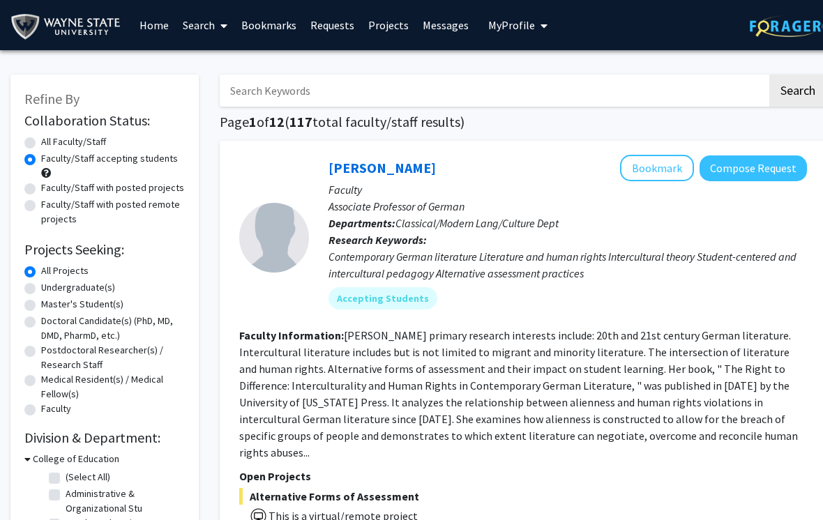
radio input "true"
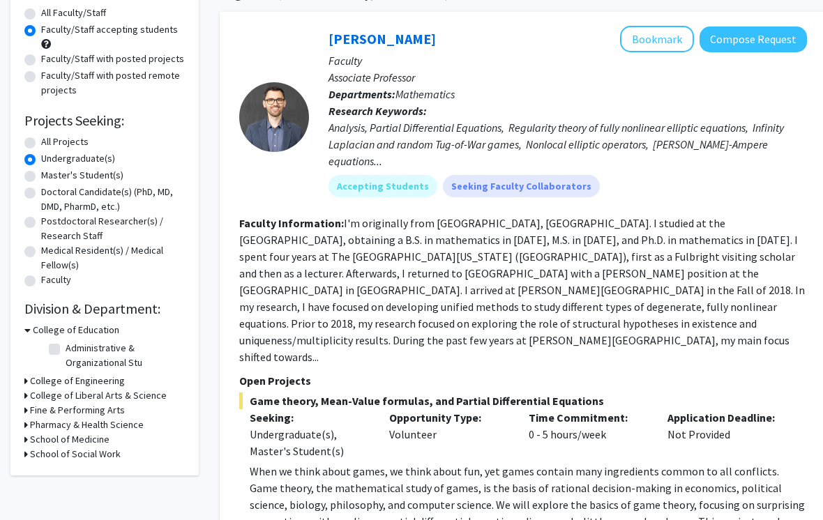
scroll to position [135, 0]
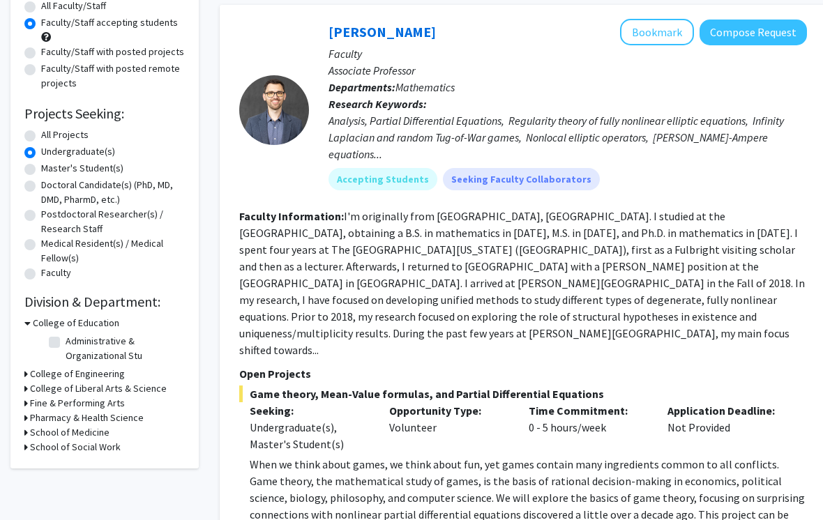
click at [70, 436] on h3 "School of Medicine" at bounding box center [69, 433] width 79 height 15
click at [66, 452] on label "Obstetrics/Gynecology" at bounding box center [115, 450] width 99 height 15
click at [66, 452] on input "Obstetrics/Gynecology" at bounding box center [70, 447] width 9 height 9
checkbox input "true"
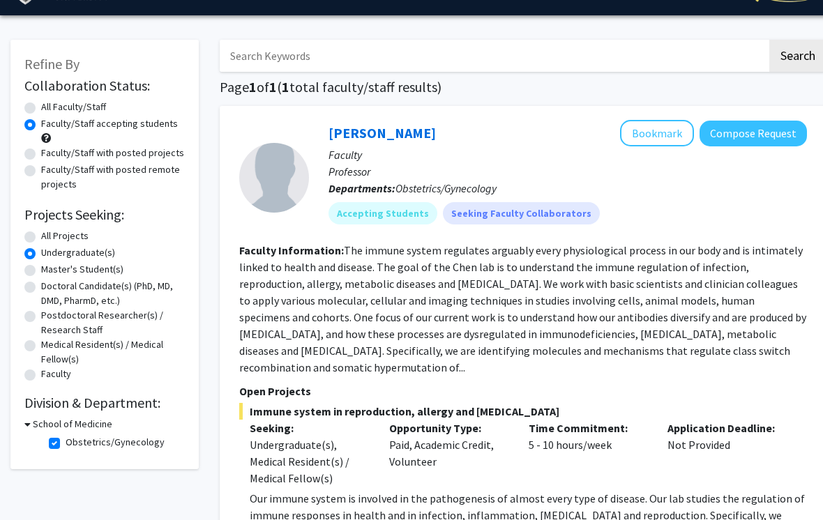
scroll to position [34, 0]
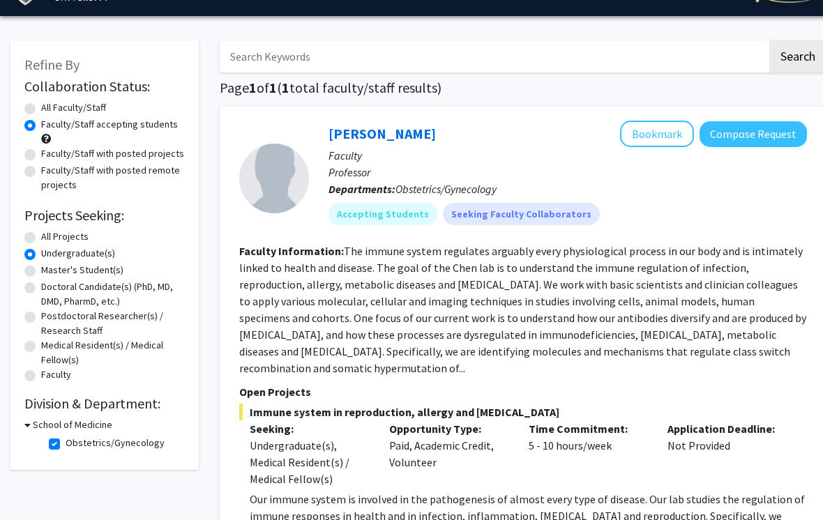
click at [759, 136] on button "Compose Request" at bounding box center [752, 134] width 107 height 26
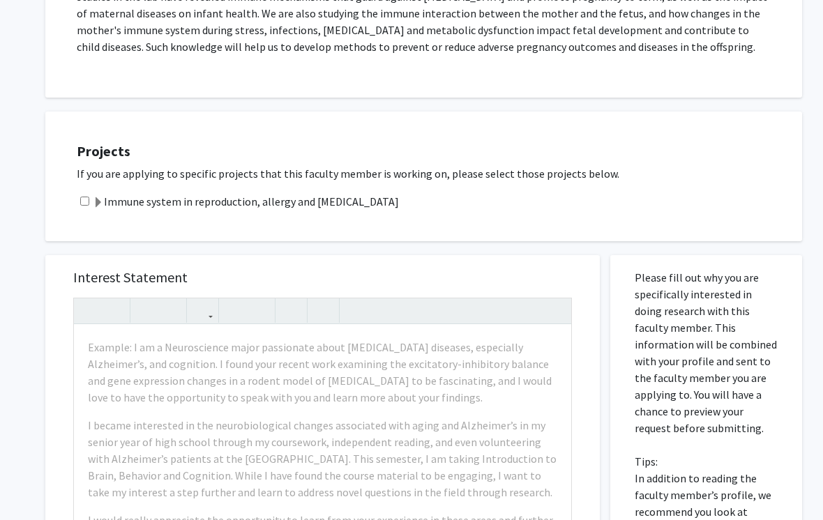
scroll to position [422, 0]
click at [89, 202] on input "checkbox" at bounding box center [84, 200] width 9 height 9
checkbox input "true"
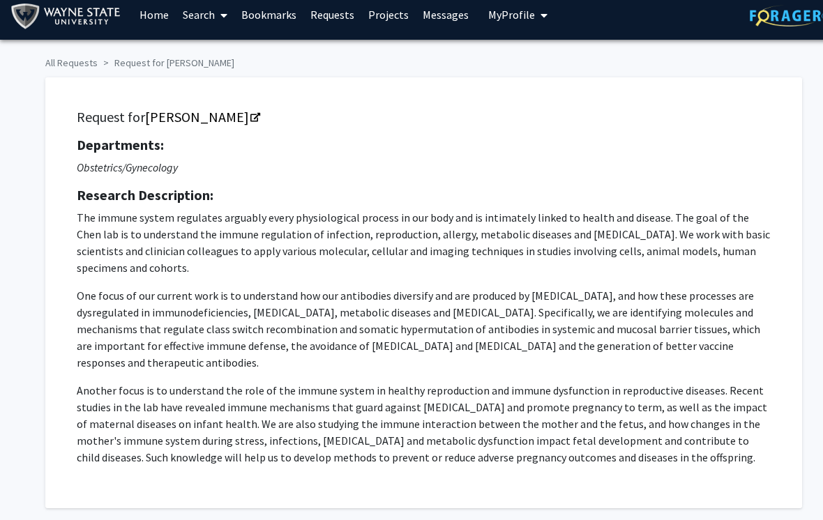
scroll to position [0, 0]
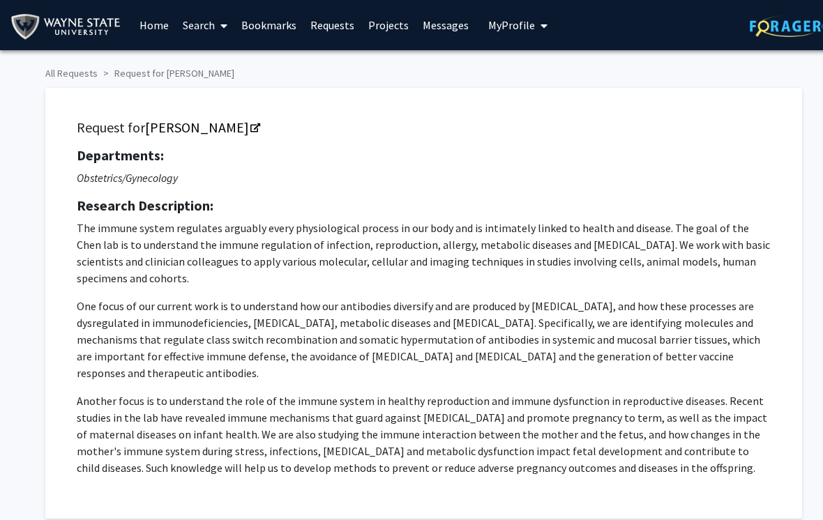
click at [250, 126] on icon "Opens in a new tab" at bounding box center [255, 128] width 10 height 9
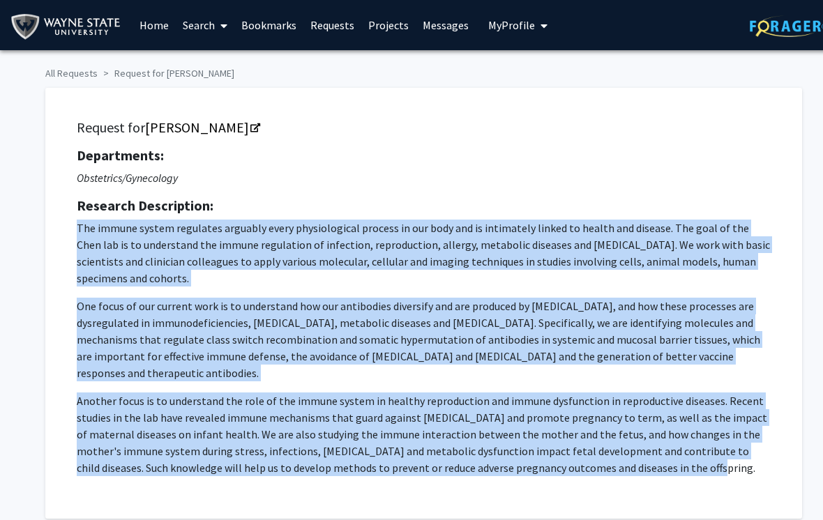
click at [250, 129] on icon "Opens in a new tab" at bounding box center [255, 128] width 10 height 9
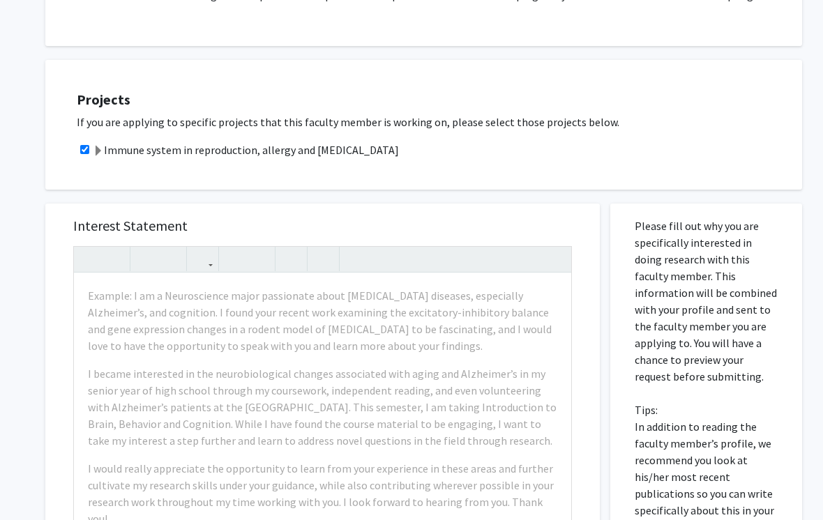
scroll to position [471, 0]
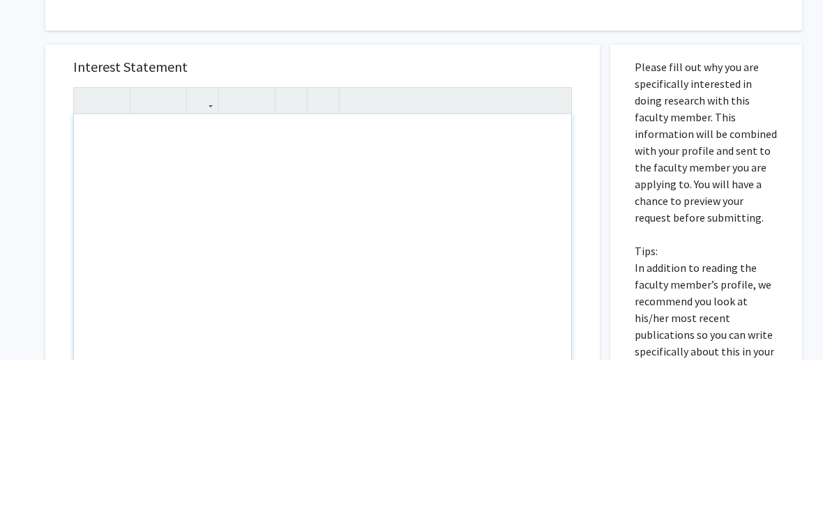
click at [92, 275] on div "Note to users with screen readers: Please press Alt+0 or Option+0 to deactivate…" at bounding box center [322, 434] width 497 height 319
click at [93, 275] on div "Note to users with screen readers: Please press Alt+0 or Option+0 to deactivate…" at bounding box center [322, 434] width 497 height 319
paste div "Note to users with screen readers: Please press Alt+0 or Option+0 to deactivate…"
type textarea "<p>Dear Dr. Chen,</p><br><p>I am very interested in joining your research lab a…"
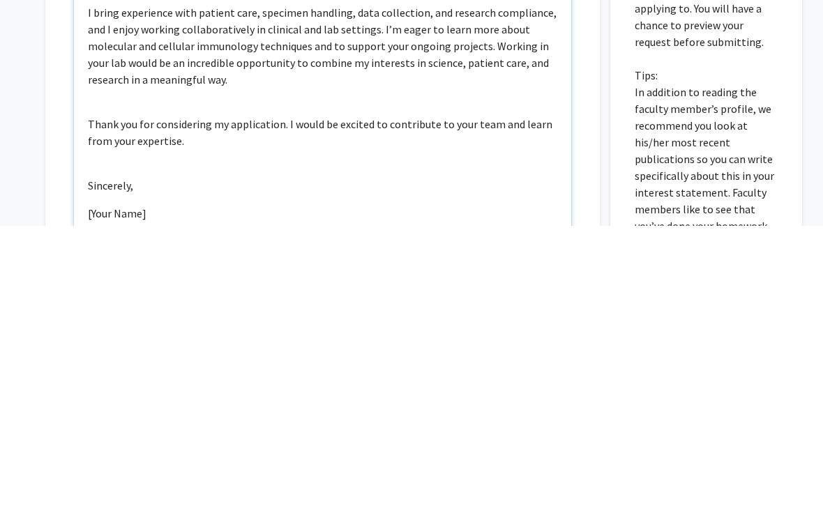
scroll to position [532, 0]
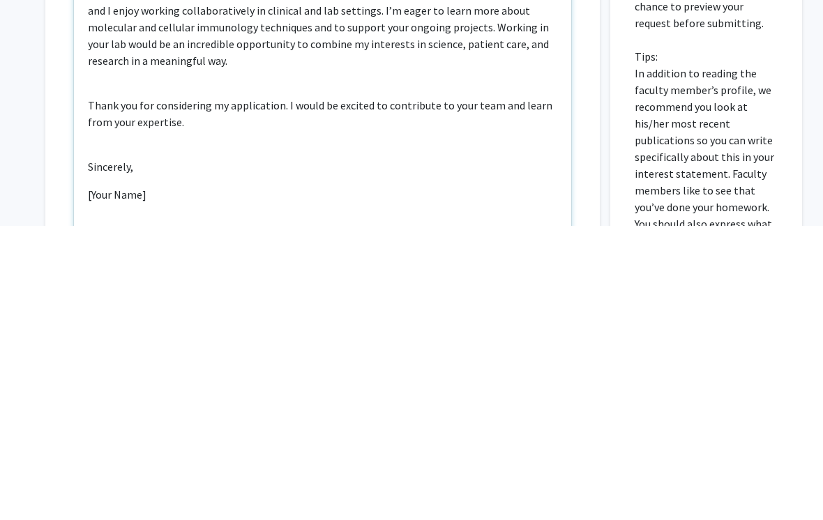
click at [134, 480] on p "[Your Name]" at bounding box center [322, 488] width 469 height 17
click at [147, 214] on div "Dear Dr. Chen, I am very interested in joining your research lab at Wayne State…" at bounding box center [322, 373] width 497 height 319
click at [166, 226] on div "Dear Dr. Chen, I am very interested in joining your research lab at Wayne State…" at bounding box center [322, 373] width 497 height 319
click at [151, 214] on div "Dear Dr. Chen, I am very interested in joining your research lab at Wayne State…" at bounding box center [322, 373] width 497 height 319
click at [151, 224] on div "Dear Dr. Chen, I am very interested in joining your research lab at Wayne State…" at bounding box center [322, 373] width 497 height 319
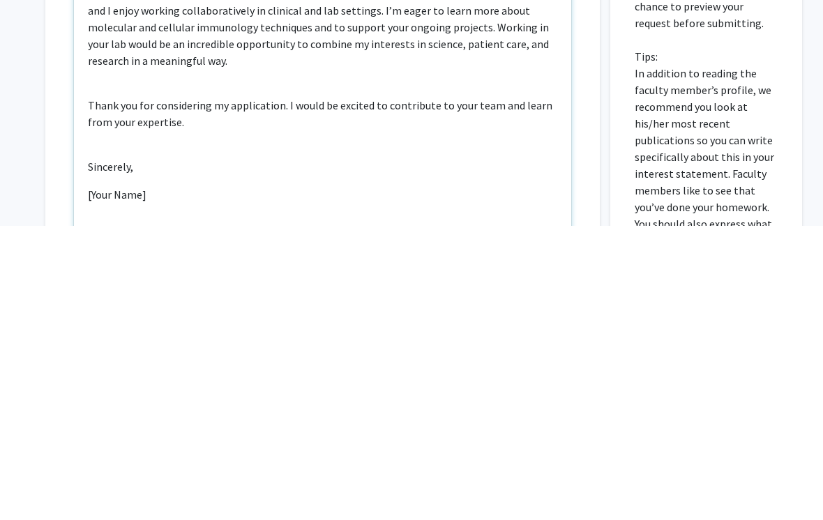
click at [126, 214] on div "Dear Dr. Chen, I am very interested in joining your research lab at Wayne State…" at bounding box center [322, 373] width 497 height 319
click at [125, 214] on div "Dear Dr. Chen, I am very interested in joining your research lab at Wayne State…" at bounding box center [322, 373] width 497 height 319
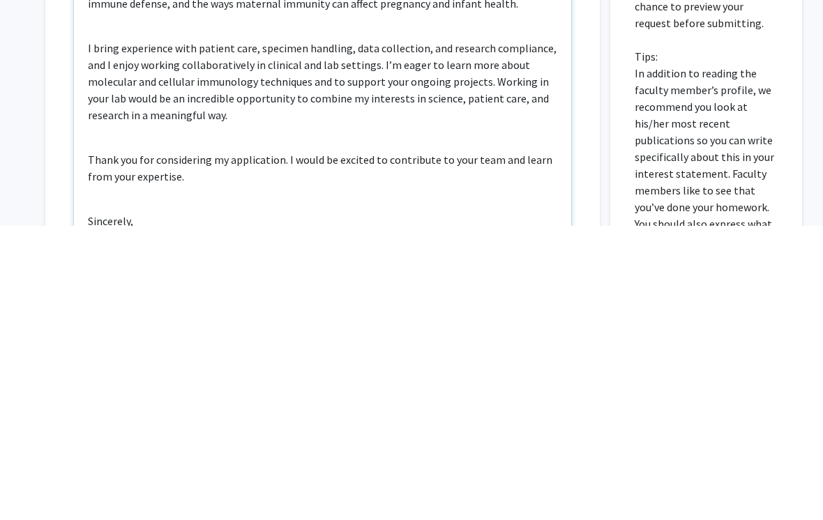
scroll to position [178, 0]
type textarea "<p>Dear Dr. Chen,</p><br><p>I am very interested in joining your research lab a…"
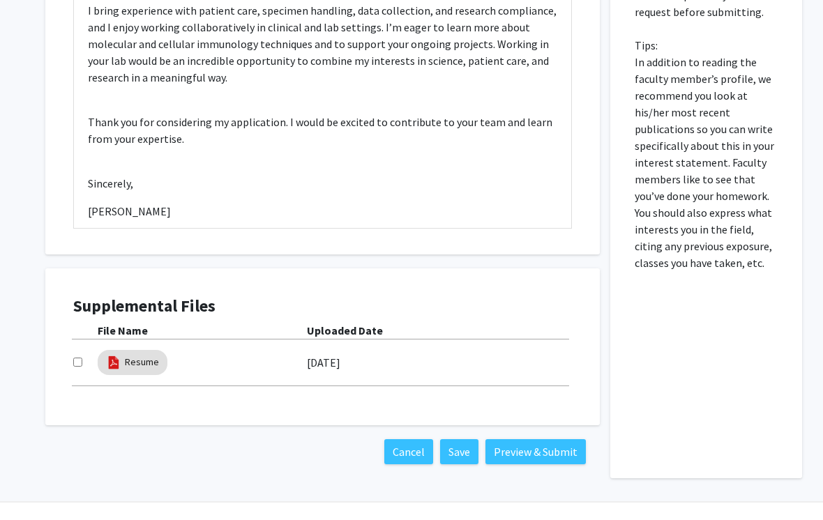
scroll to position [845, 0]
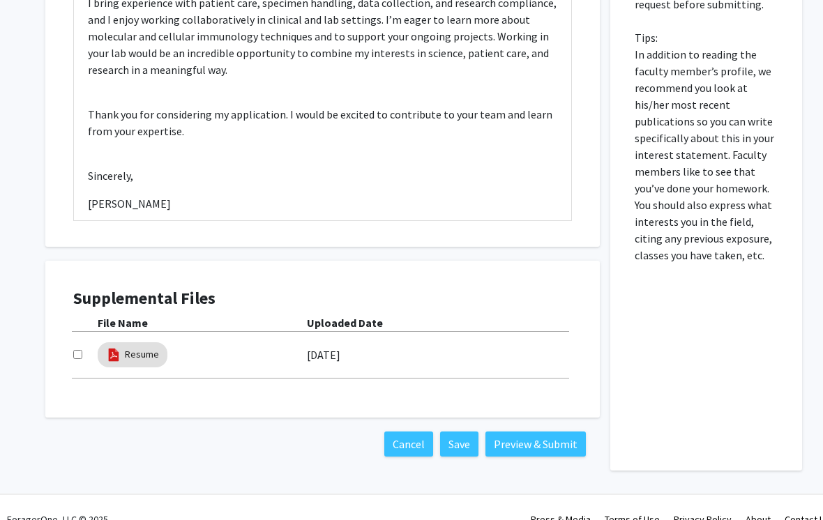
click at [79, 356] on input "checkbox" at bounding box center [77, 354] width 9 height 9
checkbox input "true"
click at [547, 448] on button "Preview & Submit" at bounding box center [535, 444] width 100 height 25
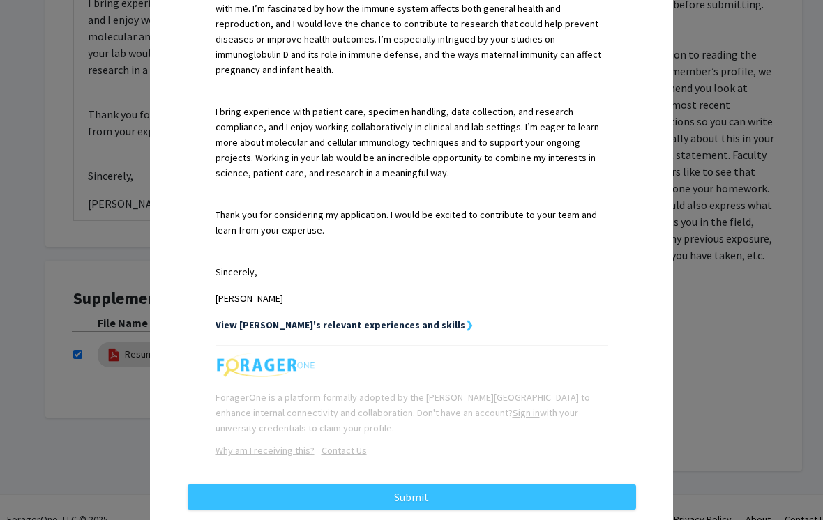
scroll to position [572, 0]
click at [464, 487] on button "Submit" at bounding box center [412, 497] width 448 height 25
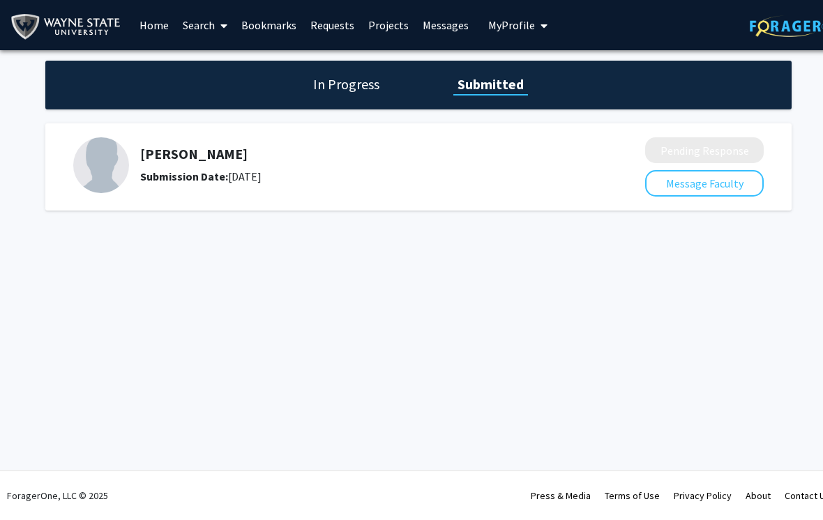
click at [343, 83] on h1 "In Progress" at bounding box center [346, 85] width 75 height 20
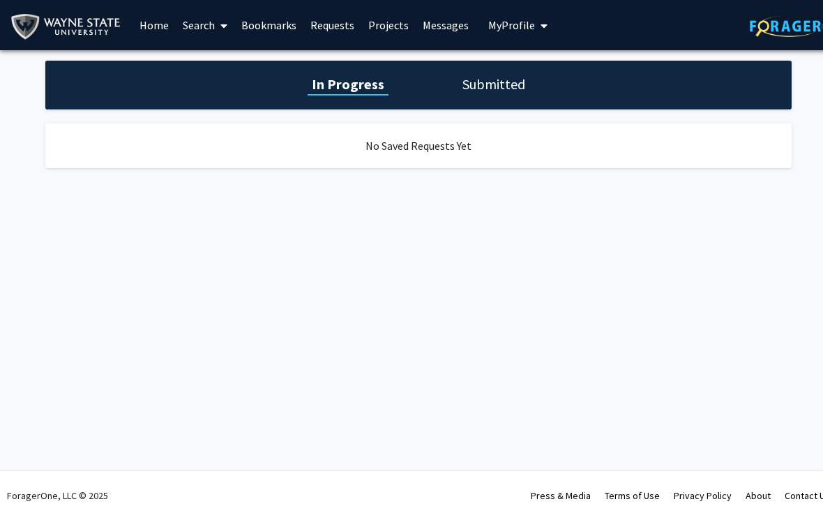
click at [202, 36] on link "Search" at bounding box center [205, 25] width 59 height 49
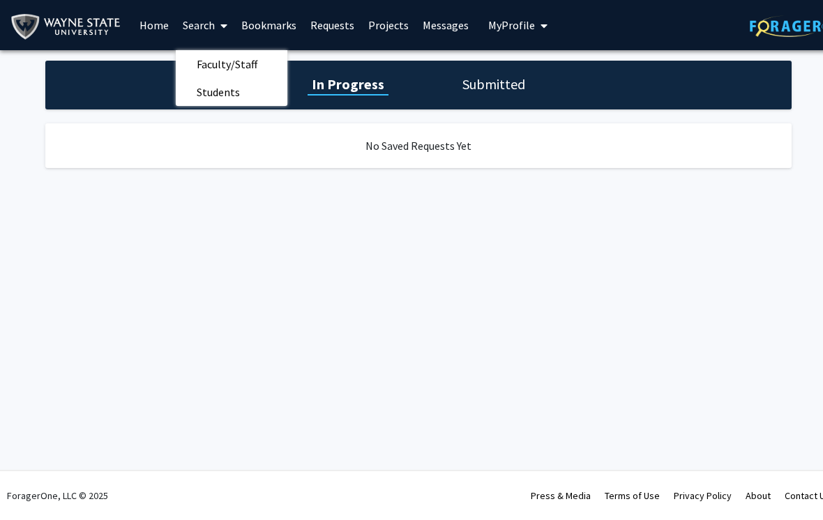
click at [230, 96] on span "Students" at bounding box center [218, 92] width 85 height 28
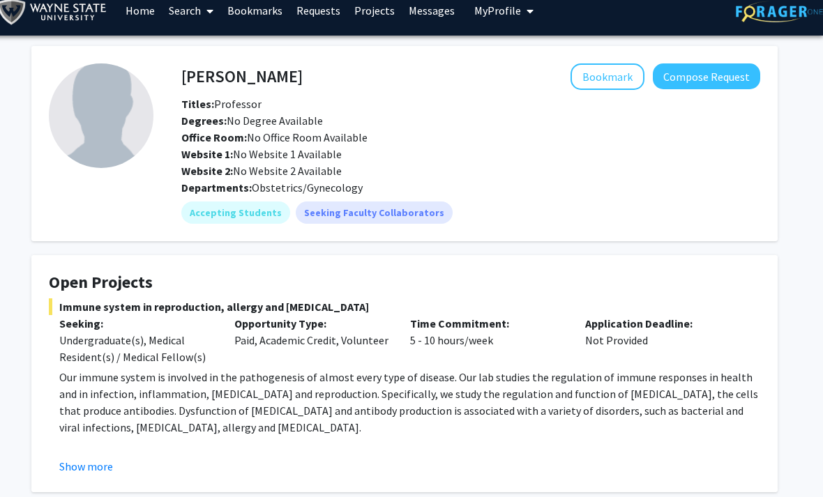
scroll to position [0, 14]
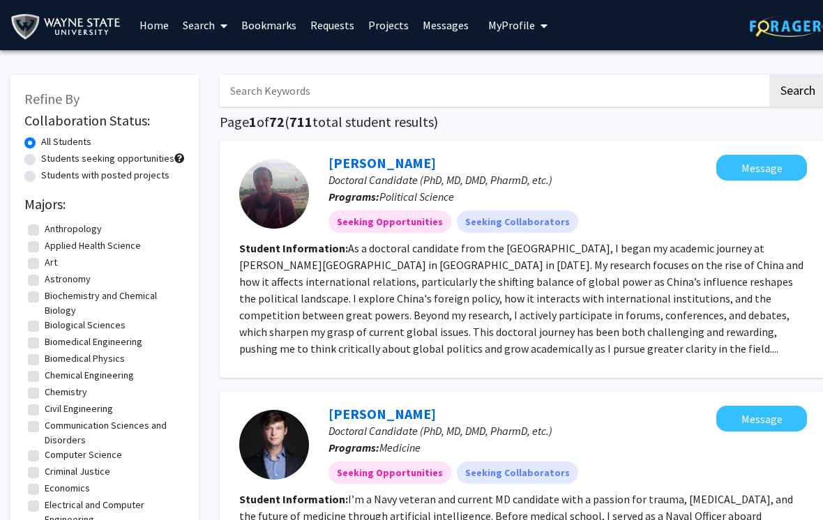
click at [507, 33] on button "My Profile" at bounding box center [518, 25] width 68 height 50
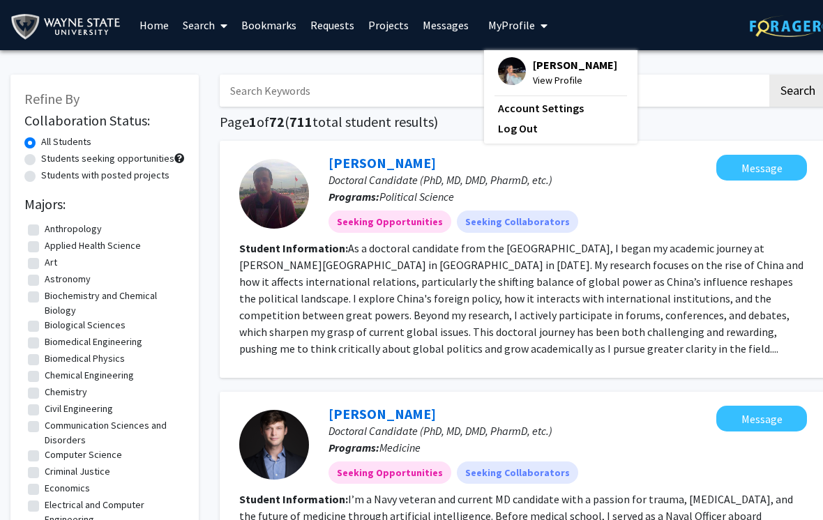
click at [568, 73] on span "[PERSON_NAME]" at bounding box center [575, 64] width 84 height 15
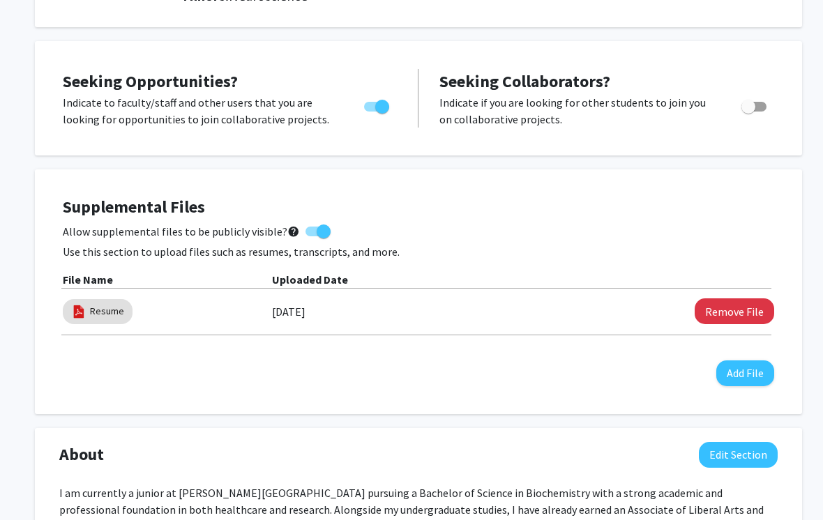
scroll to position [243, 0]
click at [738, 319] on button "Remove File" at bounding box center [733, 311] width 79 height 26
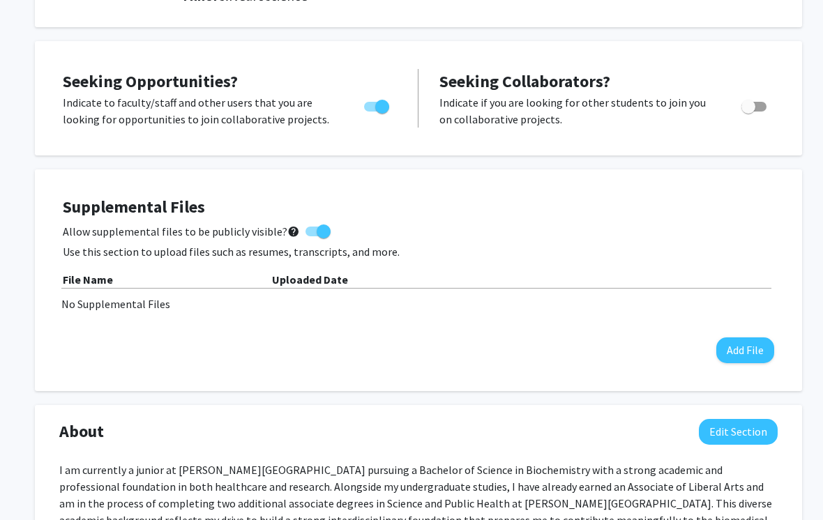
click at [745, 349] on button "Add File" at bounding box center [745, 350] width 58 height 26
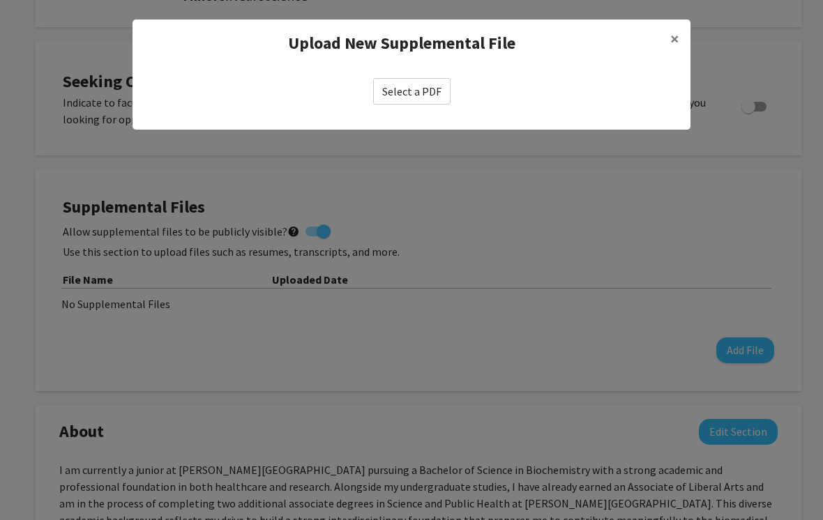
click at [423, 100] on label "Select a PDF" at bounding box center [411, 91] width 77 height 26
click at [0, 0] on input "Select a PDF" at bounding box center [0, 0] width 0 height 0
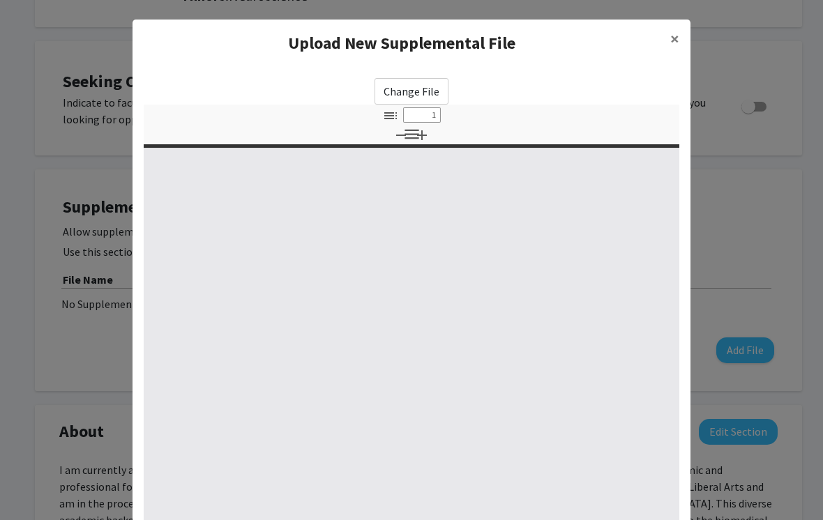
select select "custom"
type input "0"
select select "custom"
type input "1"
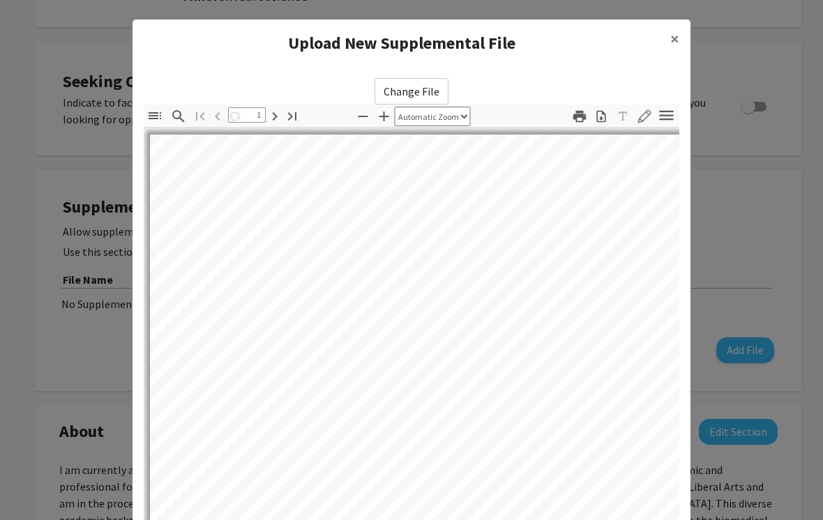
select select "auto"
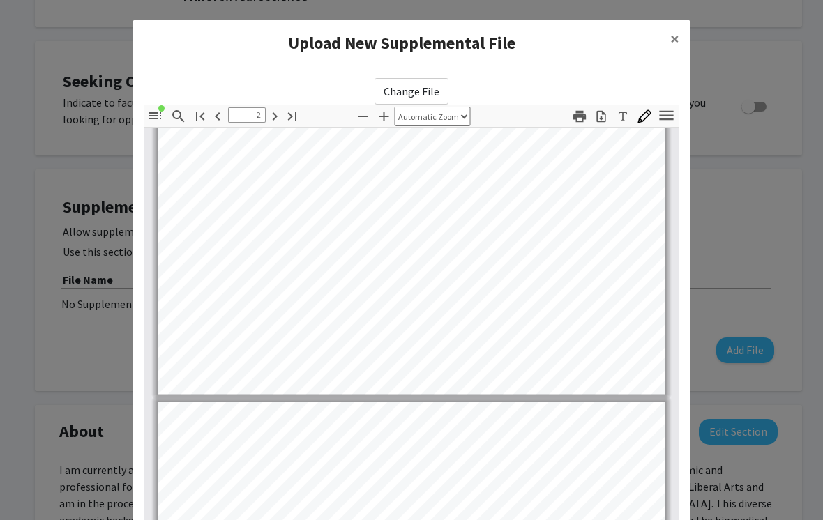
type input "3"
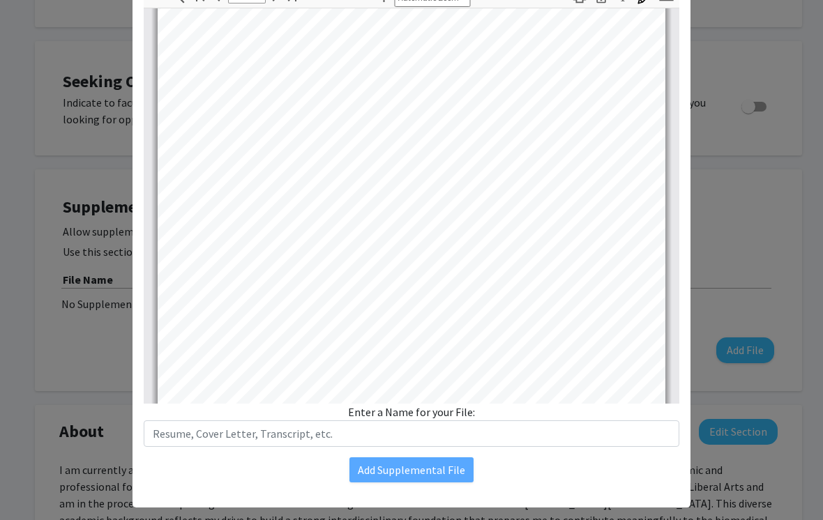
scroll to position [0, 0]
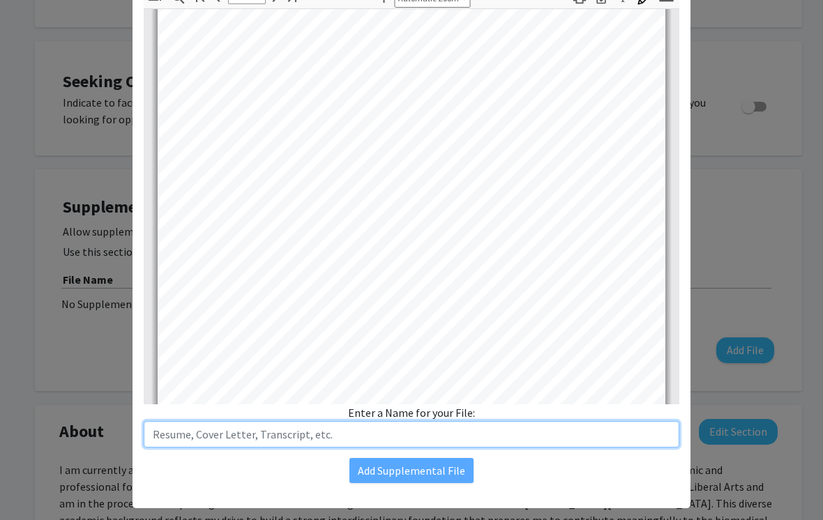
click at [305, 440] on input "text" at bounding box center [411, 434] width 535 height 26
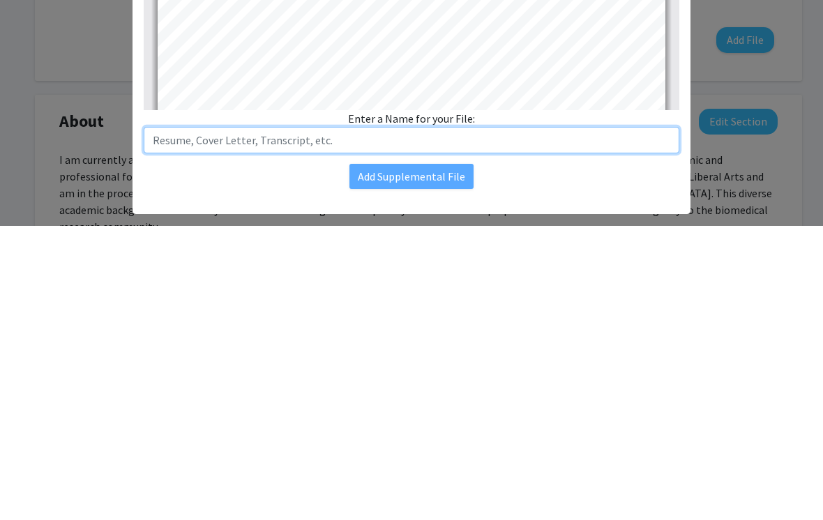
scroll to position [1455, 0]
type input "Resume"
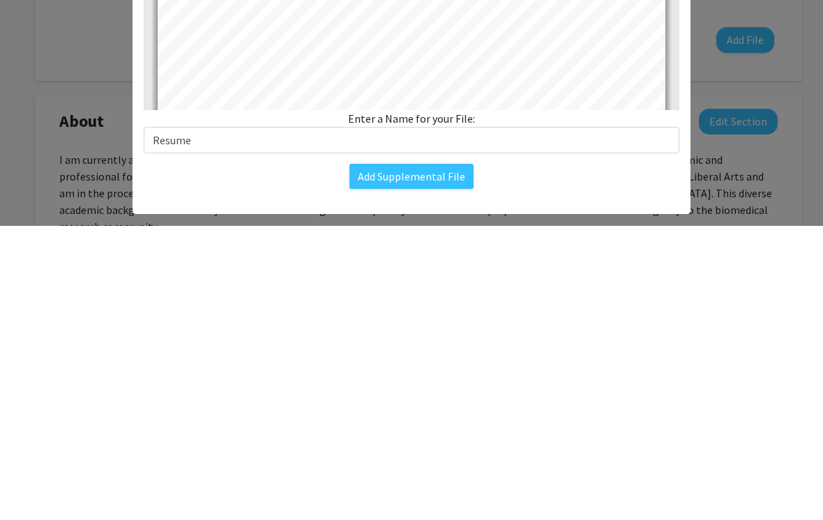
scroll to position [554, 0]
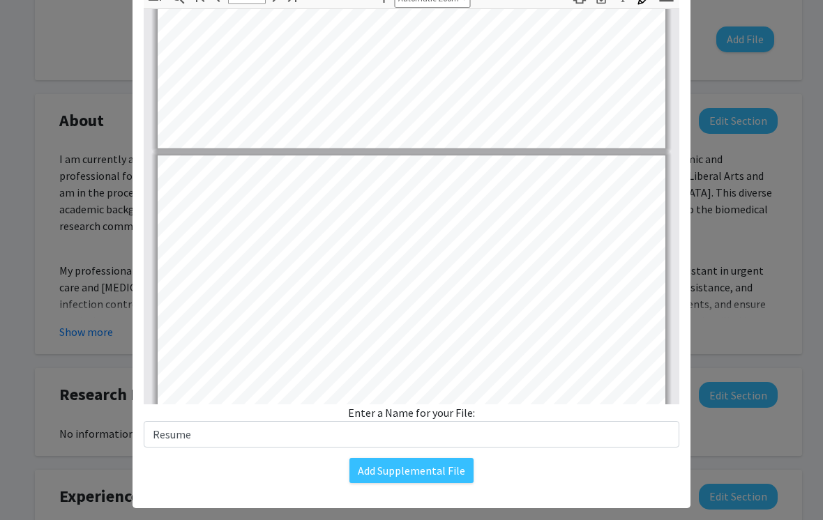
type input "2"
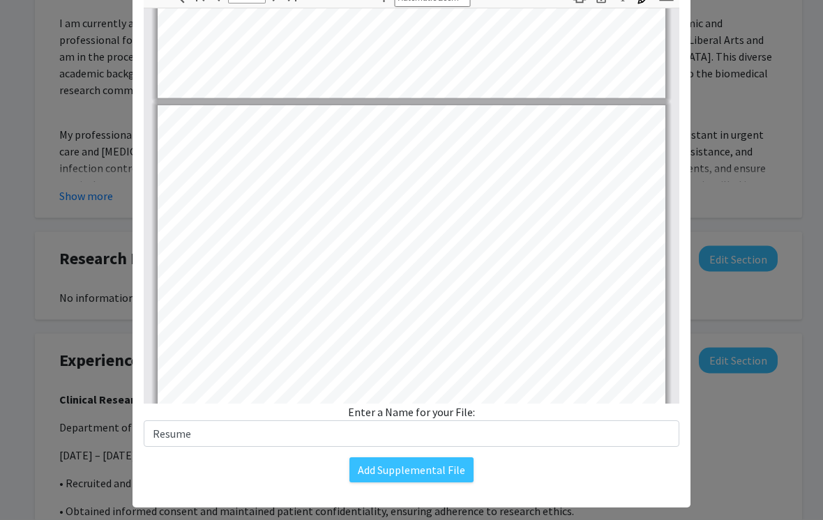
scroll to position [565, 0]
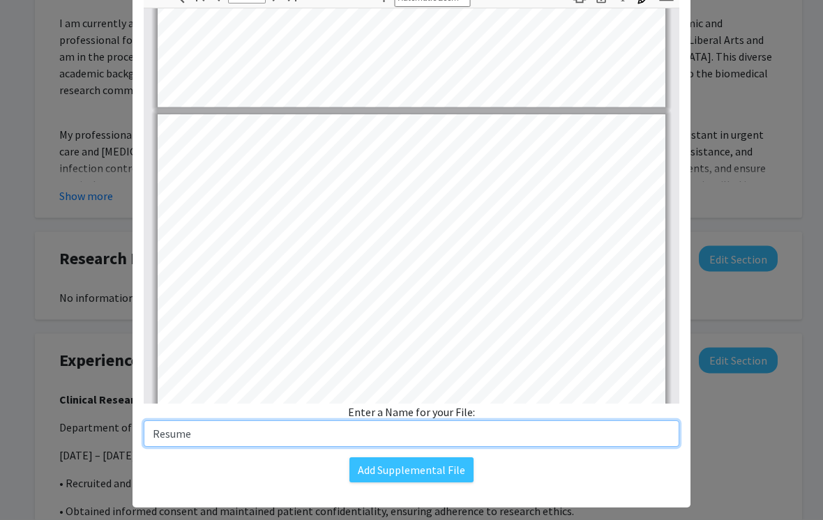
type input "Resume"
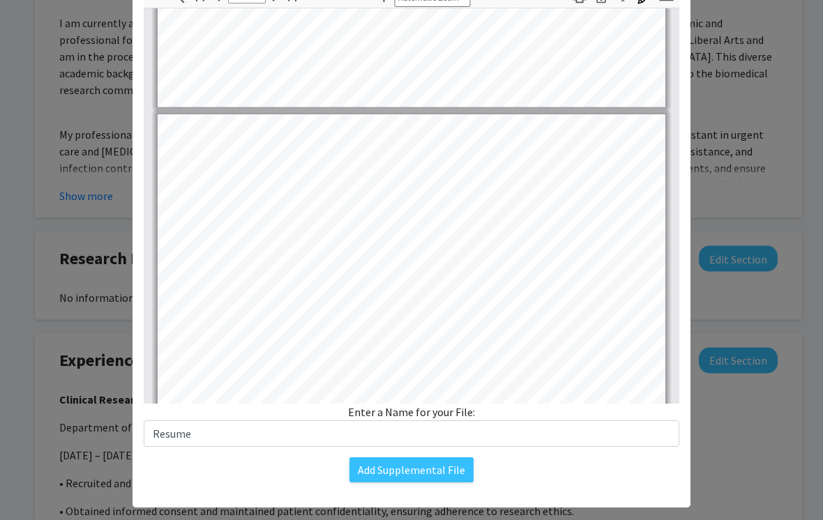
click at [448, 472] on button "Add Supplemental File" at bounding box center [411, 470] width 124 height 25
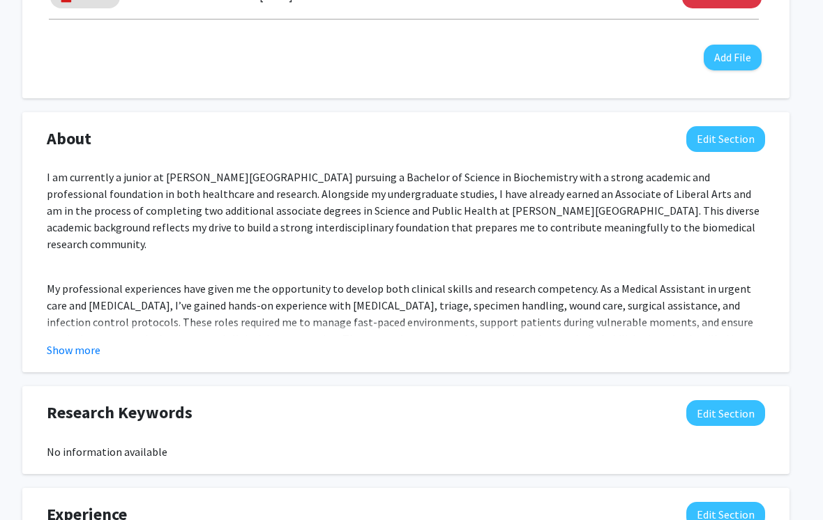
scroll to position [561, 13]
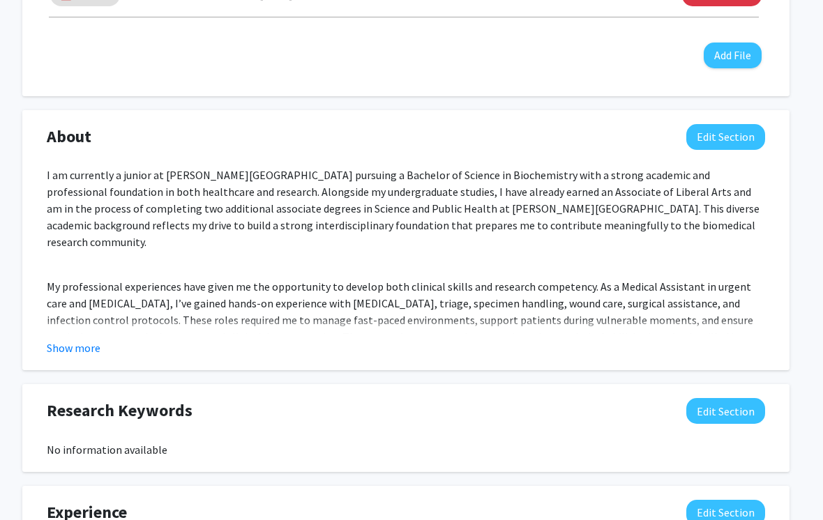
click at [717, 142] on button "Edit Section" at bounding box center [725, 137] width 79 height 26
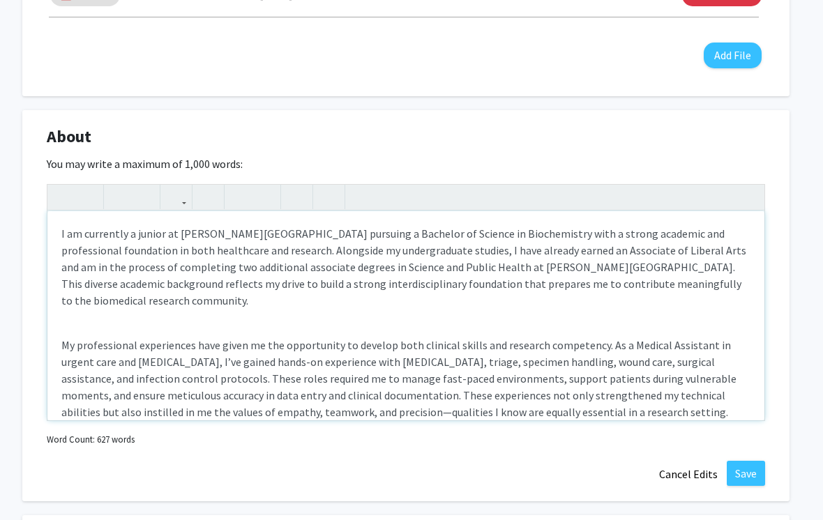
click at [66, 234] on p "I am currently a junior at [PERSON_NAME][GEOGRAPHIC_DATA] pursuing a Bachelor o…" at bounding box center [405, 267] width 689 height 84
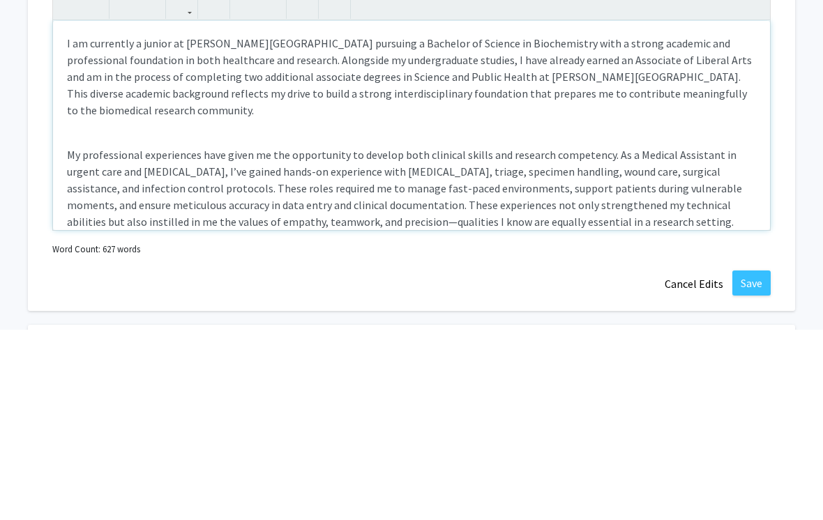
click at [68, 225] on p "I am currently a junior at [PERSON_NAME][GEOGRAPHIC_DATA] pursuing a Bachelor o…" at bounding box center [411, 267] width 689 height 84
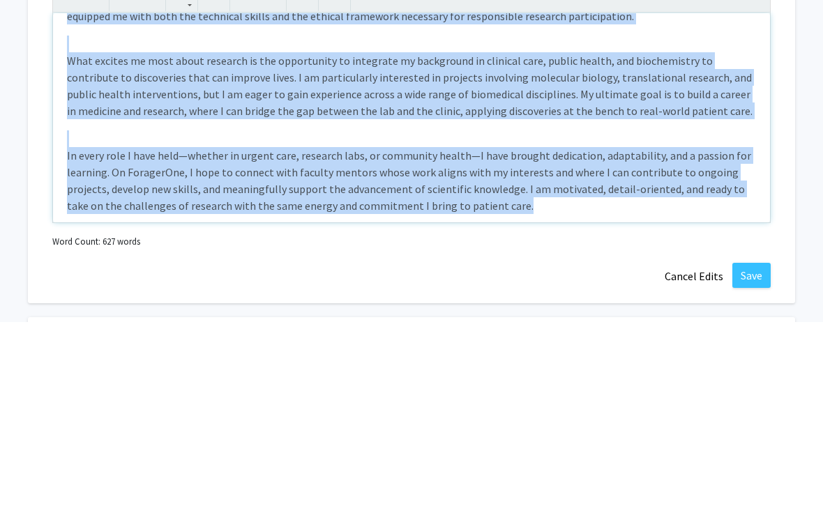
copy div "L ip dolorsita c adipis el Seddo Eiusm Temporinci utlabore e Dolorema al Enimad…"
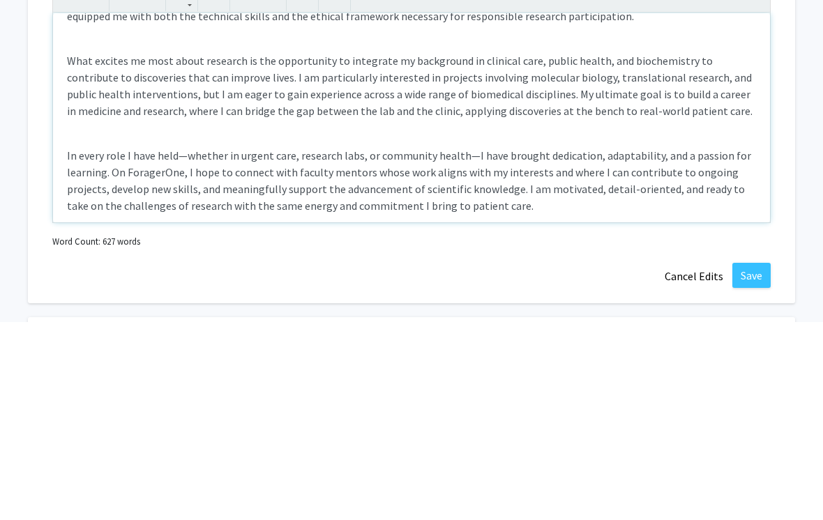
click at [676, 211] on div "I am currently a junior at [PERSON_NAME][GEOGRAPHIC_DATA] pursuing a Bachelor o…" at bounding box center [411, 315] width 717 height 209
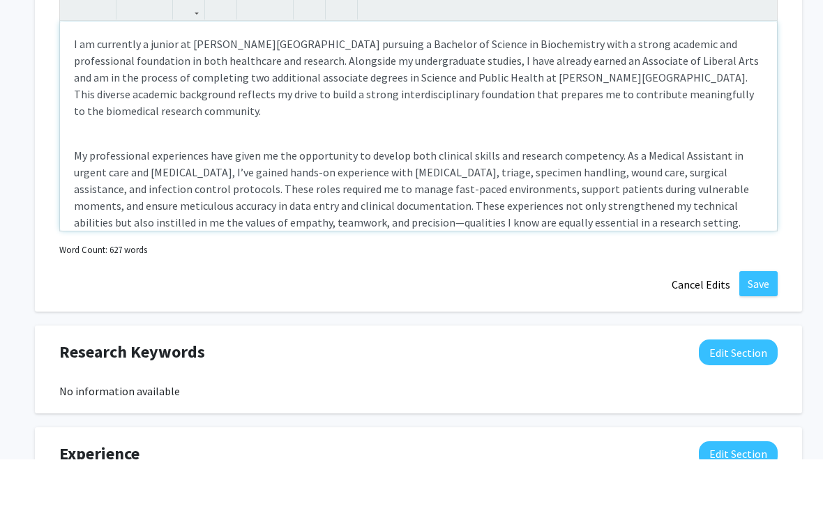
scroll to position [0, 0]
click at [81, 97] on p "I am currently a junior at [PERSON_NAME][GEOGRAPHIC_DATA] pursuing a Bachelor o…" at bounding box center [418, 139] width 689 height 84
click at [82, 97] on p "I am currently a junior at [PERSON_NAME][GEOGRAPHIC_DATA] pursuing a Bachelor o…" at bounding box center [418, 139] width 689 height 84
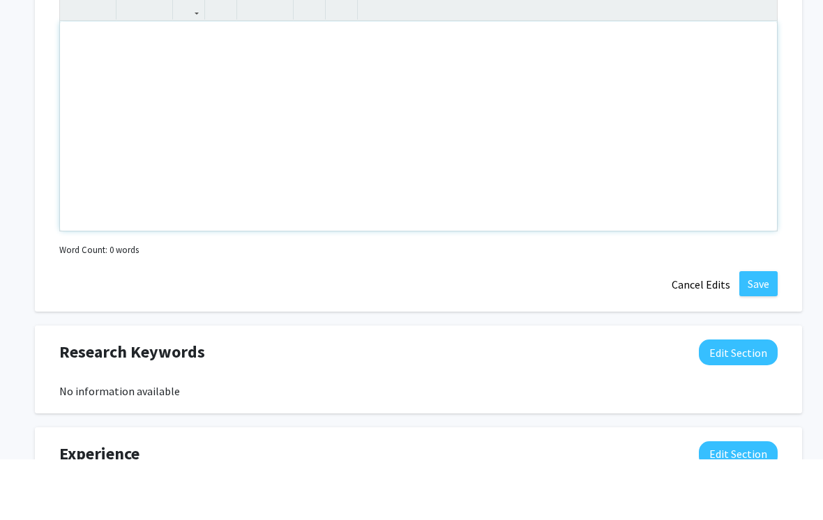
click at [76, 97] on p "Note to users with screen readers: Please deactivate our accessibility plugin f…" at bounding box center [418, 105] width 689 height 17
type textarea "<l>I do sitametco a elitse do Eiusm Tempo Incididunt utlabore e Dolorema al Eni…"
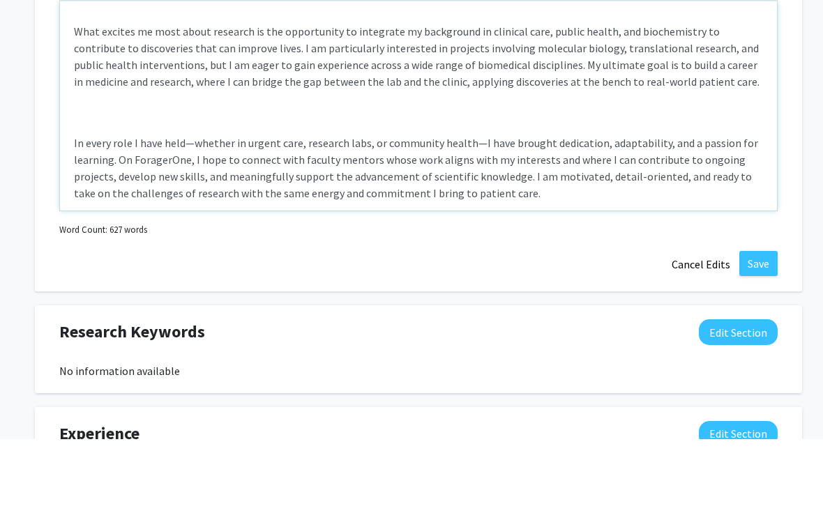
scroll to position [694, 0]
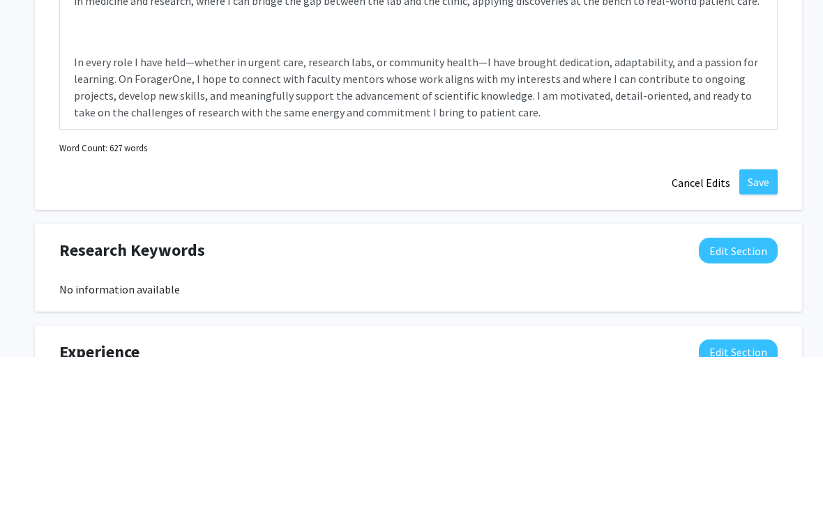
click at [765, 333] on button "Save" at bounding box center [758, 345] width 38 height 25
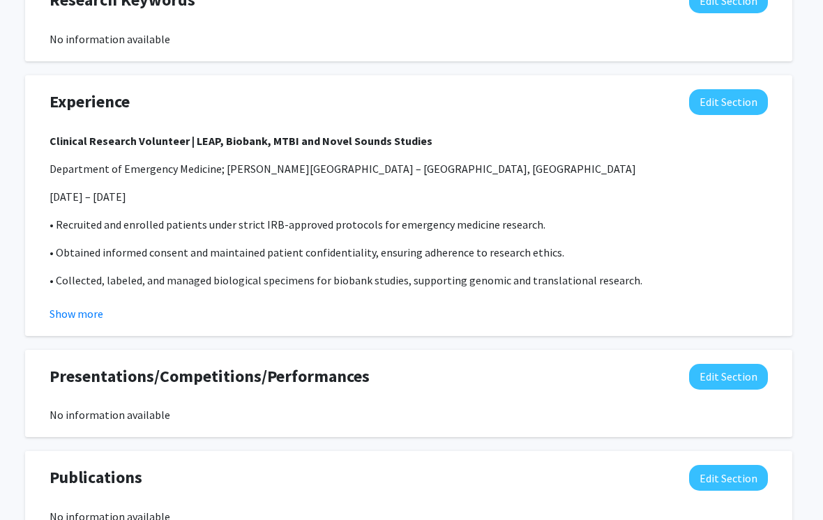
scroll to position [960, 10]
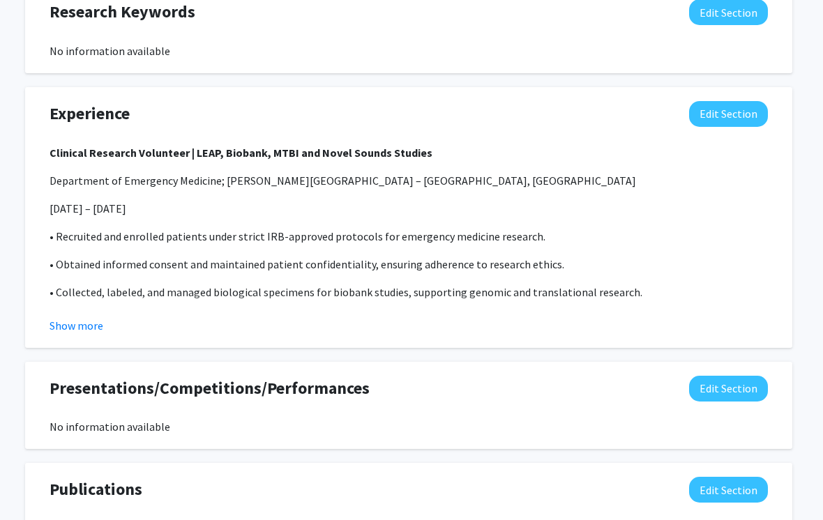
click at [739, 118] on button "Edit Section" at bounding box center [728, 114] width 79 height 26
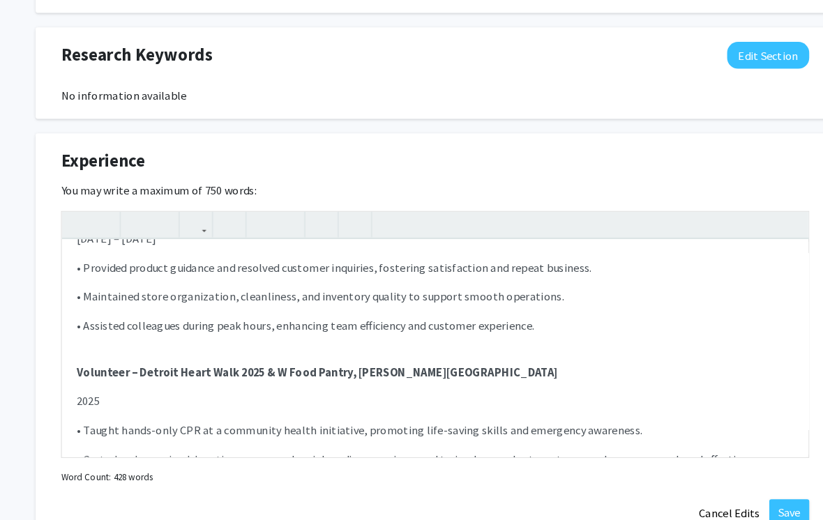
scroll to position [830, 0]
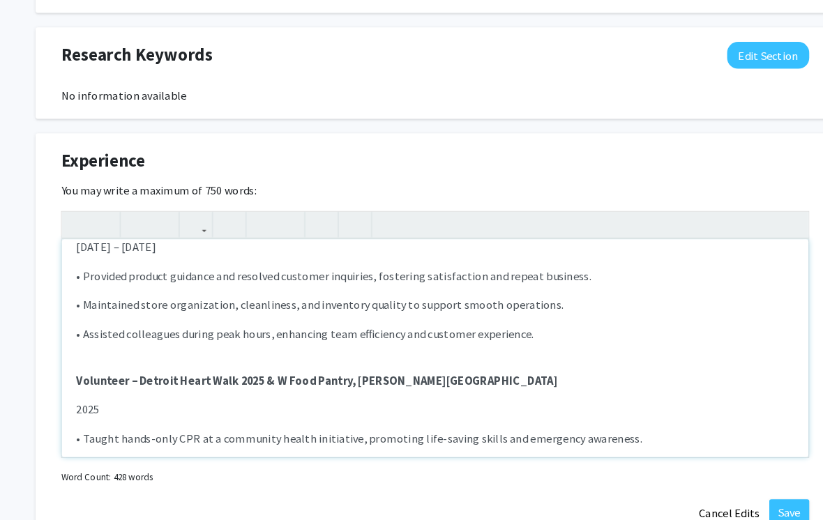
click at [533, 329] on p "• Assisted colleagues during peak hours, enhancing team efficiency and customer…" at bounding box center [418, 320] width 689 height 17
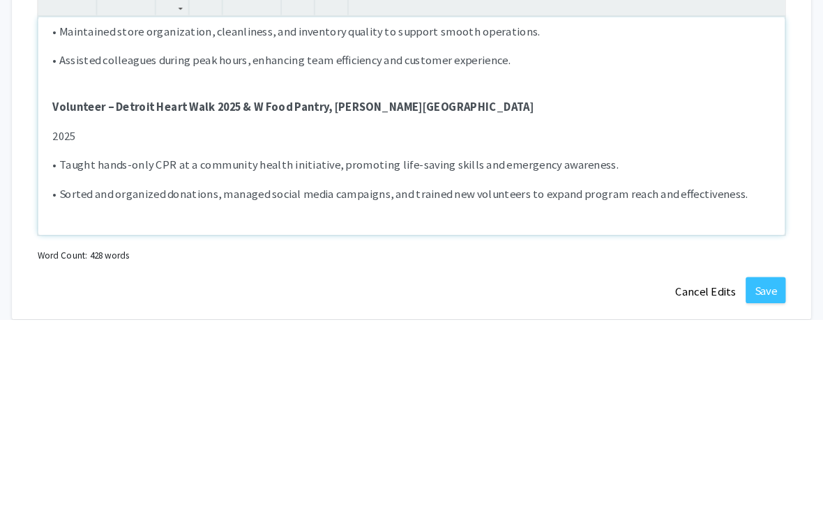
scroll to position [878, 0]
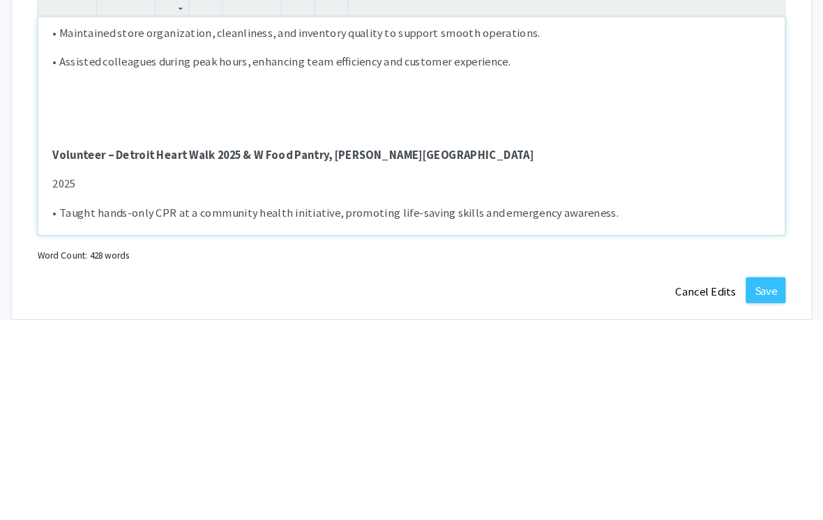
click at [74, 309] on p "Note to users with screen readers: Please deactivate our accessibility plugin f…" at bounding box center [418, 317] width 689 height 17
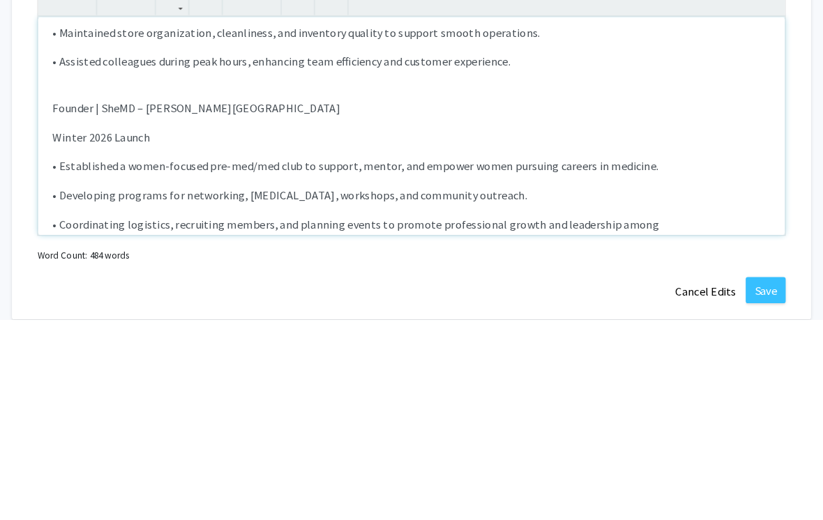
click at [131, 309] on p "Founder | SheMD – [PERSON_NAME][GEOGRAPHIC_DATA]" at bounding box center [418, 317] width 689 height 17
click at [245, 309] on p "Founder | SheMD | – [PERSON_NAME][GEOGRAPHIC_DATA]" at bounding box center [418, 317] width 689 height 17
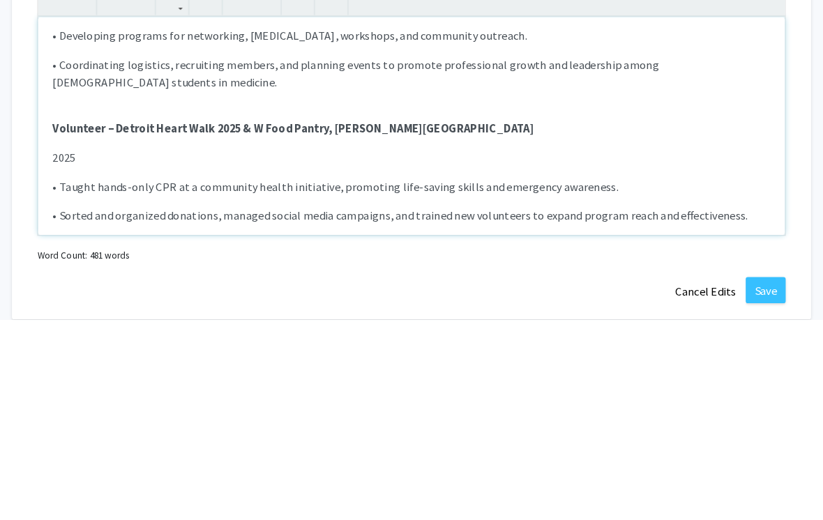
scroll to position [1037, 0]
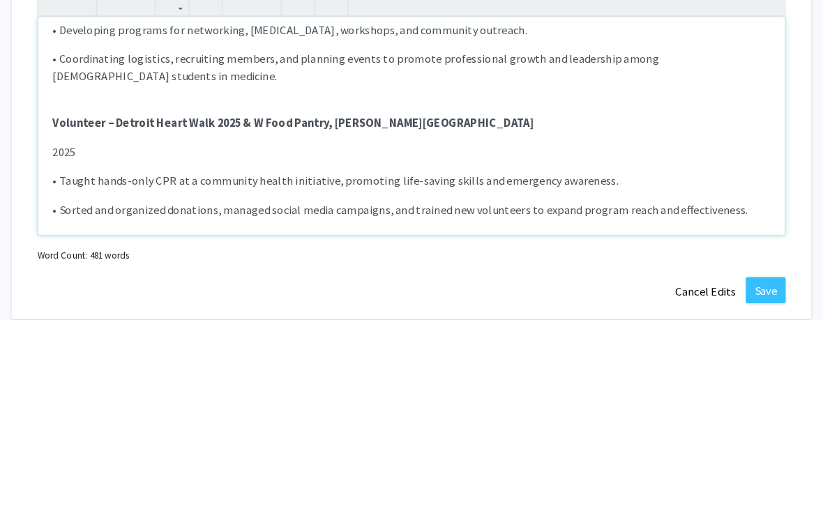
click at [107, 324] on strong "Volunteer – Detroit Heart Walk 2025 & W Food Pantry, [PERSON_NAME][GEOGRAPHIC_D…" at bounding box center [305, 331] width 462 height 14
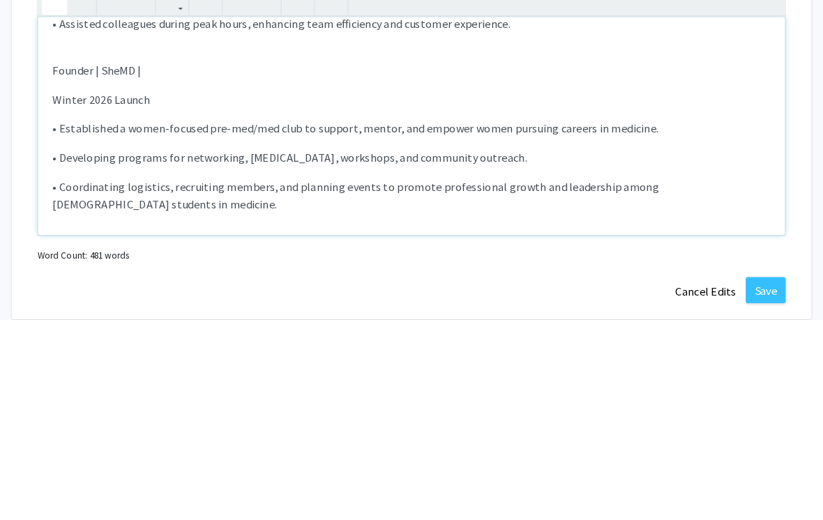
scroll to position [900, 0]
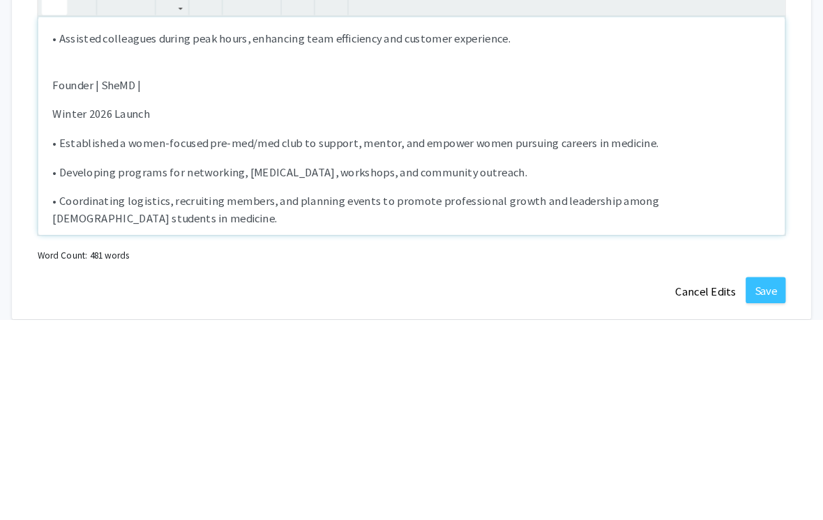
click at [144, 287] on p "Founder | SheMD |" at bounding box center [418, 295] width 689 height 17
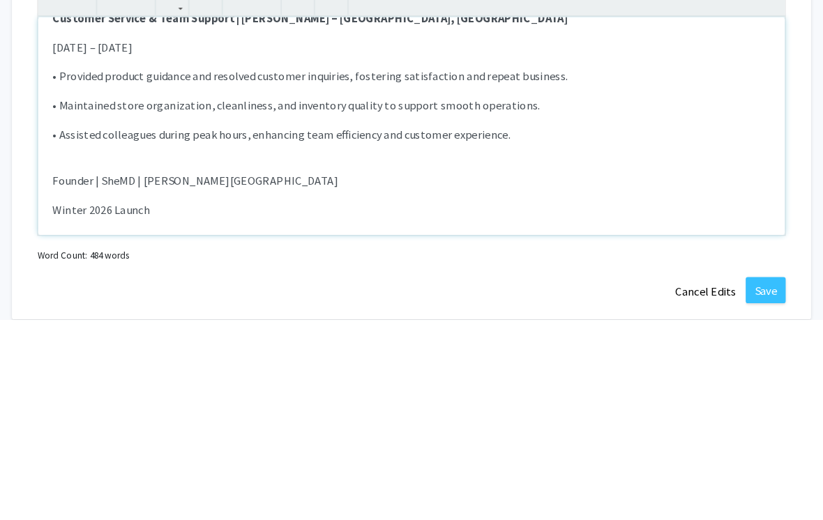
scroll to position [809, 0]
click at [306, 221] on p "Customer Service & Team Support | [PERSON_NAME] – [GEOGRAPHIC_DATA], [GEOGRAPHI…" at bounding box center [418, 229] width 689 height 17
copy strong "–"
click at [253, 230] on div "Clinical Research Volunteer | LEAP, Biobank, MTBI and Novel Sounds Studies Depa…" at bounding box center [418, 334] width 717 height 209
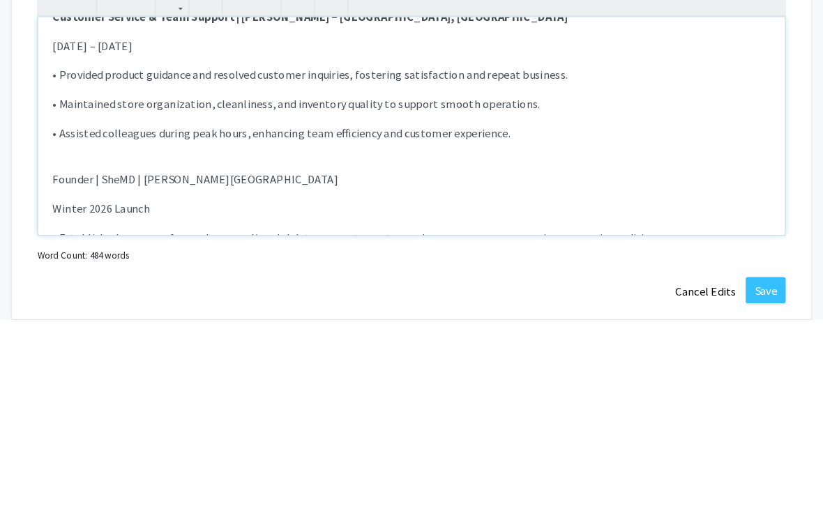
click at [247, 230] on div "Clinical Research Volunteer | LEAP, Biobank, MTBI and Novel Sounds Studies Depa…" at bounding box center [418, 334] width 717 height 209
click at [252, 377] on p "Founder | SheMD | [PERSON_NAME][GEOGRAPHIC_DATA]" at bounding box center [418, 385] width 689 height 17
click at [254, 377] on p "Founder | SheMD | [PERSON_NAME][GEOGRAPHIC_DATA]" at bounding box center [418, 385] width 689 height 17
click at [236, 377] on p "Founder | SheMD | [PERSON_NAME][GEOGRAPHIC_DATA] –" at bounding box center [418, 385] width 689 height 17
click at [242, 377] on p "Founder | SheMD | [PERSON_NAME][GEOGRAPHIC_DATA] –" at bounding box center [418, 385] width 689 height 17
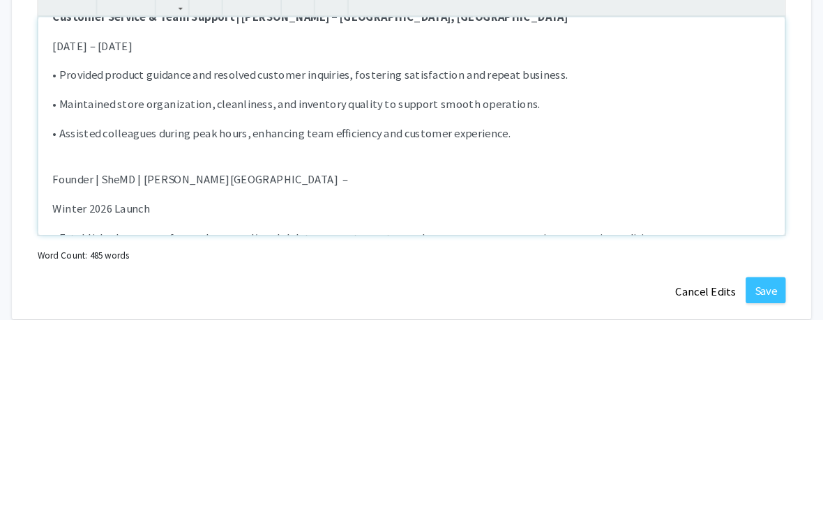
click at [249, 377] on p "Founder | SheMD | [PERSON_NAME][GEOGRAPHIC_DATA] –" at bounding box center [418, 385] width 689 height 17
click at [262, 377] on p "Founder | SheMD | [PERSON_NAME][GEOGRAPHIC_DATA] –" at bounding box center [418, 385] width 689 height 17
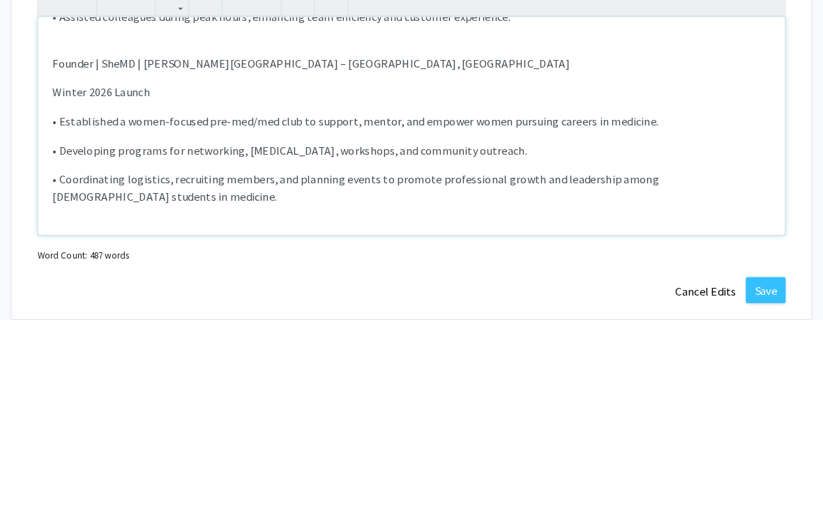
scroll to position [919, 0]
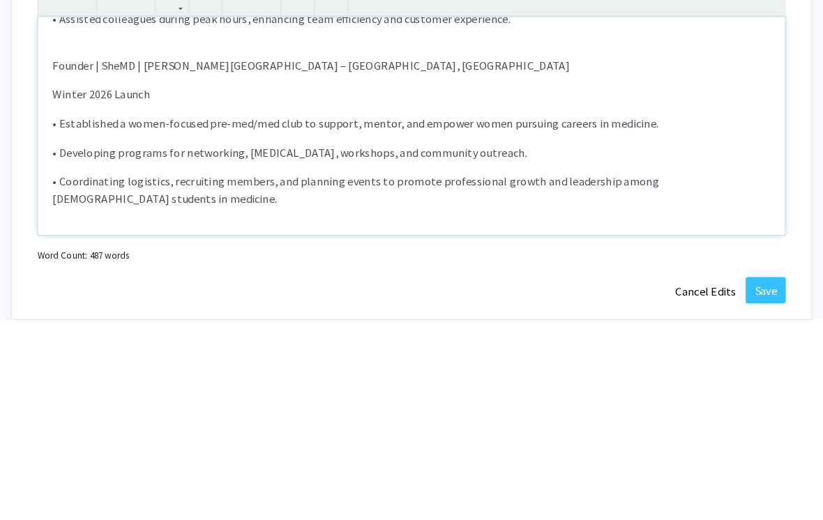
click at [74, 268] on p "Founder | SheMD | [PERSON_NAME][GEOGRAPHIC_DATA] – [GEOGRAPHIC_DATA], [GEOGRAPH…" at bounding box center [418, 276] width 689 height 17
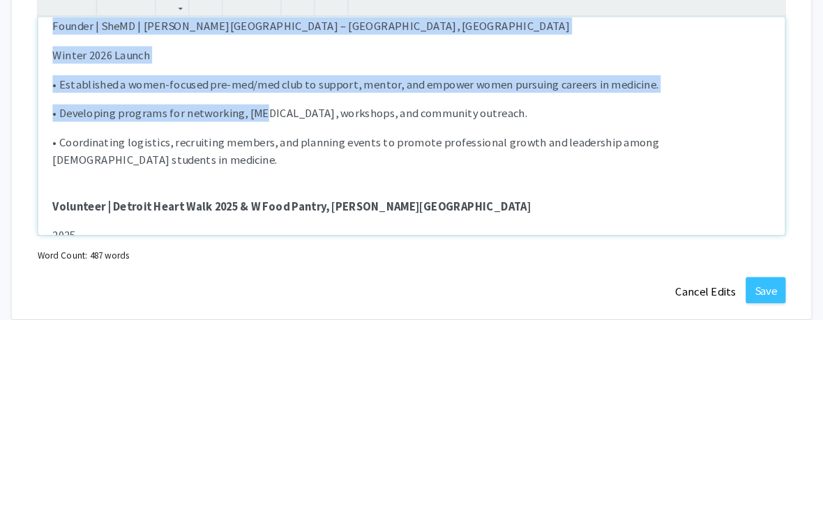
scroll to position [959, 0]
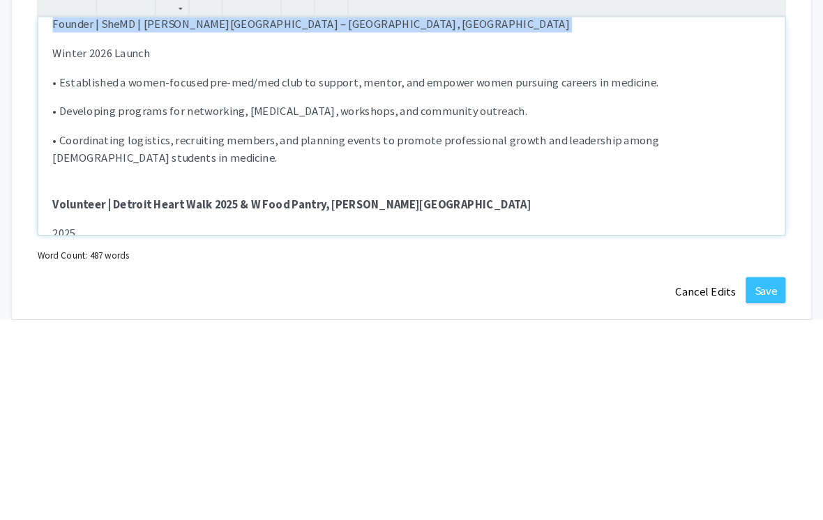
click at [63, 204] on button "button" at bounding box center [75, 216] width 24 height 24
type textarea "<l><ipsumd>Sitametc Adipisci Elitseddo | EIUS, Tempori, UTLA etd Magna Aliqua E…"
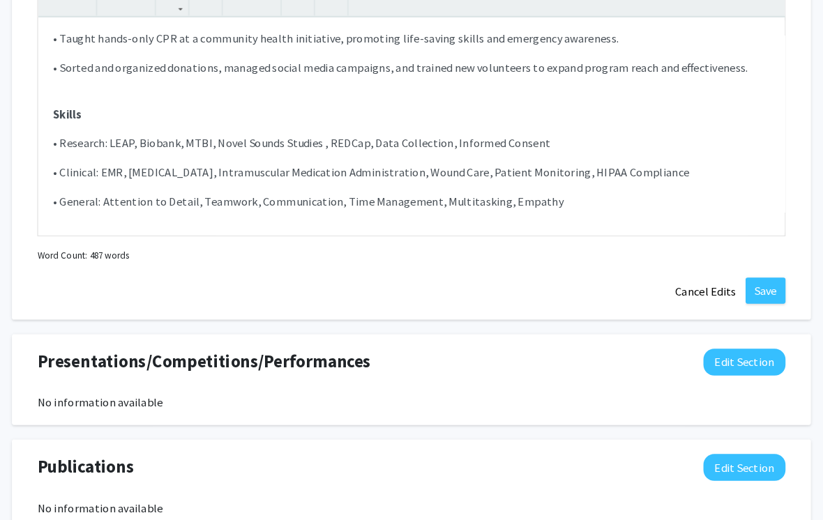
scroll to position [1191, 0]
click at [739, 278] on button "Save" at bounding box center [758, 278] width 38 height 25
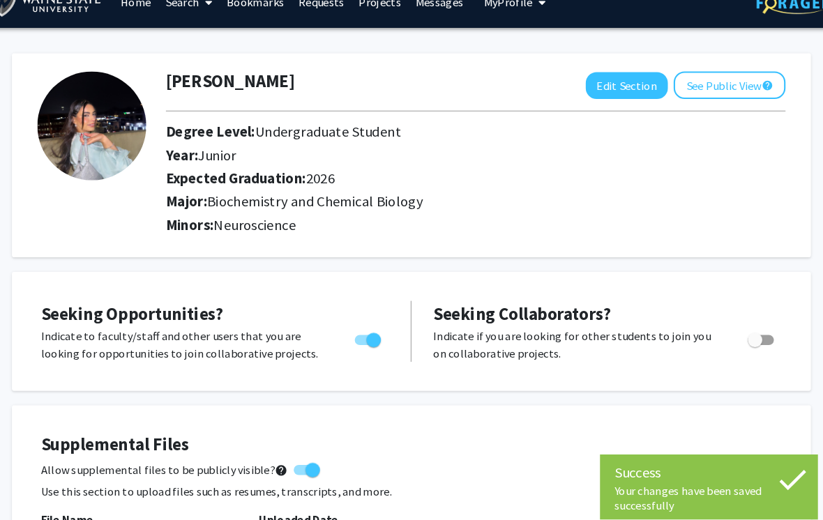
scroll to position [0, 0]
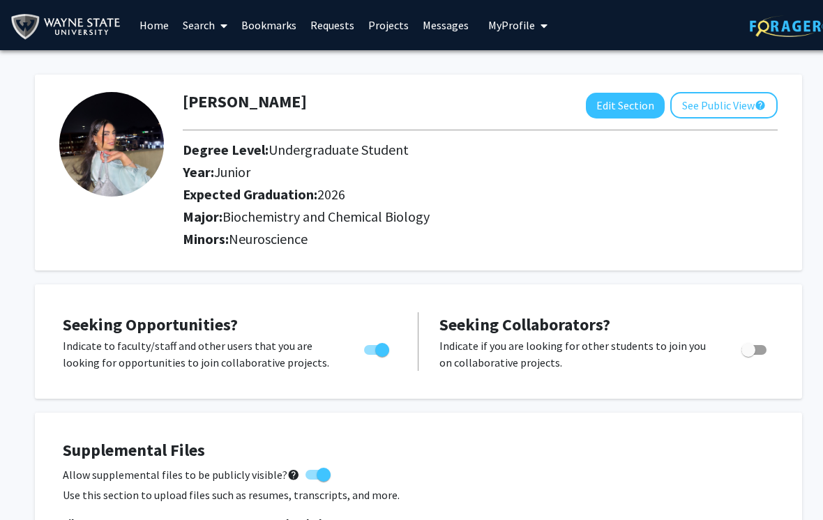
click at [722, 98] on button "See Public View help" at bounding box center [723, 105] width 107 height 26
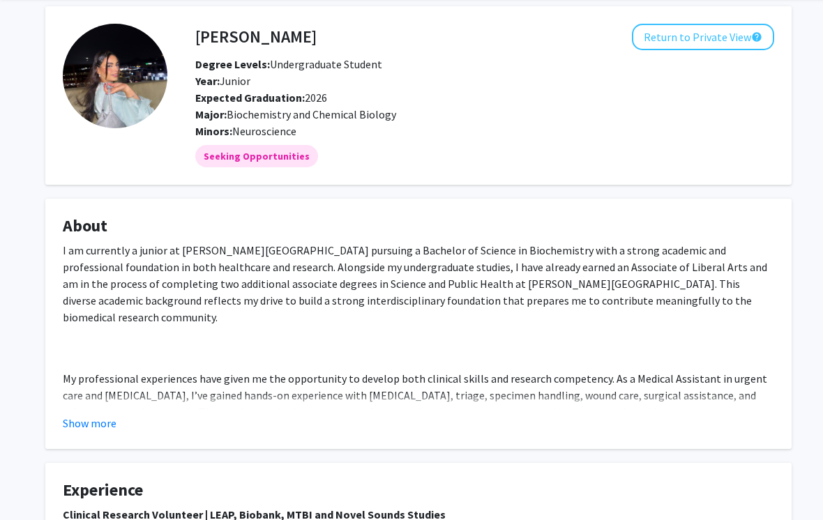
scroll to position [53, 0]
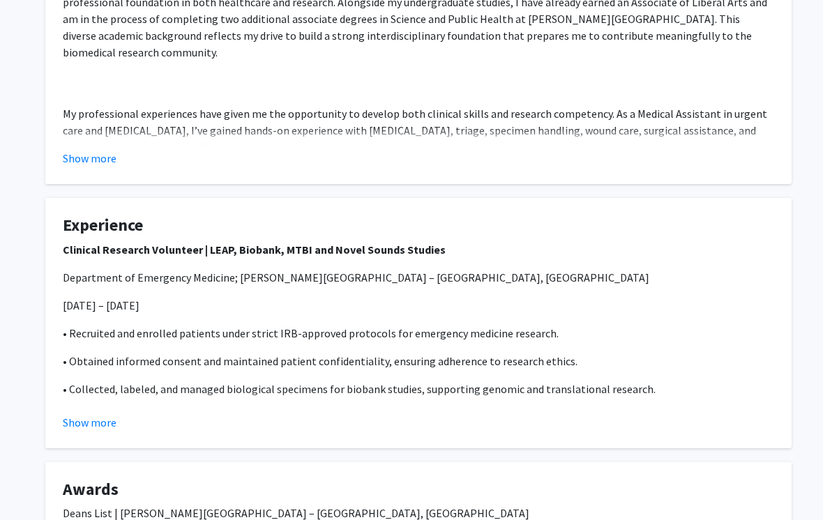
click at [89, 425] on button "Show more" at bounding box center [90, 423] width 54 height 17
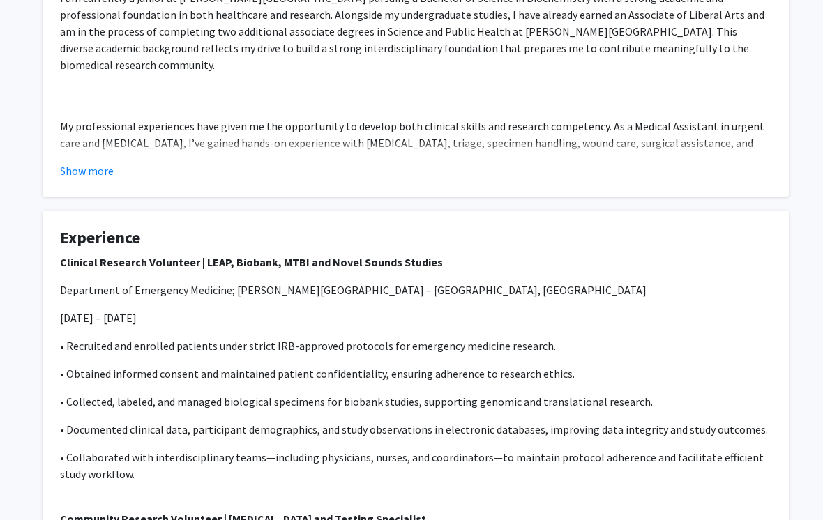
scroll to position [0, 3]
